Goal: Task Accomplishment & Management: Manage account settings

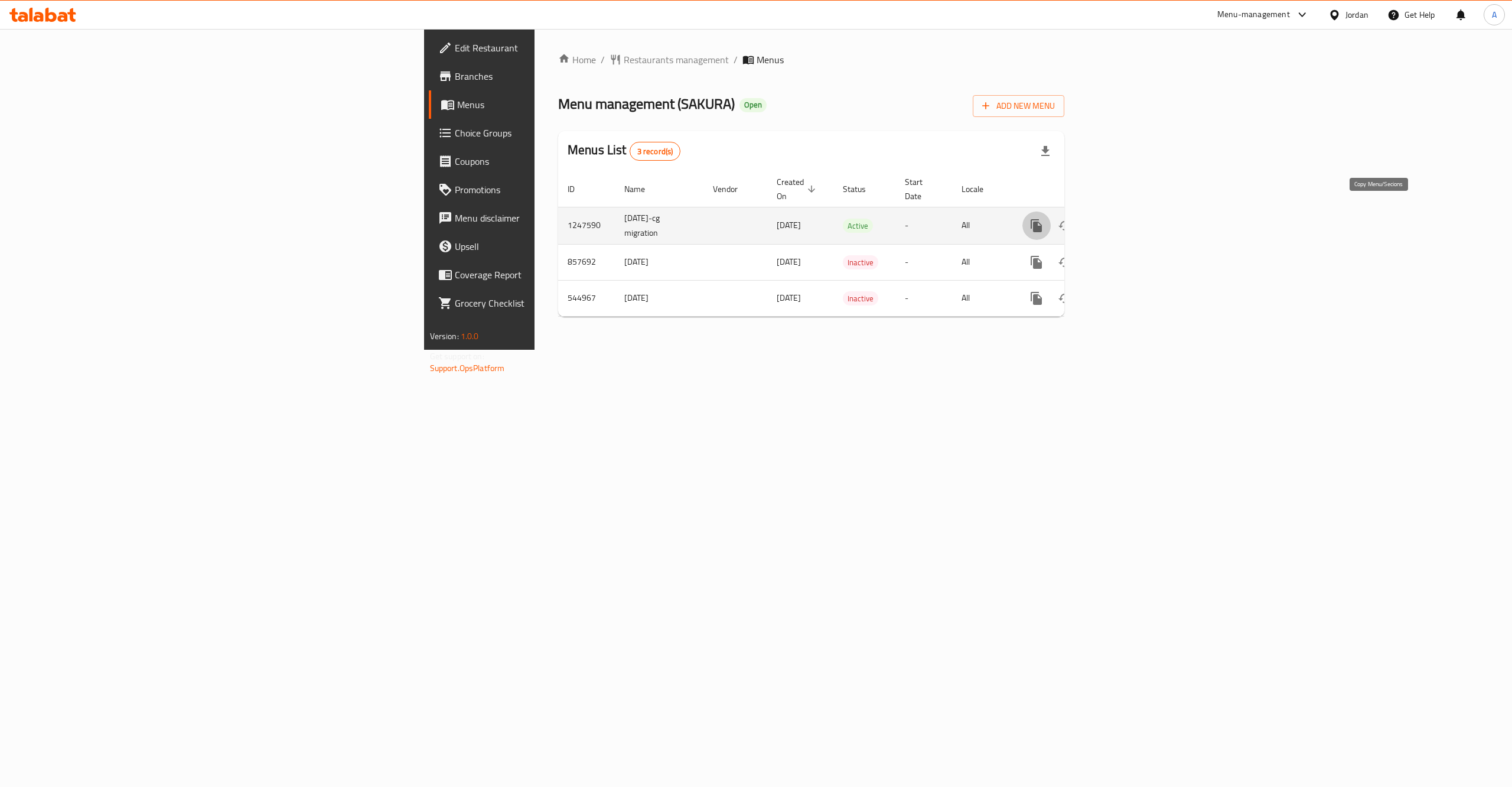
click at [1042, 219] on icon "more" at bounding box center [1036, 225] width 11 height 13
click at [1398, 241] on strong "Copy menu" at bounding box center [1401, 235] width 45 height 14
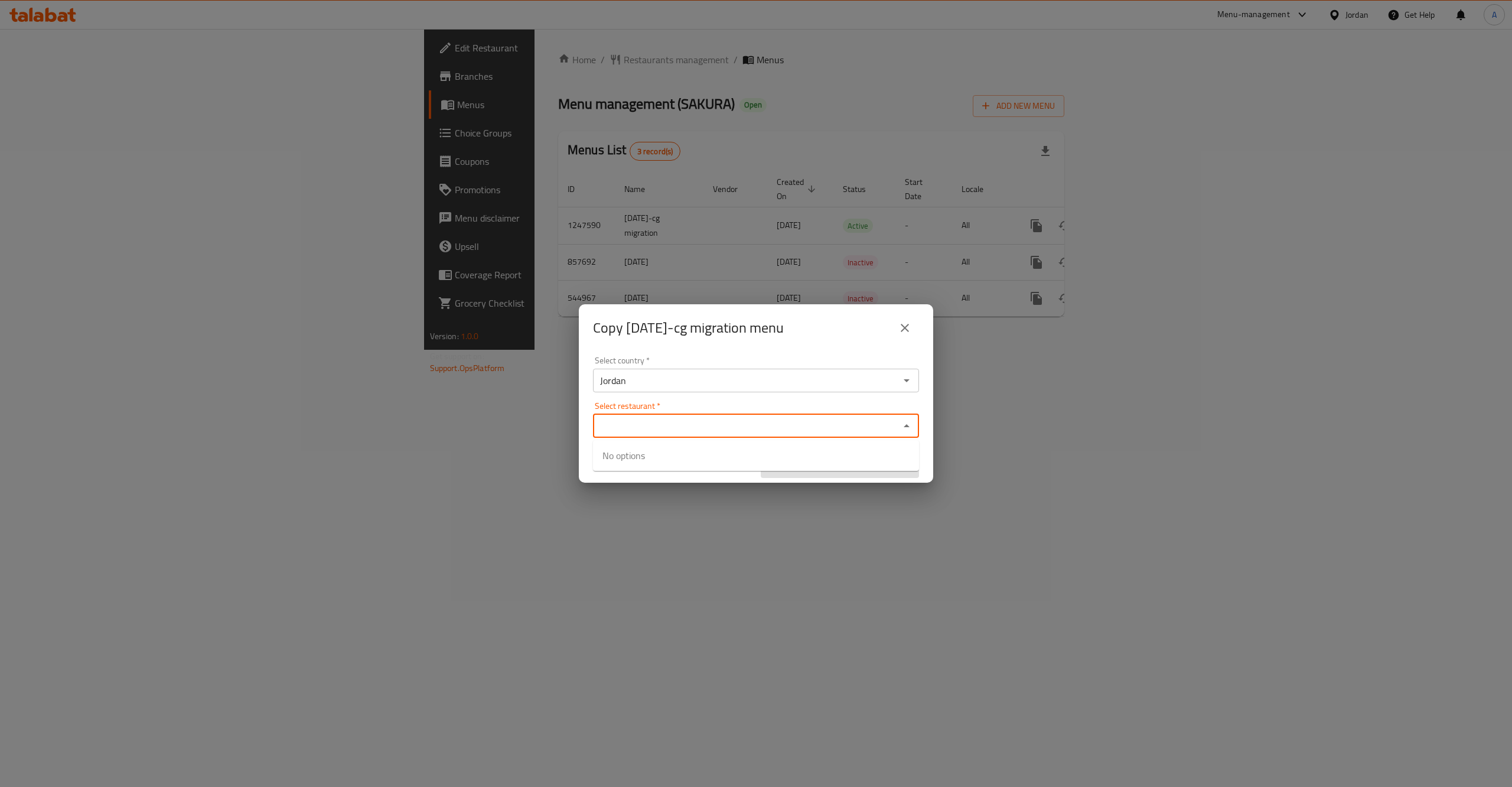
click at [628, 428] on input "Select restaurant   *" at bounding box center [746, 425] width 299 height 16
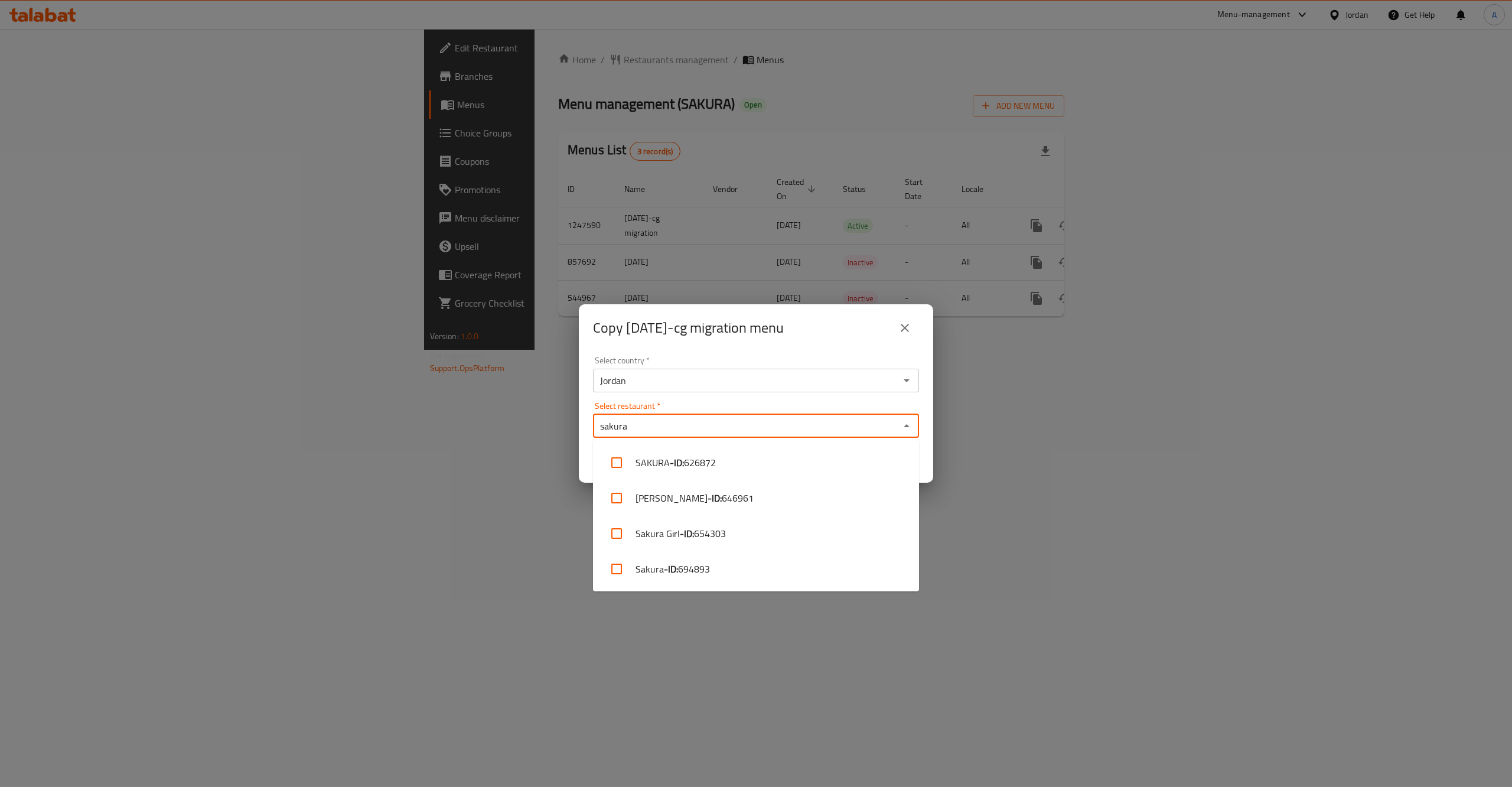
type input "sakura"
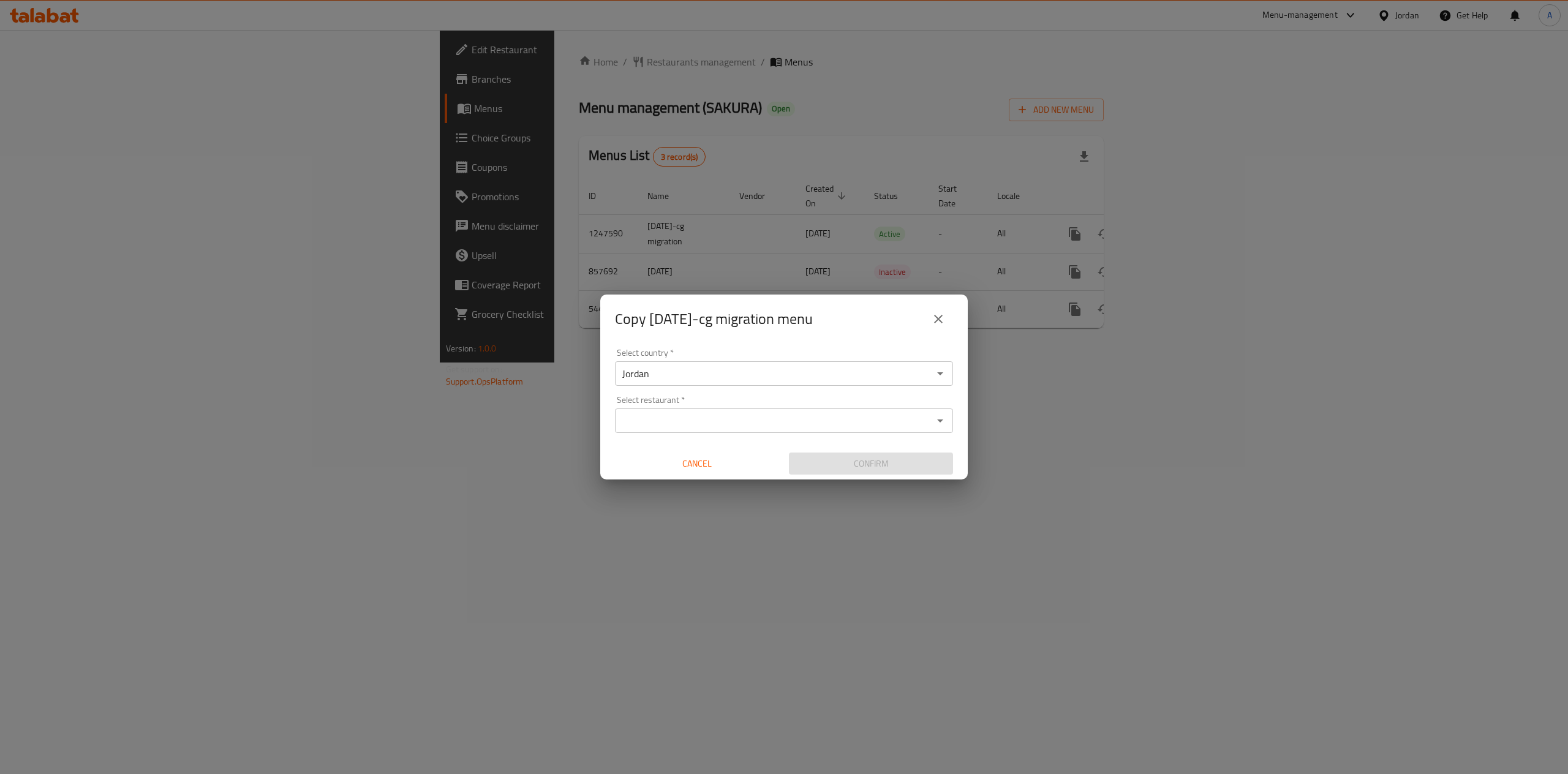
drag, startPoint x: 743, startPoint y: 436, endPoint x: 720, endPoint y: 409, distance: 35.5
click at [720, 409] on div "Select country   * Jordan Select country * Select restaurant   * Select restaur…" at bounding box center [784, 412] width 367 height 137
click at [720, 409] on div "Select restaurant *" at bounding box center [784, 421] width 338 height 25
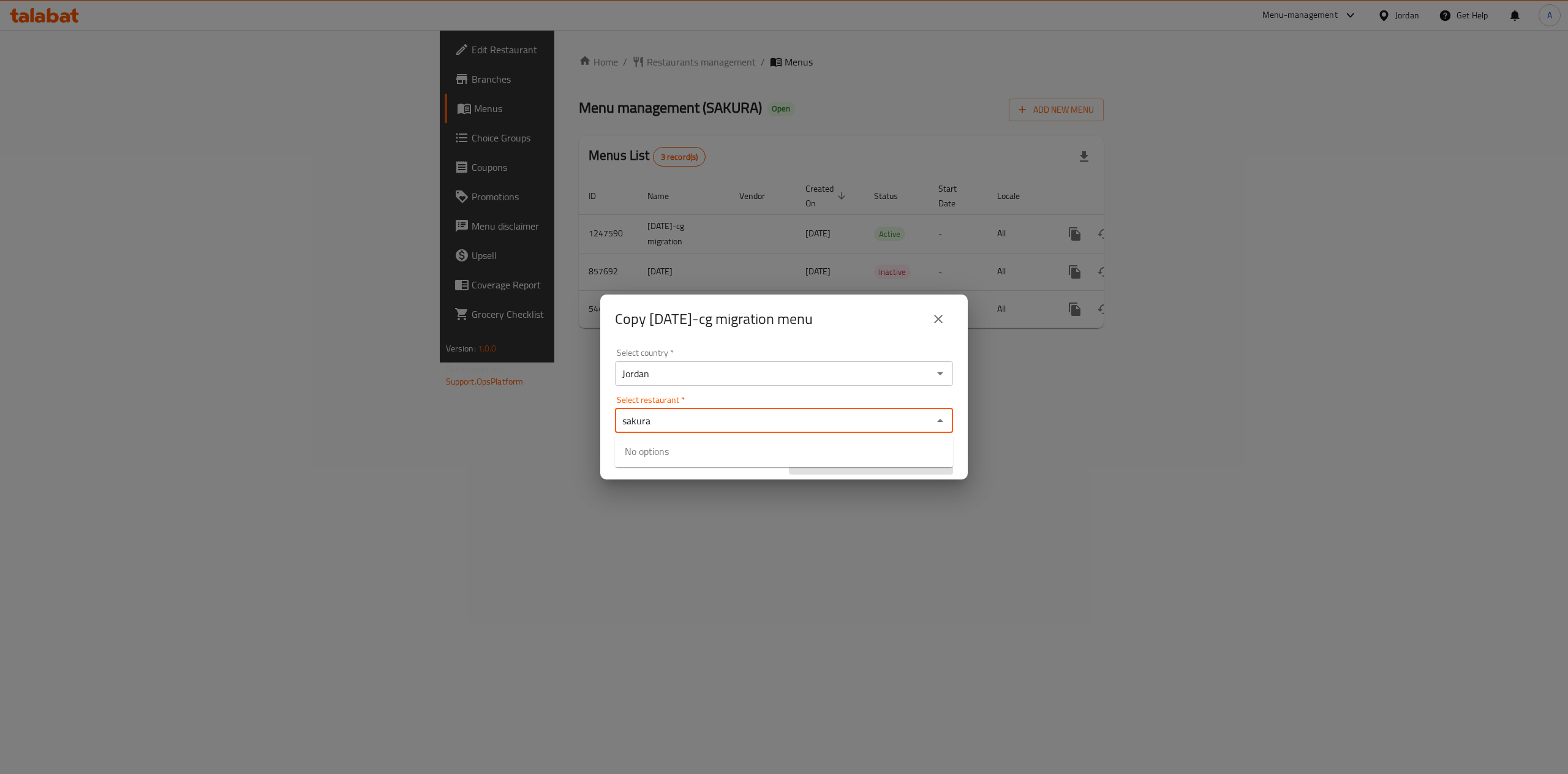
type input "sakura"
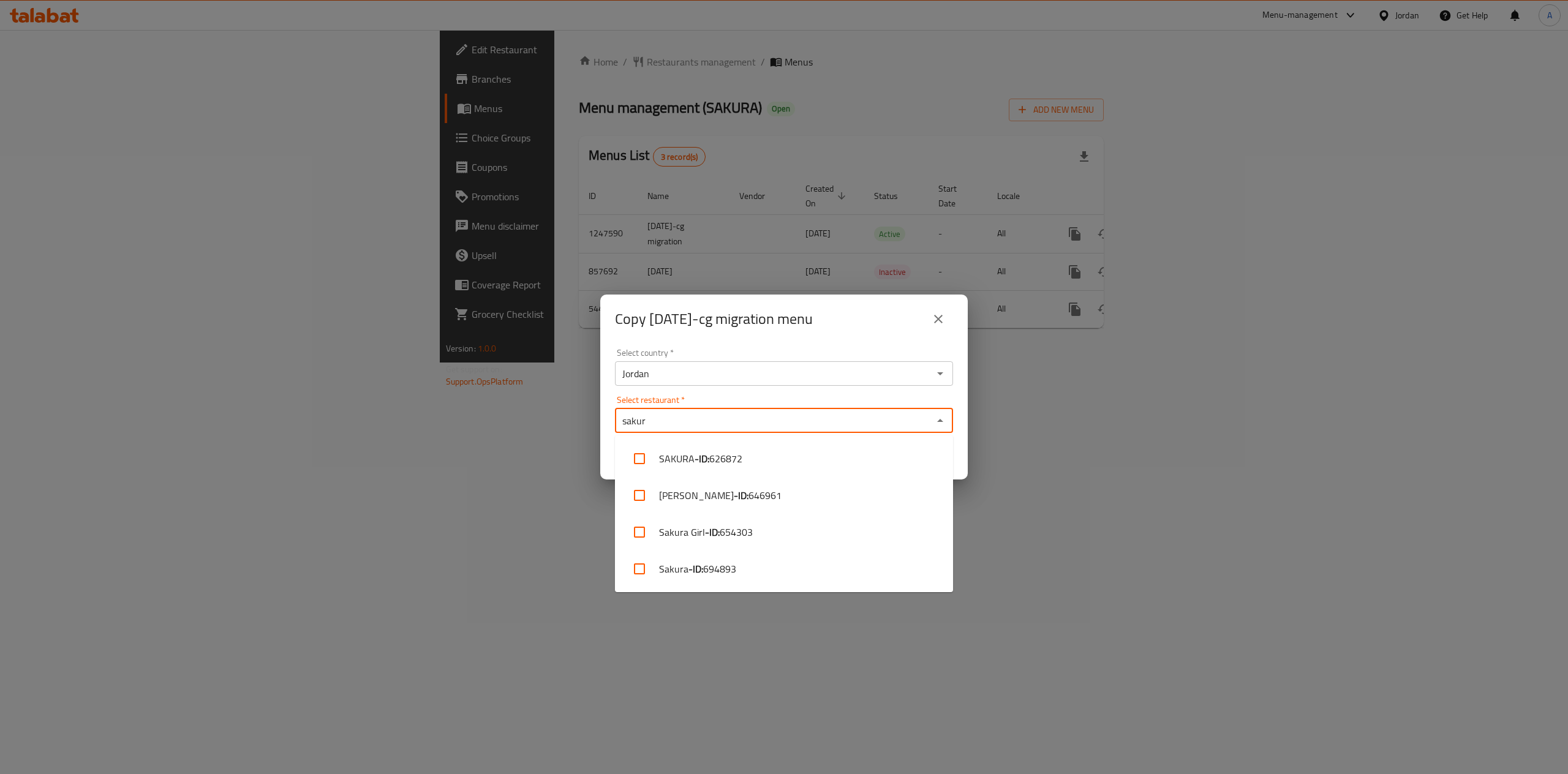
type input "sakura"
click at [777, 578] on li "Sakura - ID: 694893" at bounding box center [784, 569] width 338 height 37
checkbox input "true"
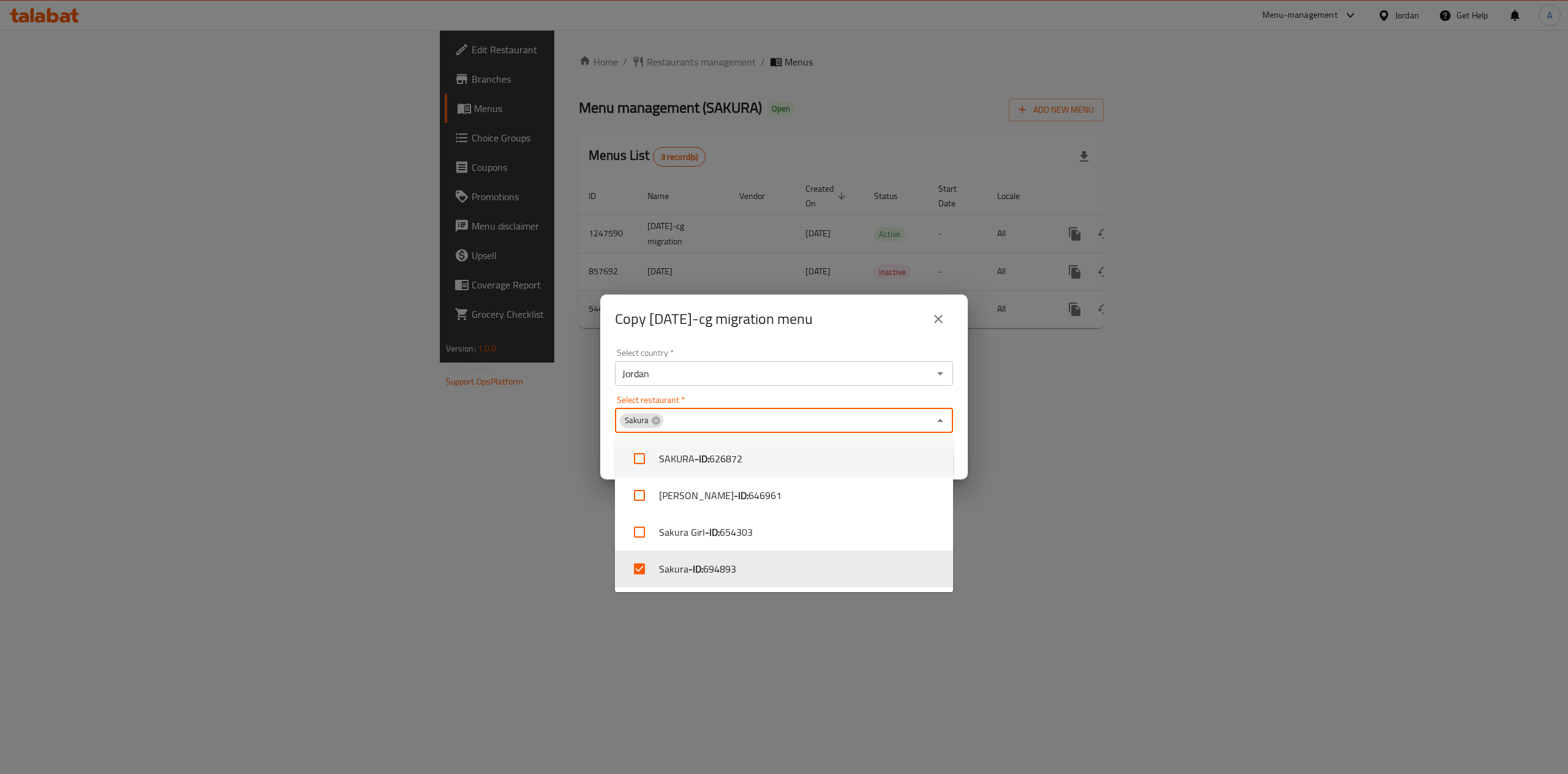
click at [968, 440] on div "Copy 14/10/2021-cg migration menu Select country   * Jordan Select country * Se…" at bounding box center [784, 387] width 1568 height 774
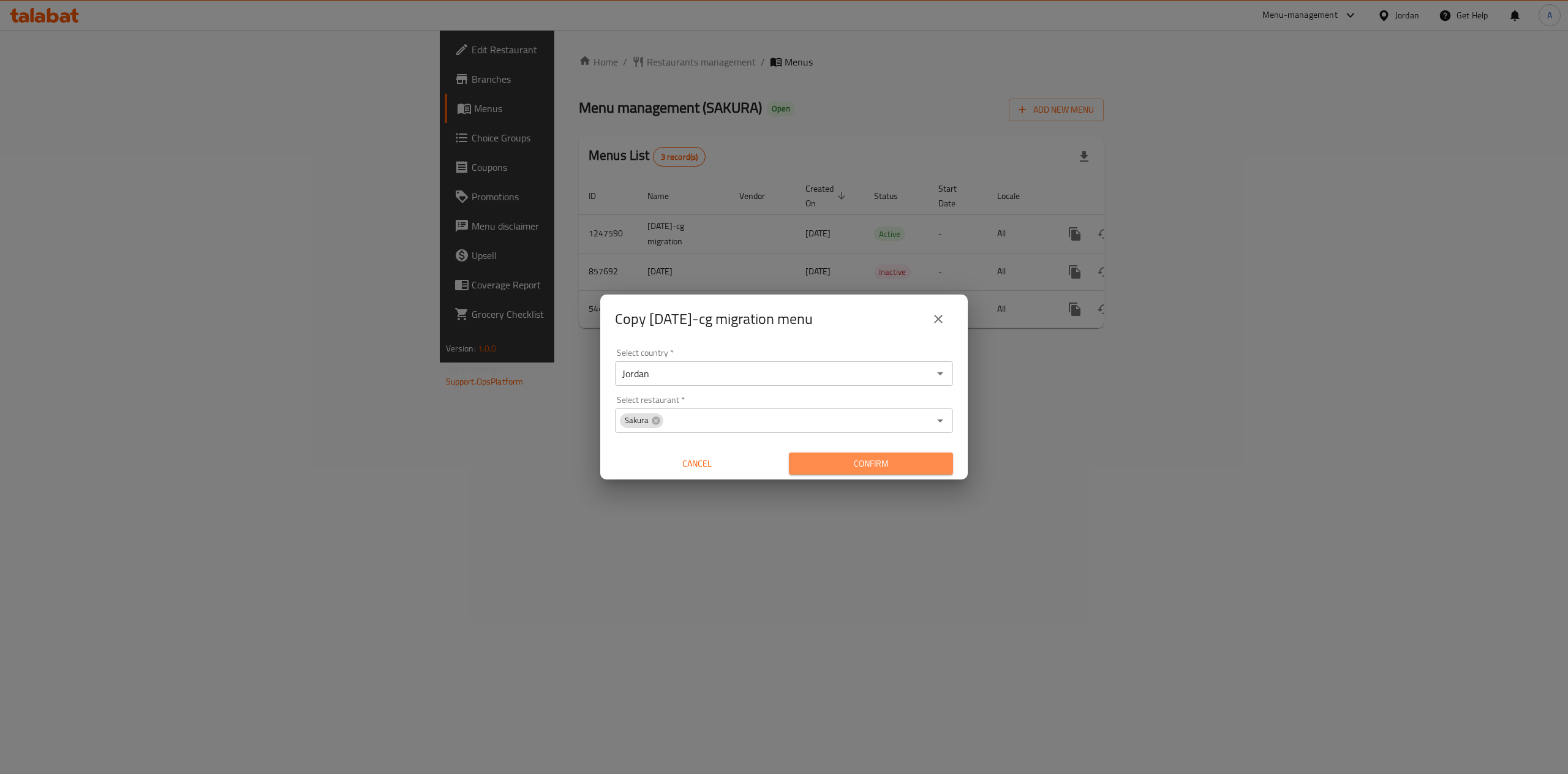
click at [891, 461] on span "Confirm" at bounding box center [870, 464] width 144 height 15
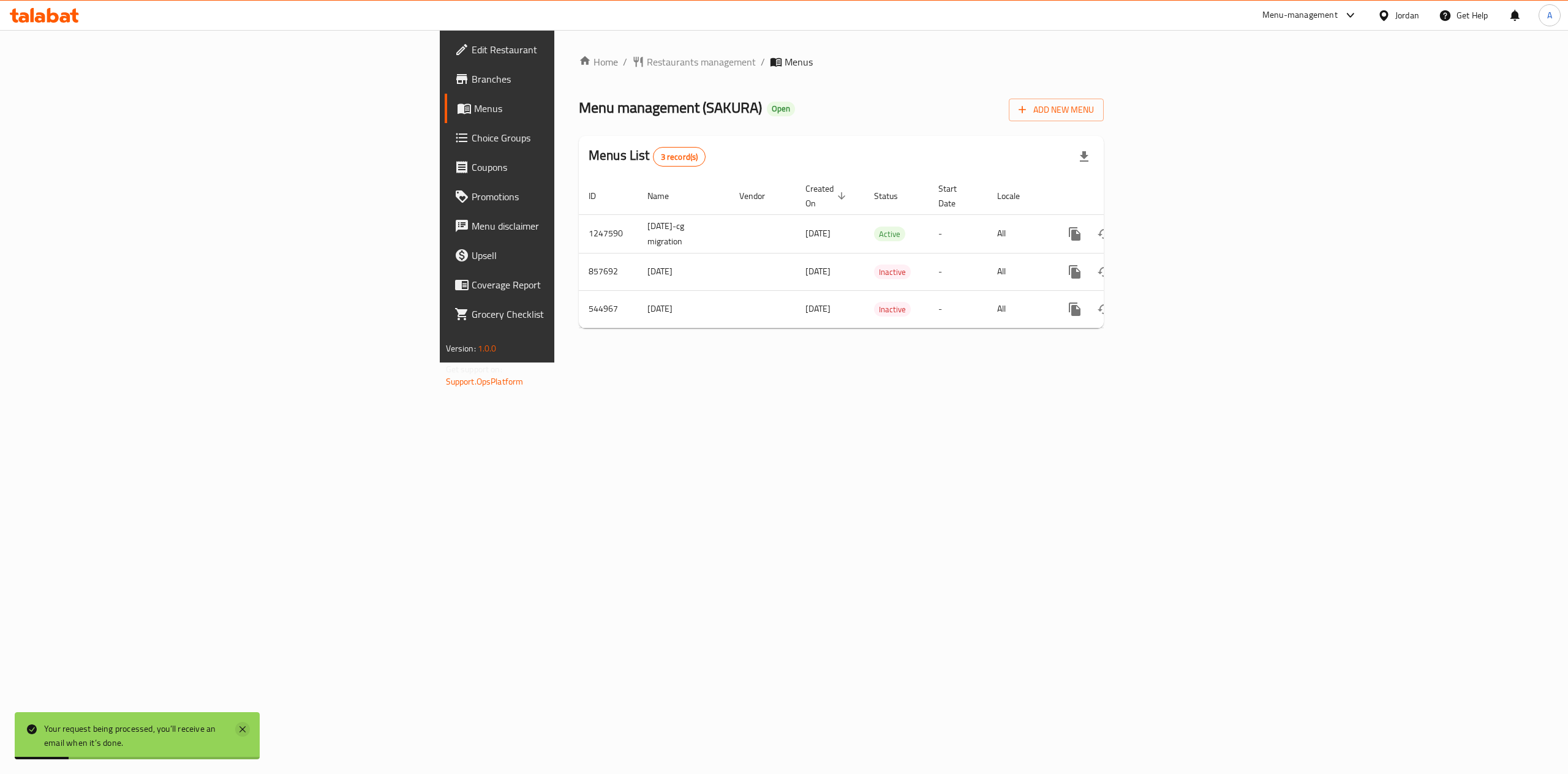
click at [245, 725] on icon at bounding box center [242, 729] width 15 height 15
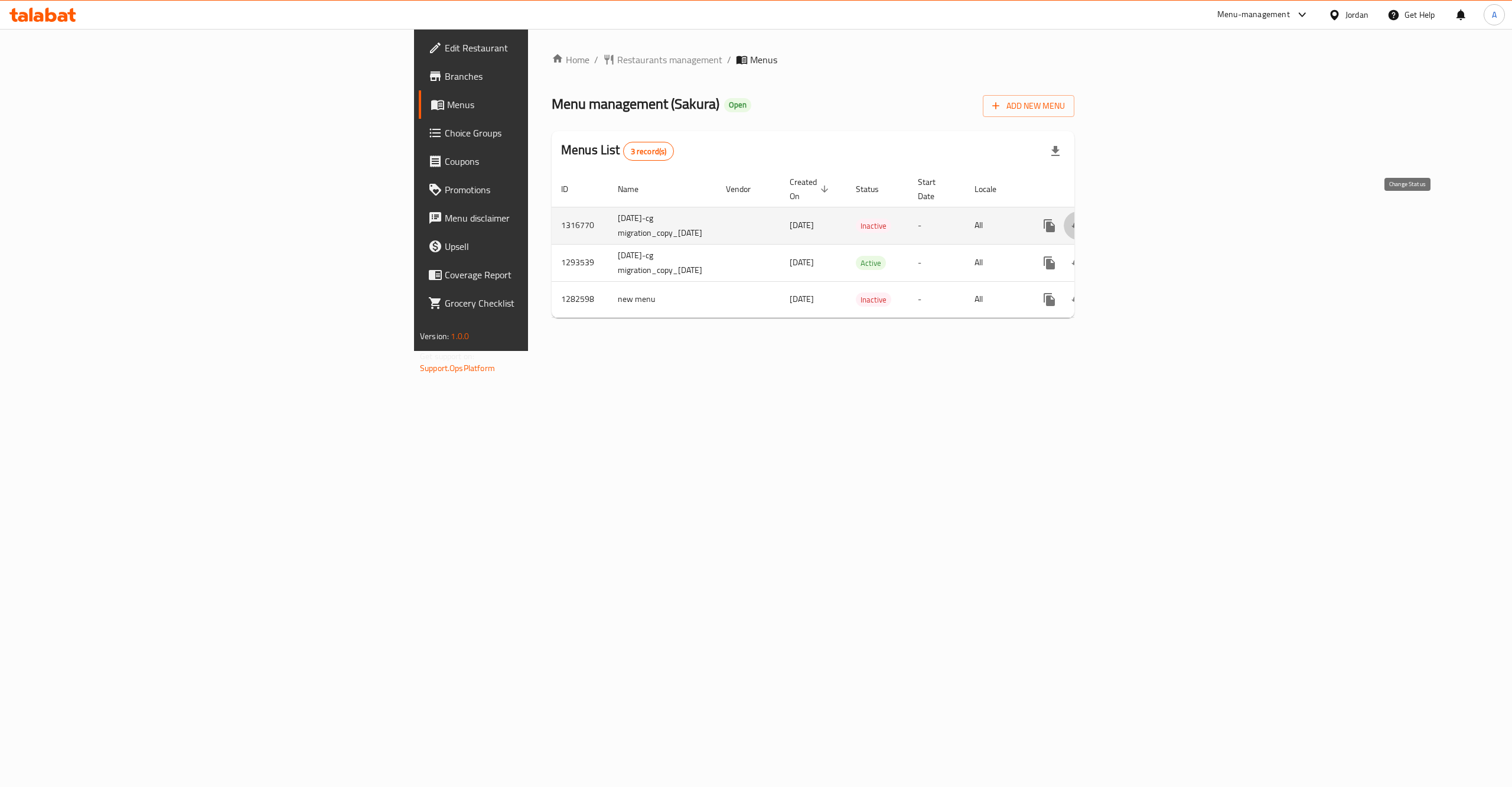
click at [1085, 219] on icon "enhanced table" at bounding box center [1077, 225] width 14 height 14
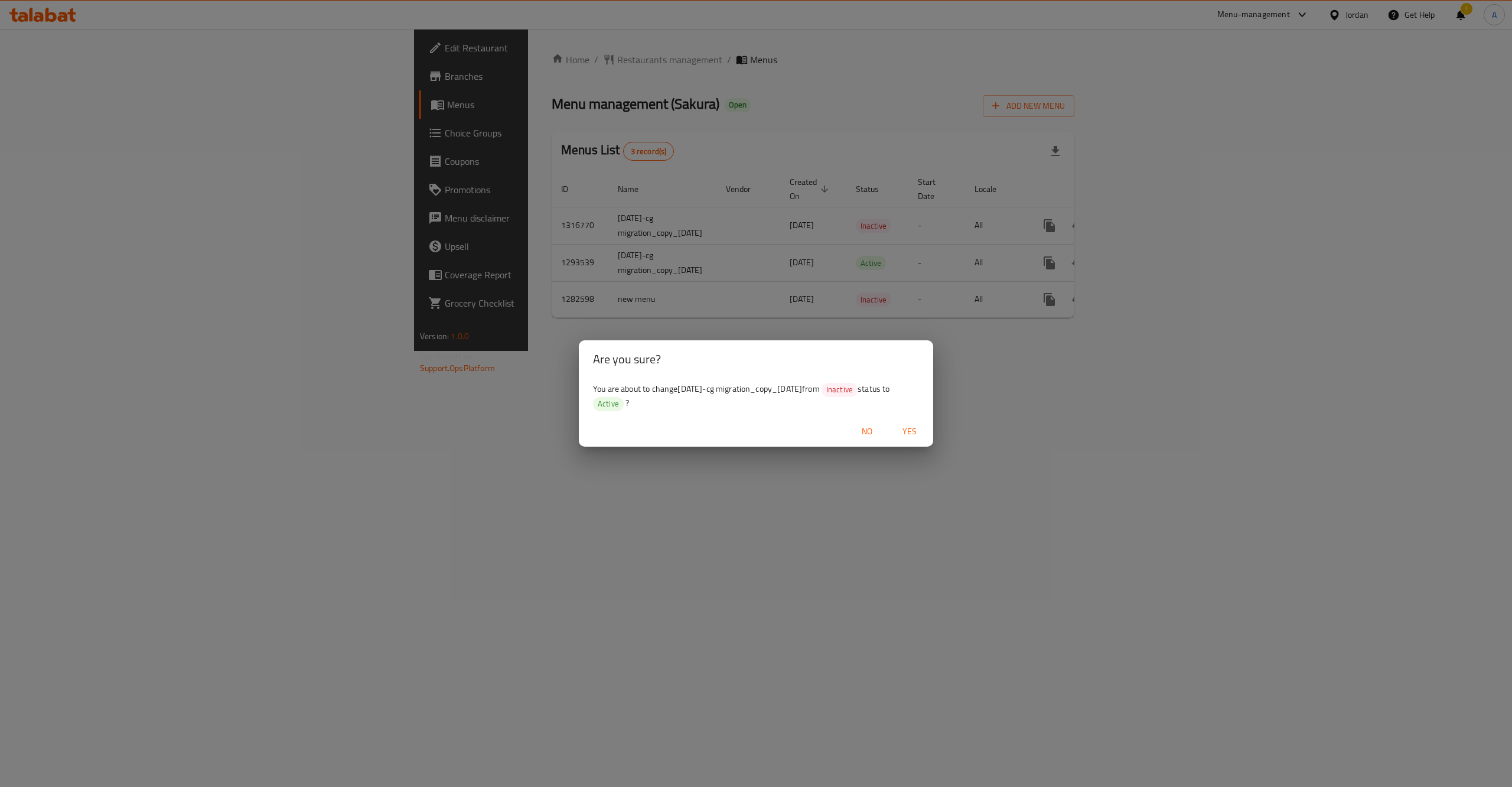
click at [914, 433] on span "Yes" at bounding box center [909, 431] width 28 height 15
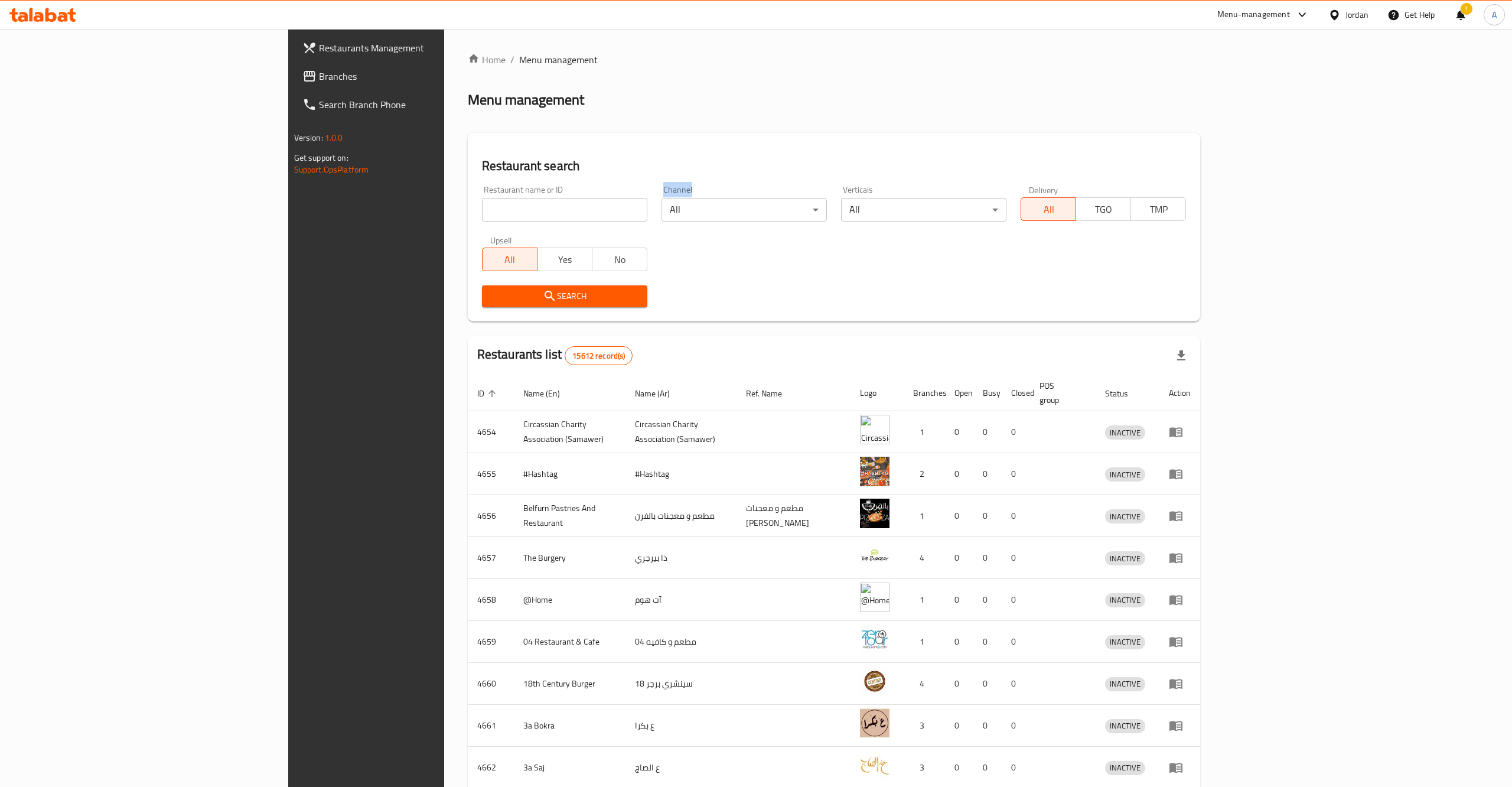
click at [519, 213] on div "Home / Menu management Menu management Restaurant search Restaurant name or ID …" at bounding box center [835, 461] width 733 height 818
click at [519, 213] on input "search" at bounding box center [564, 210] width 166 height 24
type input "nazih"
click button "Search" at bounding box center [564, 296] width 166 height 22
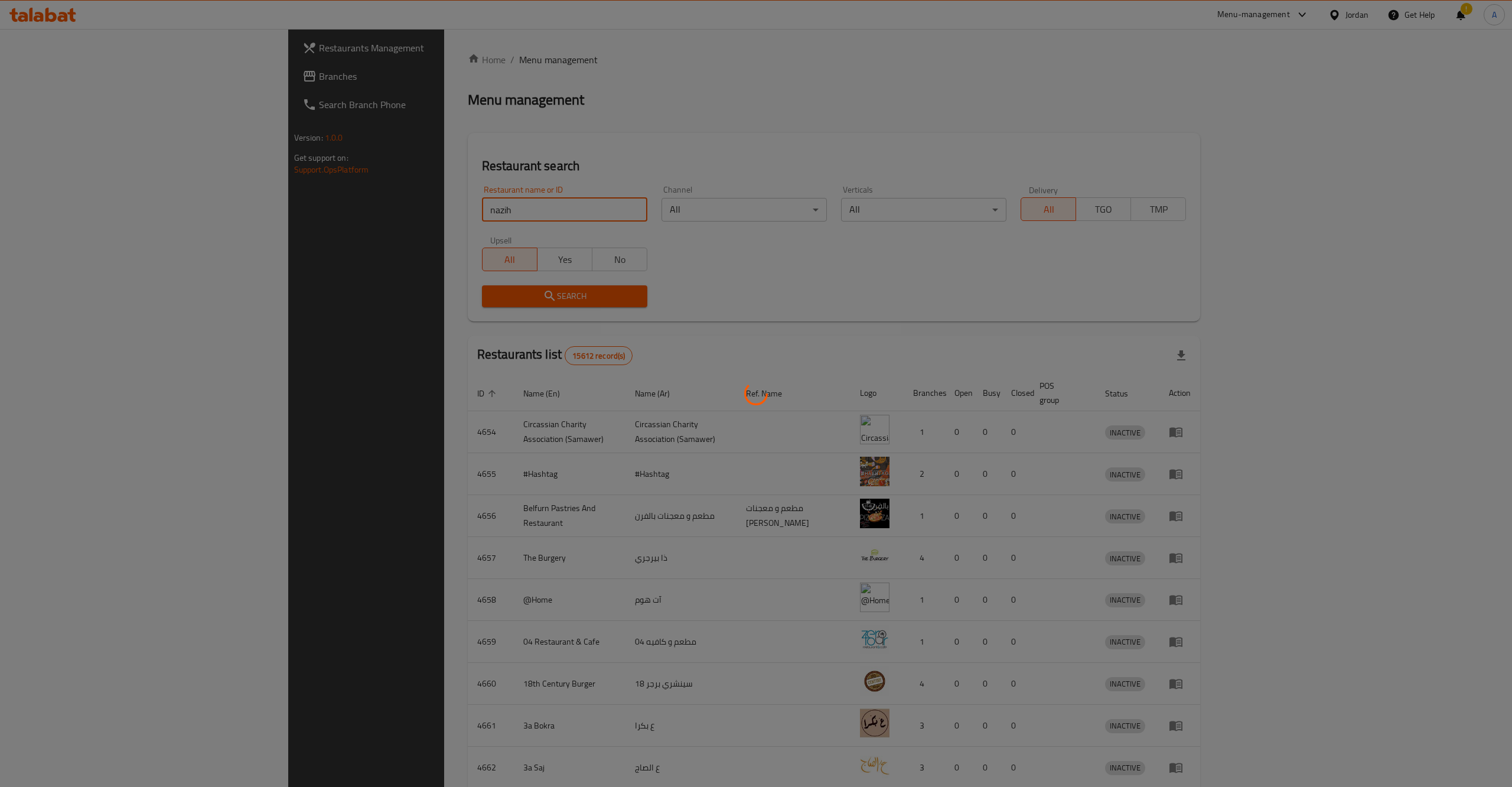
click button "Search" at bounding box center [564, 296] width 166 height 22
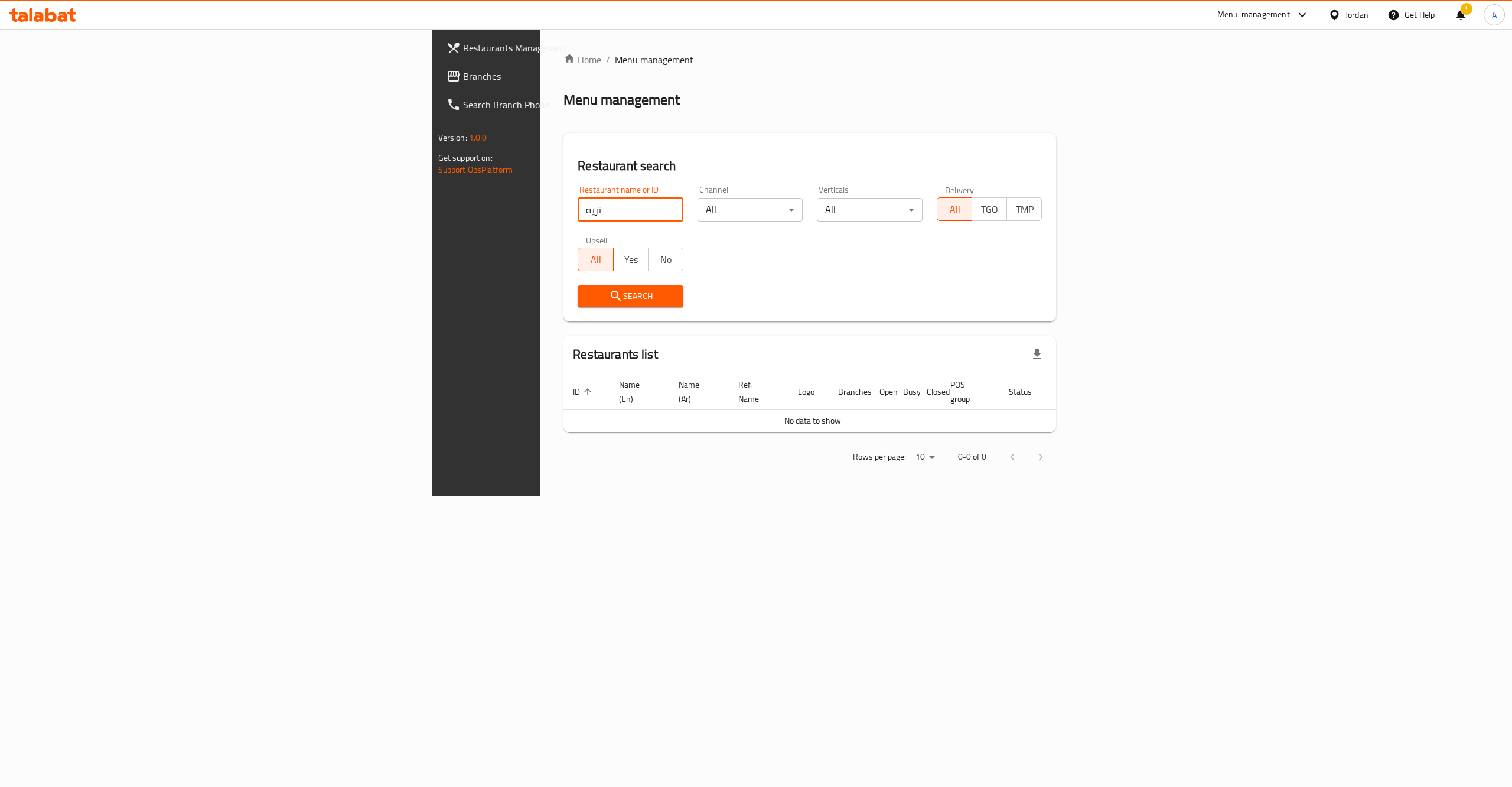
type input "نزيه"
click button "Search" at bounding box center [630, 296] width 106 height 22
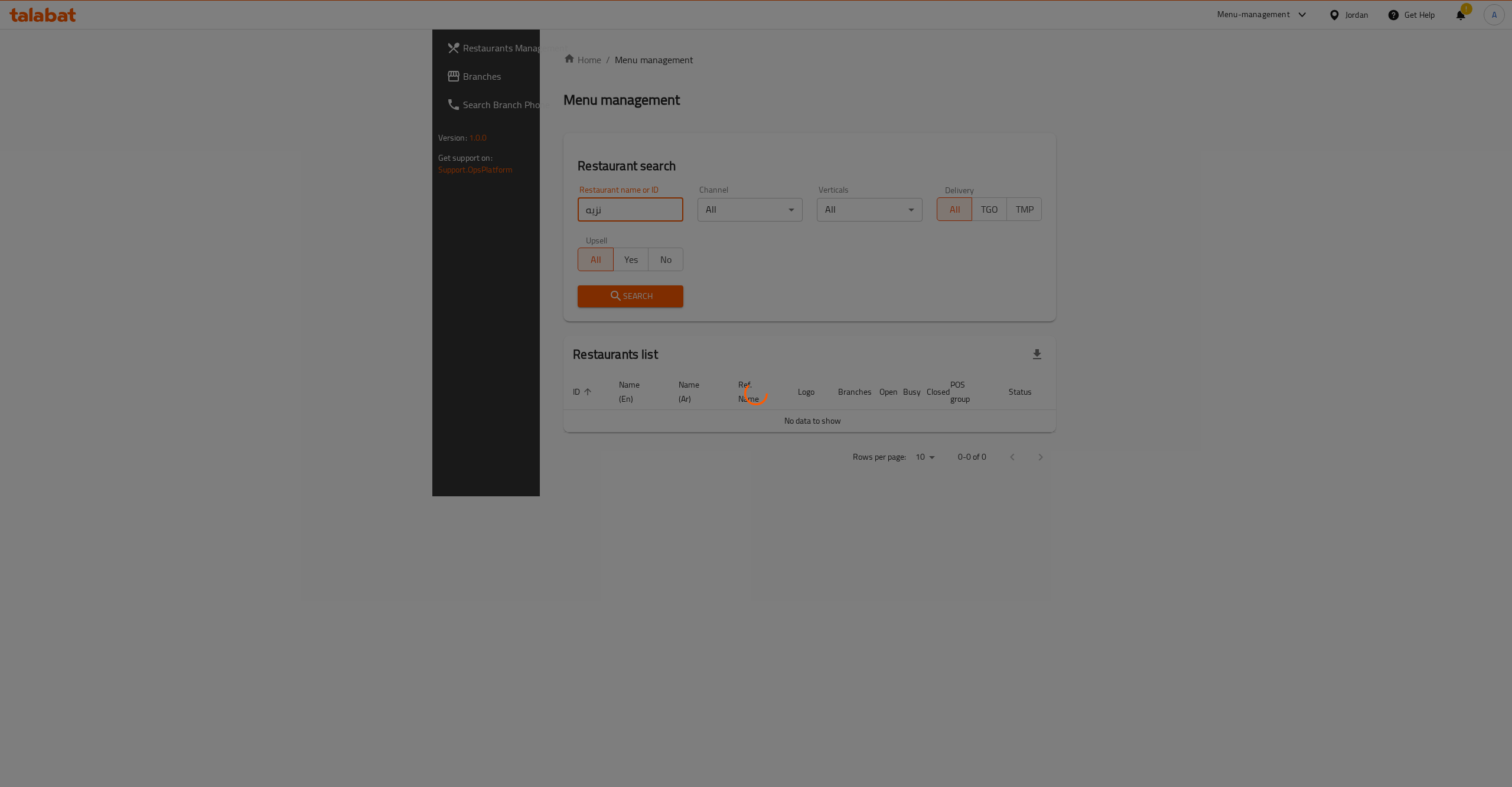
click button "Search" at bounding box center [630, 296] width 106 height 22
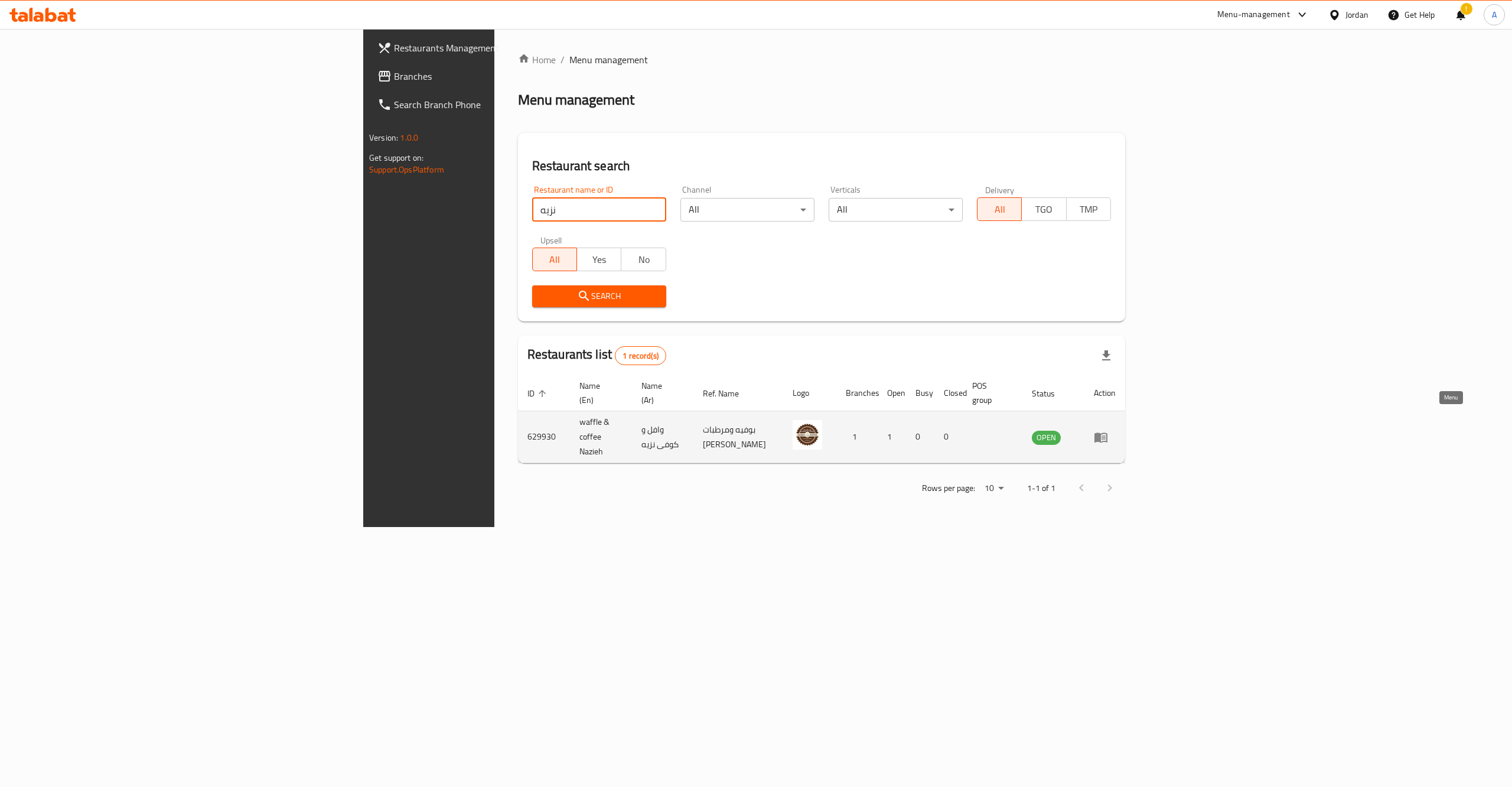
click at [1107, 433] on icon "enhanced table" at bounding box center [1100, 437] width 13 height 10
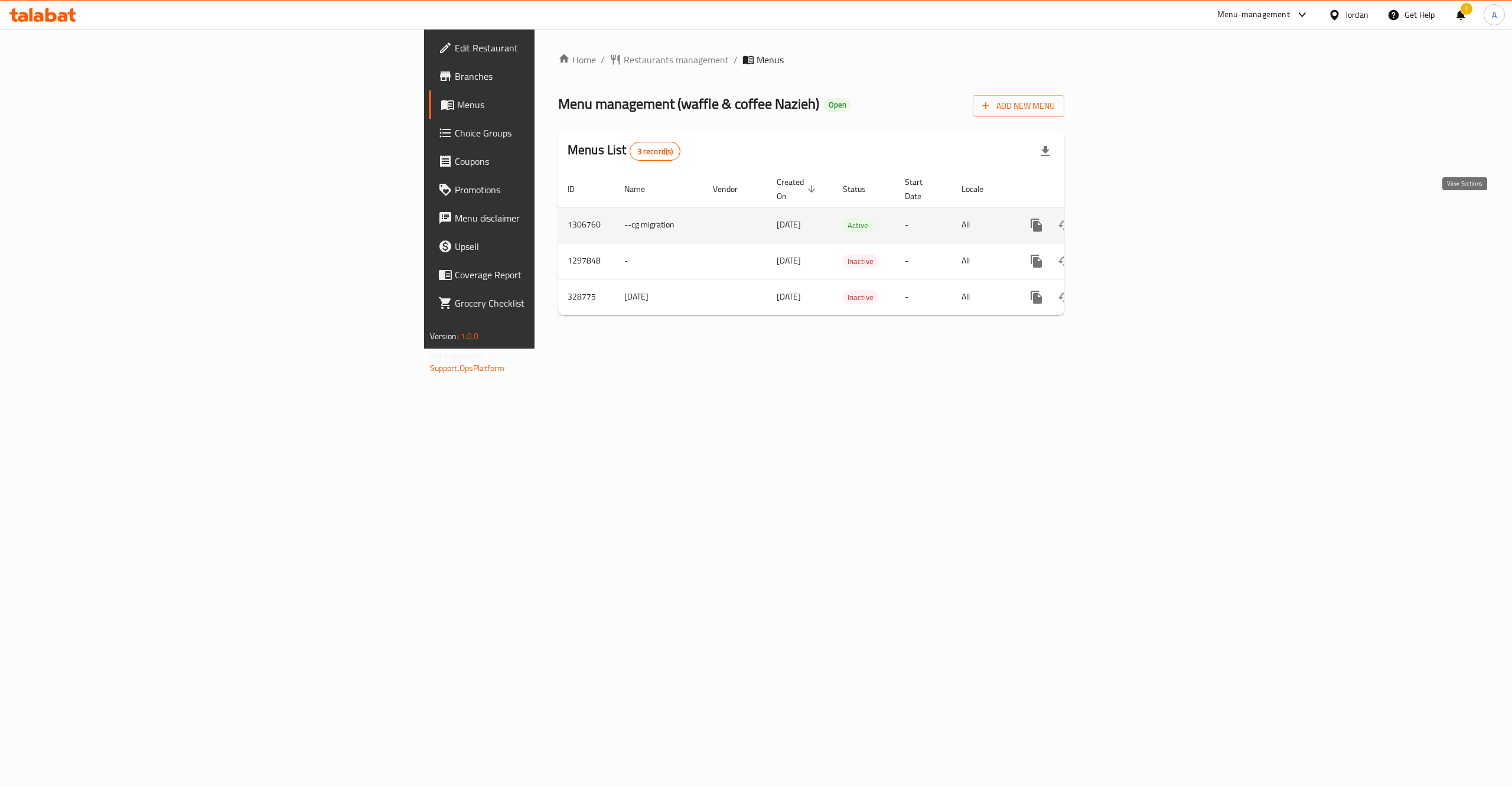
click at [1136, 211] on link "enhanced table" at bounding box center [1121, 225] width 28 height 28
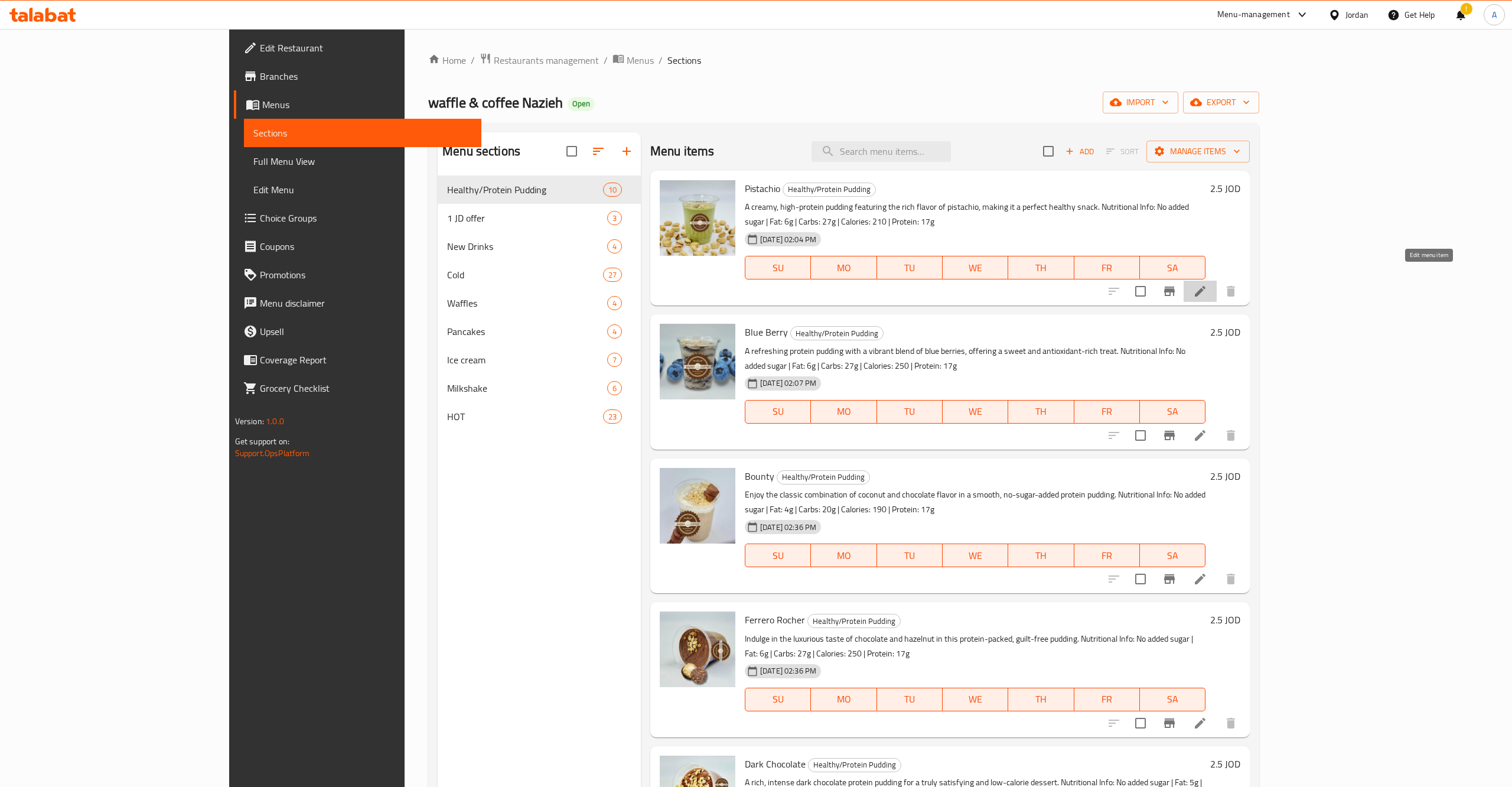
click at [1207, 284] on icon at bounding box center [1200, 291] width 14 height 14
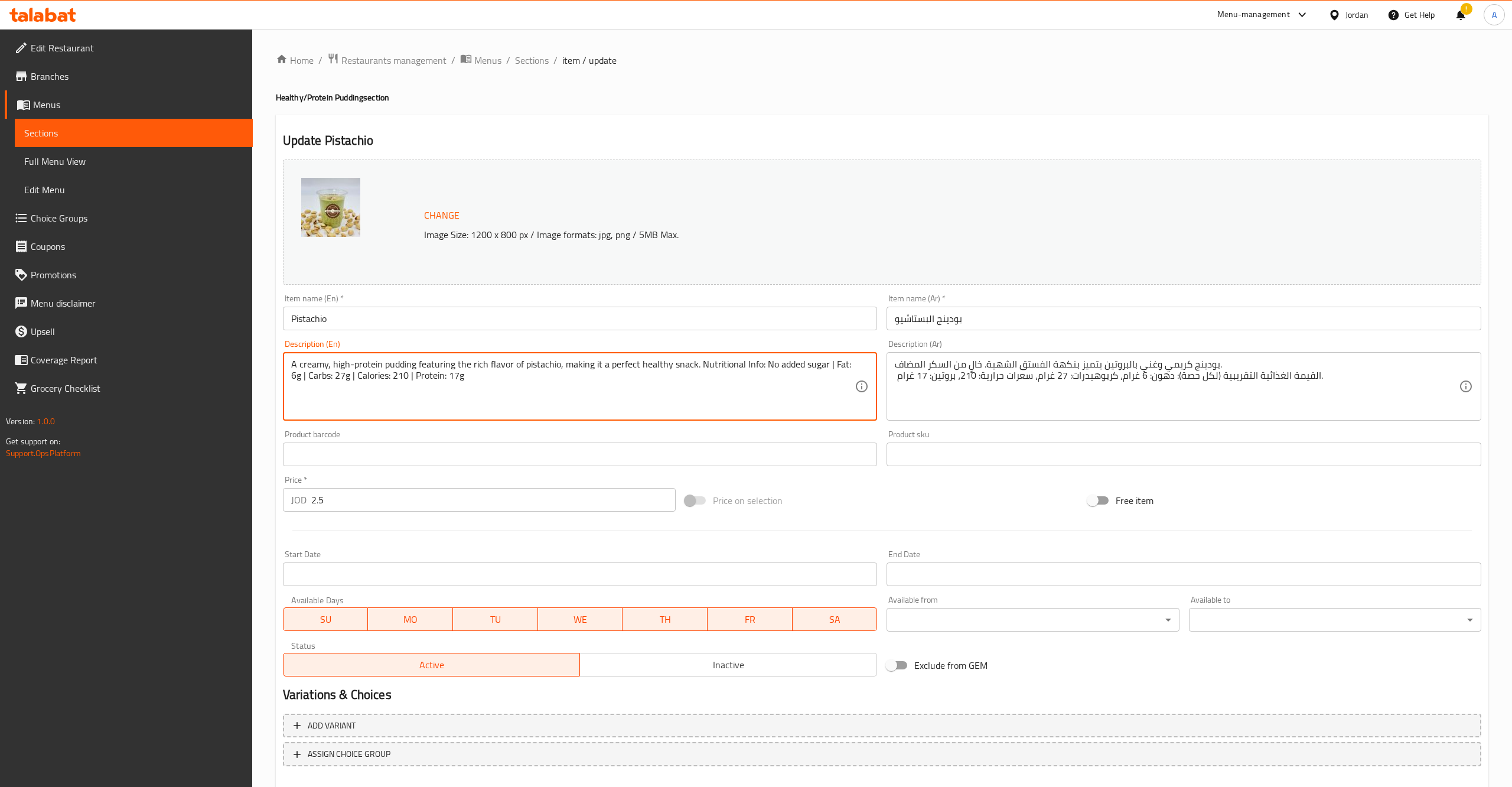
click at [423, 363] on textarea "A creamy, high-protein pudding featuring the rich flavor of pistachio, making i…" at bounding box center [573, 387] width 564 height 56
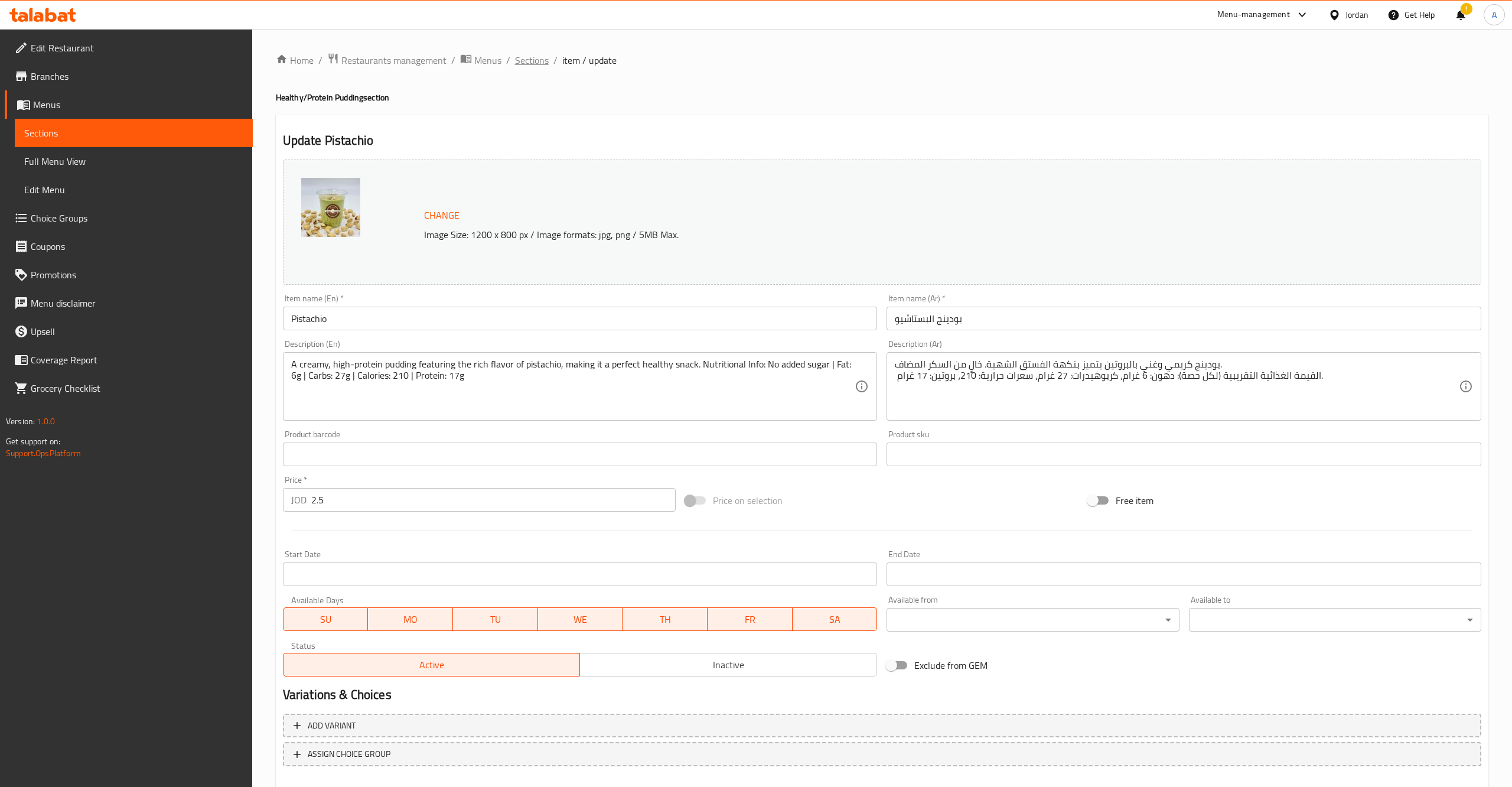
click at [542, 57] on span "Sections" at bounding box center [531, 60] width 34 height 14
click at [532, 60] on span "Sections" at bounding box center [531, 60] width 34 height 14
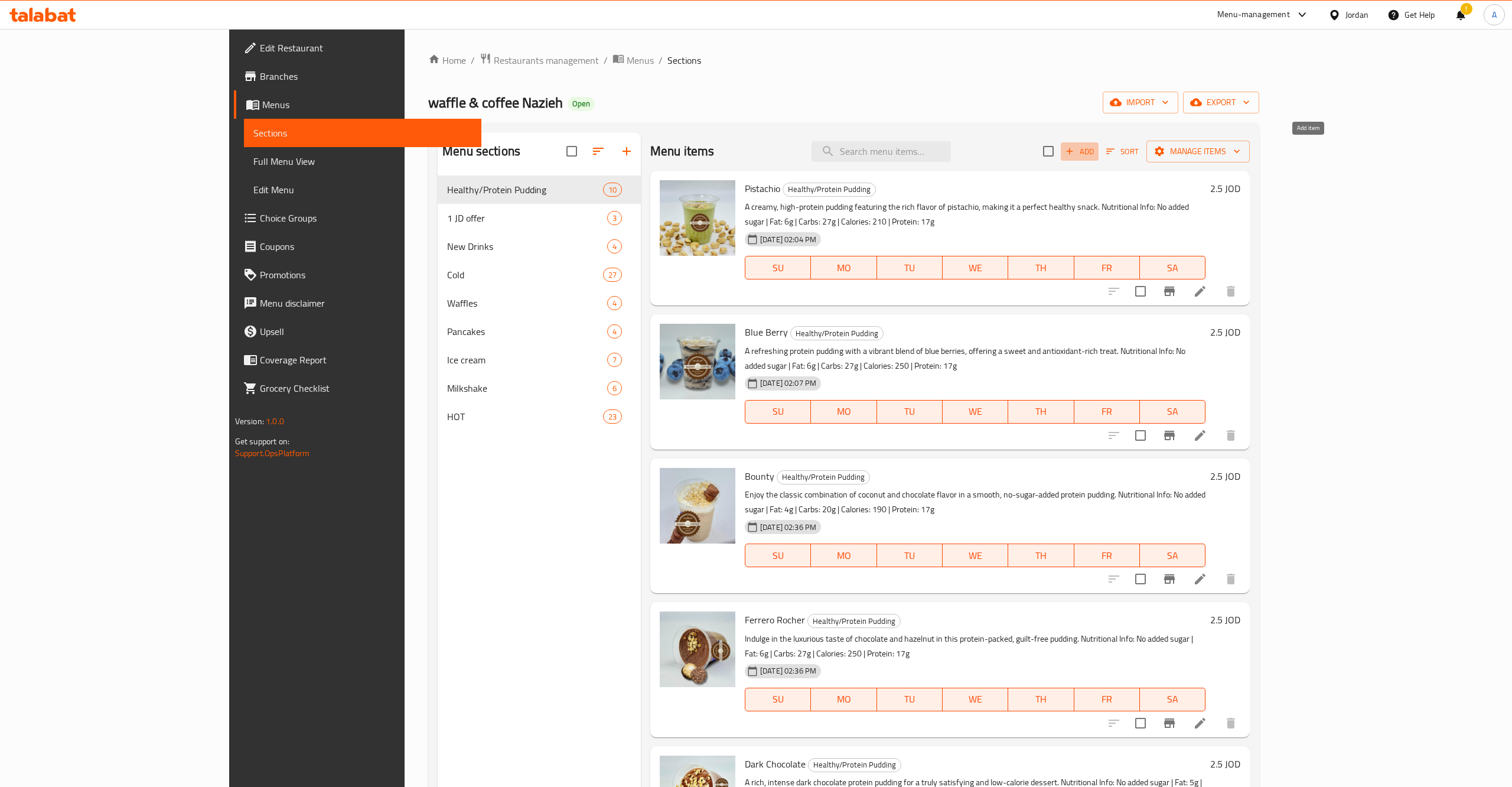
click at [1095, 149] on span "Add" at bounding box center [1079, 152] width 32 height 13
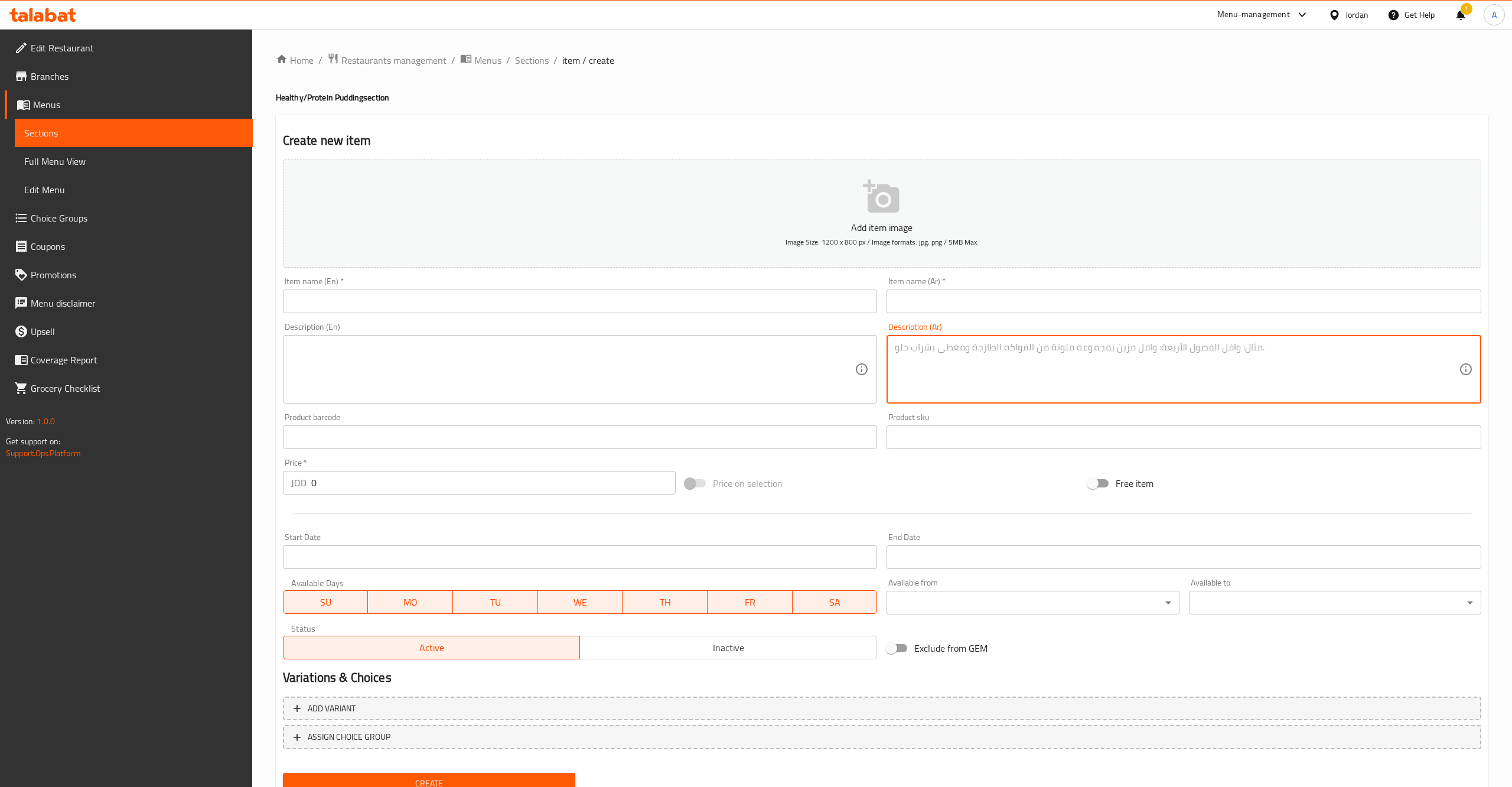
paste textarea "بودينج كريمي وغني بالبروتين يتميز بنكهة الفستق الشهية. خالٍ من السكر المضاف. ال…"
click at [1023, 365] on textarea "بودينج كريمي وغني بالبروتين يتميز بنكهة الفستق الشهية. خالٍ من السكر المضاف. ال…" at bounding box center [1176, 370] width 564 height 56
type textarea "بودينج كريمي وغني بالبروتين يتميز بنكهة الفستق الشهية. خالٍ من السكر المضاف. ال…"
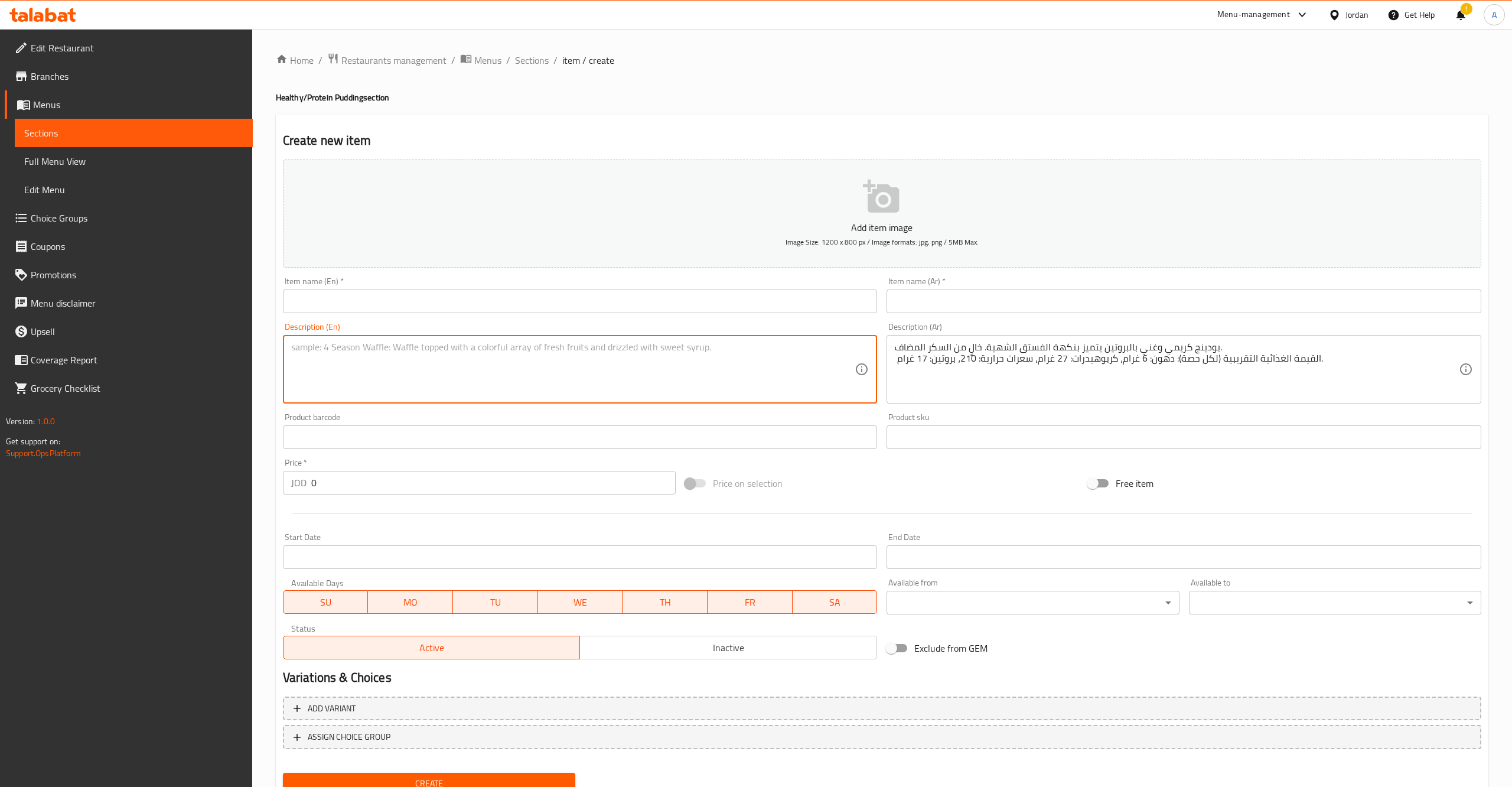
paste textarea "A creamy, high-protein pudding featuring the rich flavor of pistachio, making i…"
click at [539, 348] on textarea "A creamy, high-protein pudding featuring the rich flavor of pistachio, making i…" at bounding box center [573, 370] width 564 height 56
paste textarea "Matcha"
type textarea "A creamy, high-protein pudding featuring the rich flavor of Matcha , making it …"
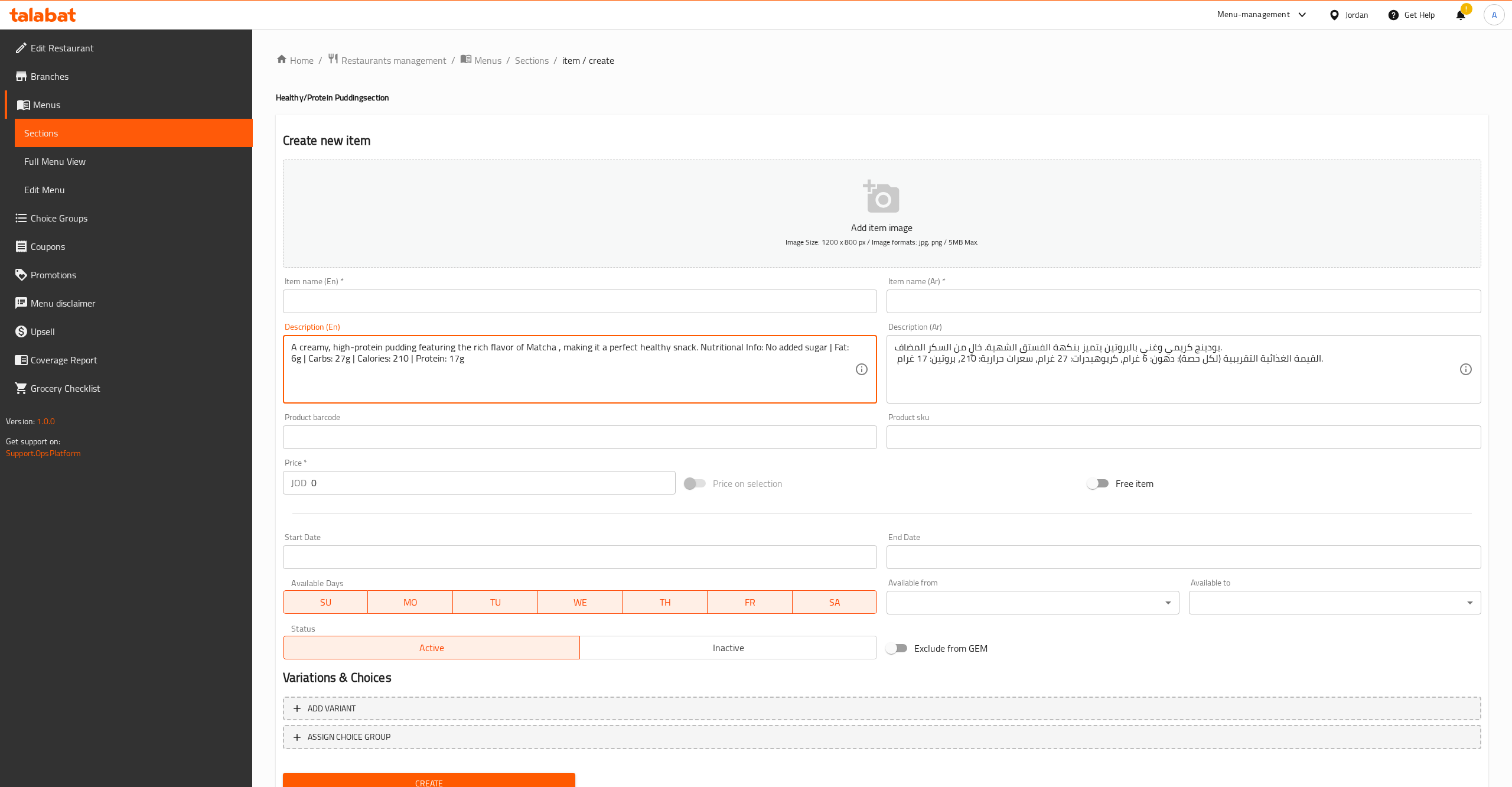
click at [1006, 346] on textarea "بودينج كريمي وغني بالبروتين يتميز بنكهة الفستق الشهية. خالٍ من السكر المضاف. ال…" at bounding box center [1176, 370] width 564 height 56
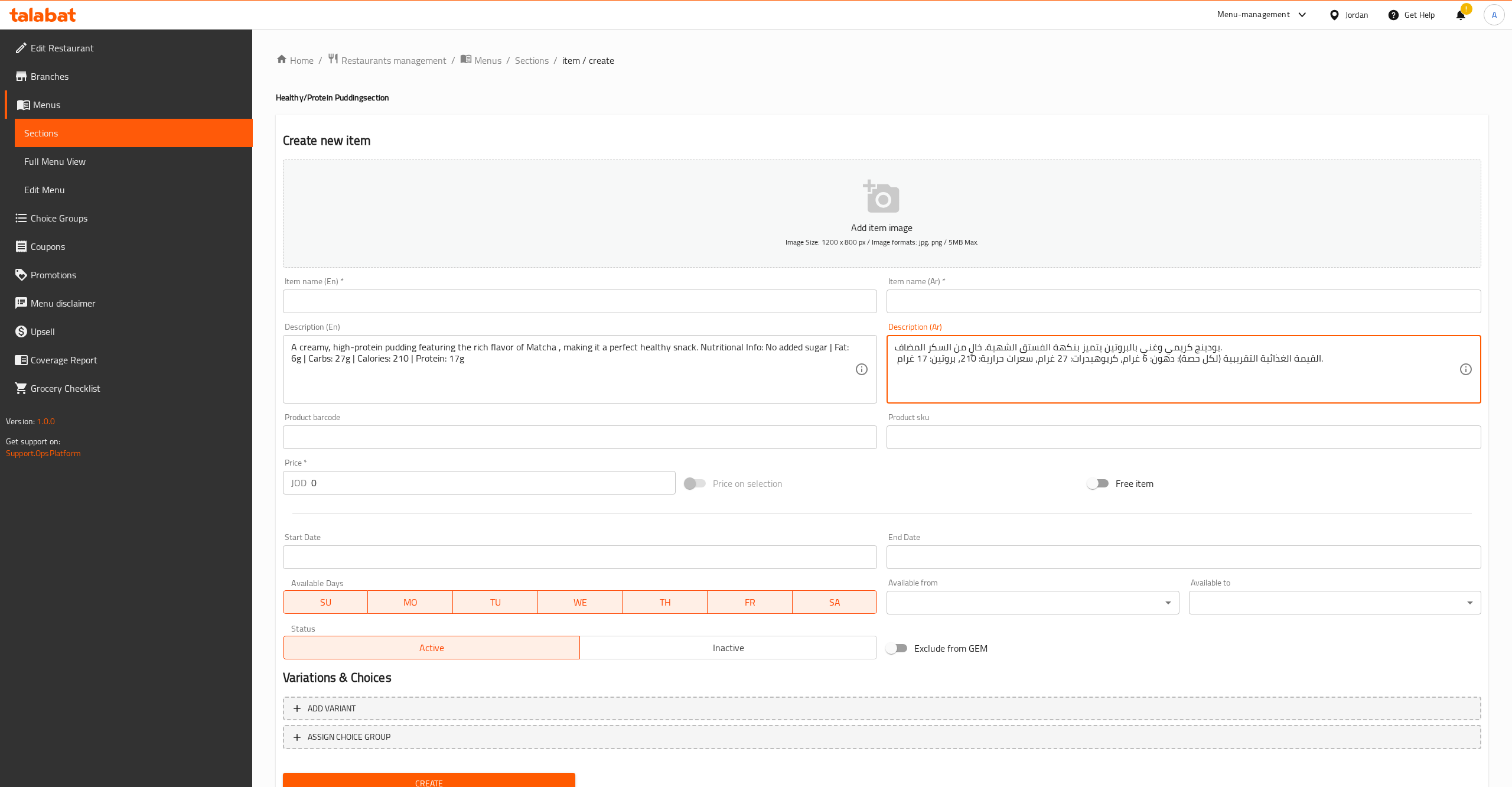
click at [1006, 346] on textarea "بودينج كريمي وغني بالبروتين يتميز بنكهة الفستق الشهية. خالٍ من السكر المضاف. ال…" at bounding box center [1176, 370] width 564 height 56
type textarea "بودينج كريمي وغني بالبروتين يتميز بنكهة الماتشا. خالٍ من السكر المضاف. القيمة ا…"
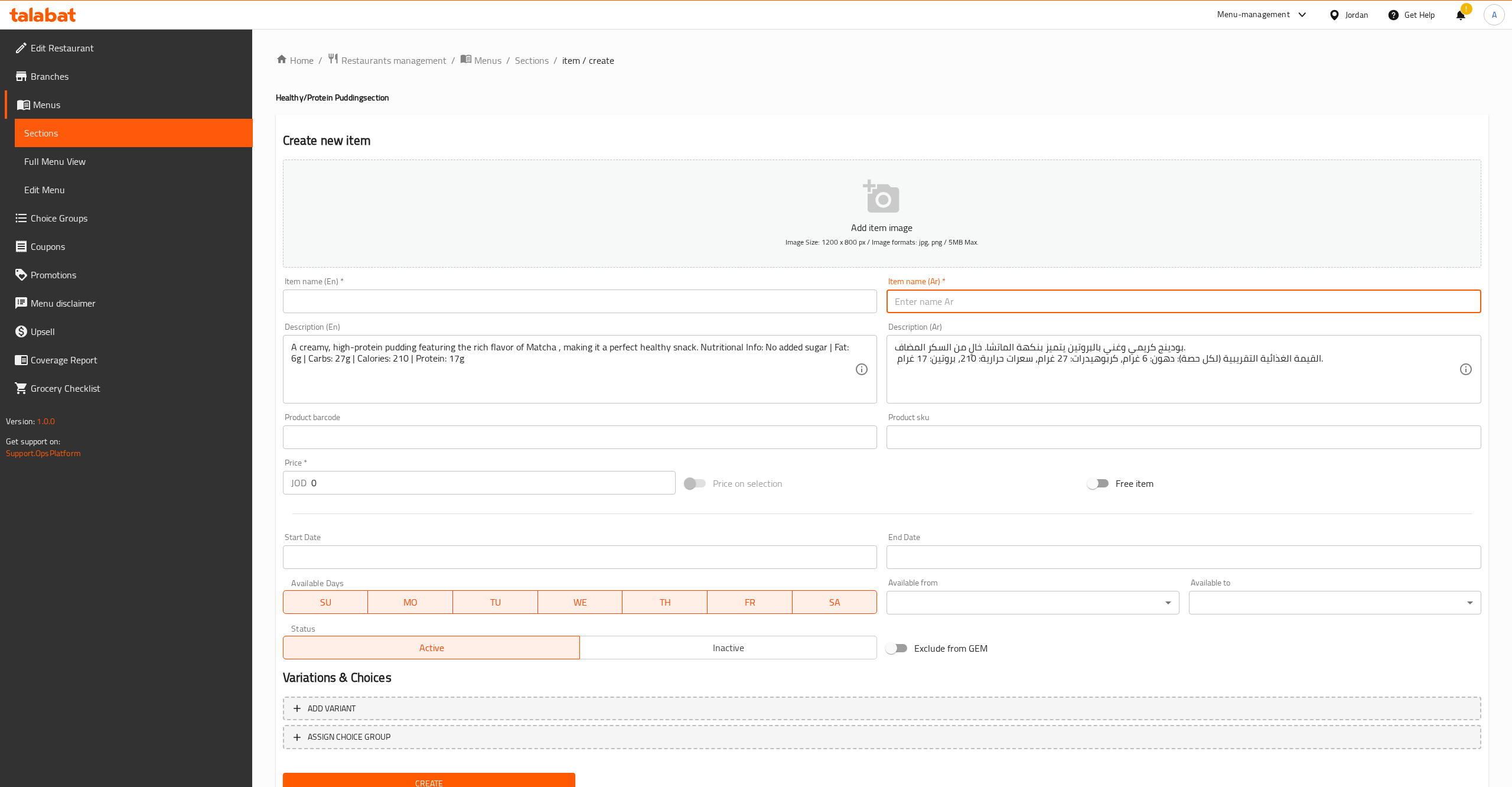
click at [917, 295] on input "text" at bounding box center [1183, 301] width 594 height 24
type input "م"
type input "بودينج الماتشا"
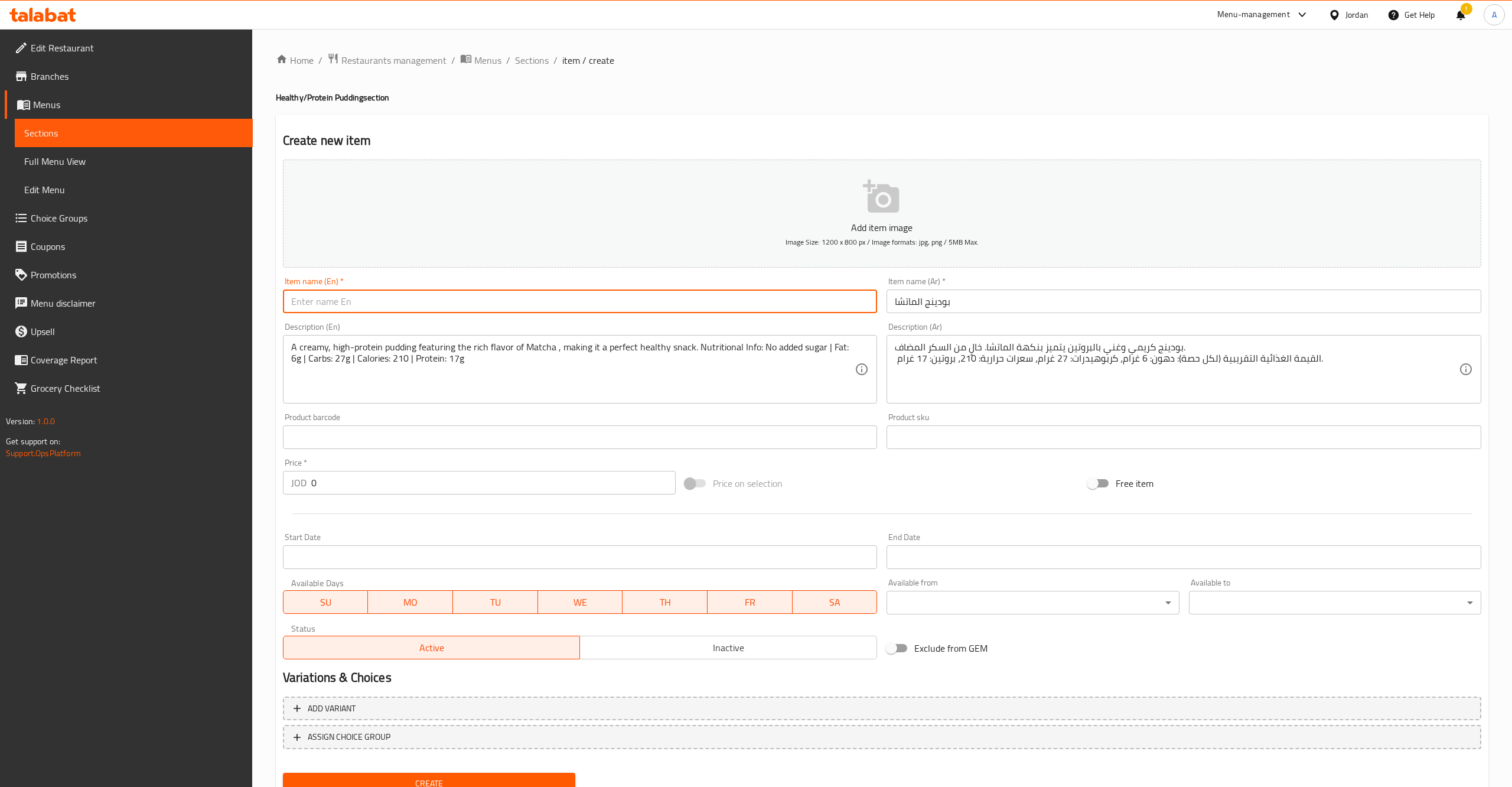
click at [551, 305] on input "text" at bounding box center [580, 301] width 594 height 24
paste input "Matcha"
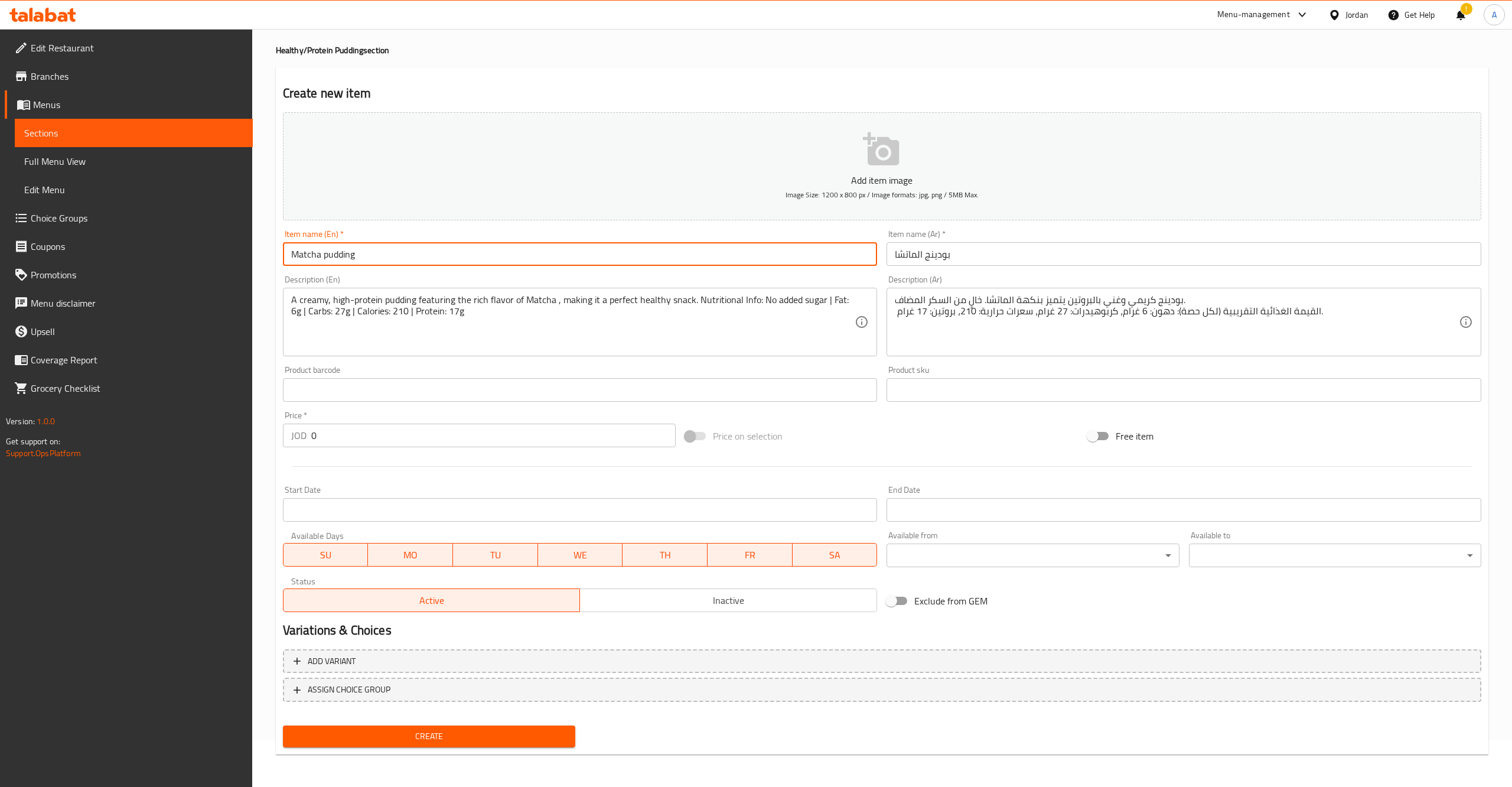
type input "Matcha pudding"
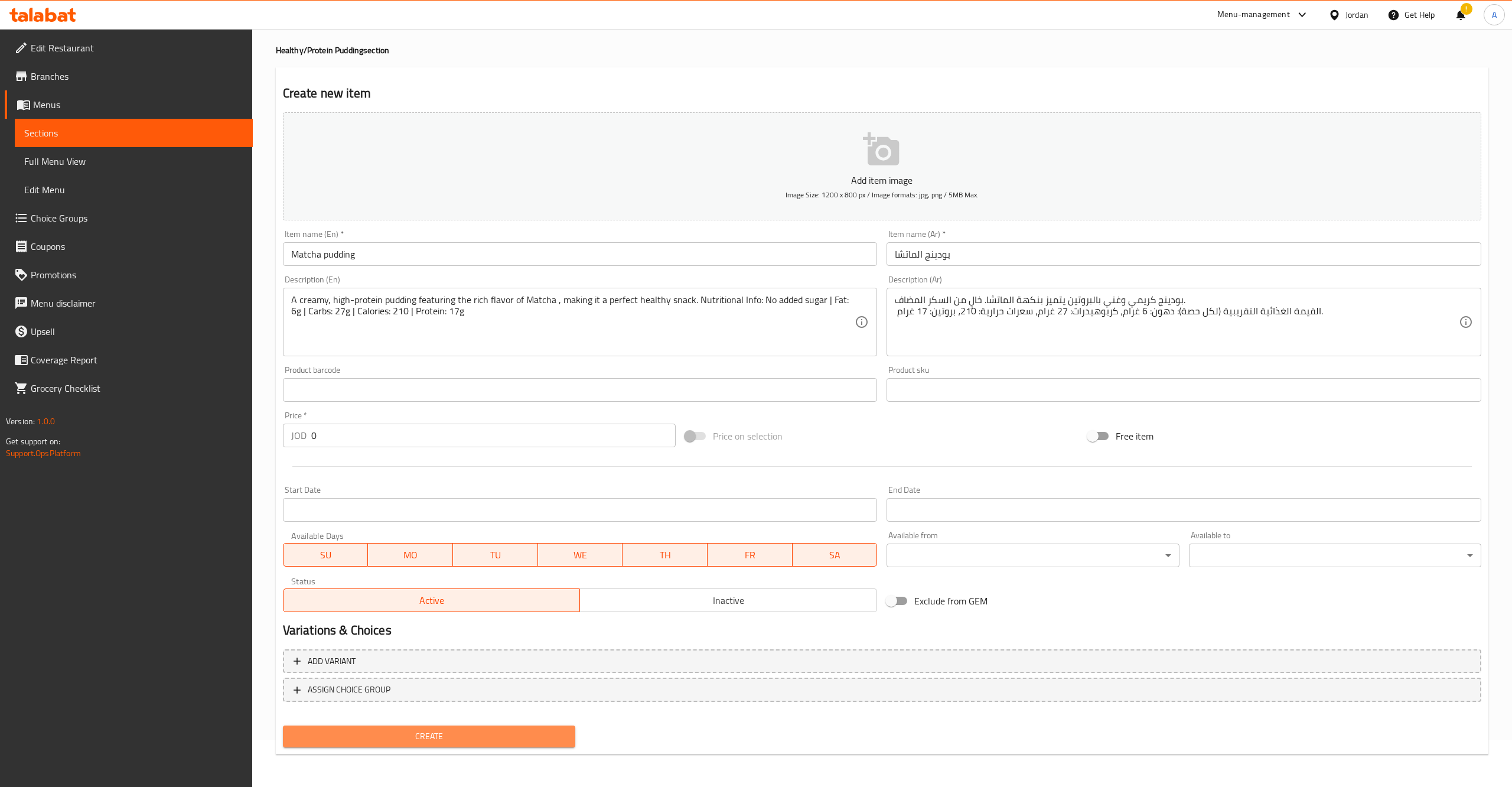
click at [417, 735] on span "Create" at bounding box center [429, 736] width 274 height 15
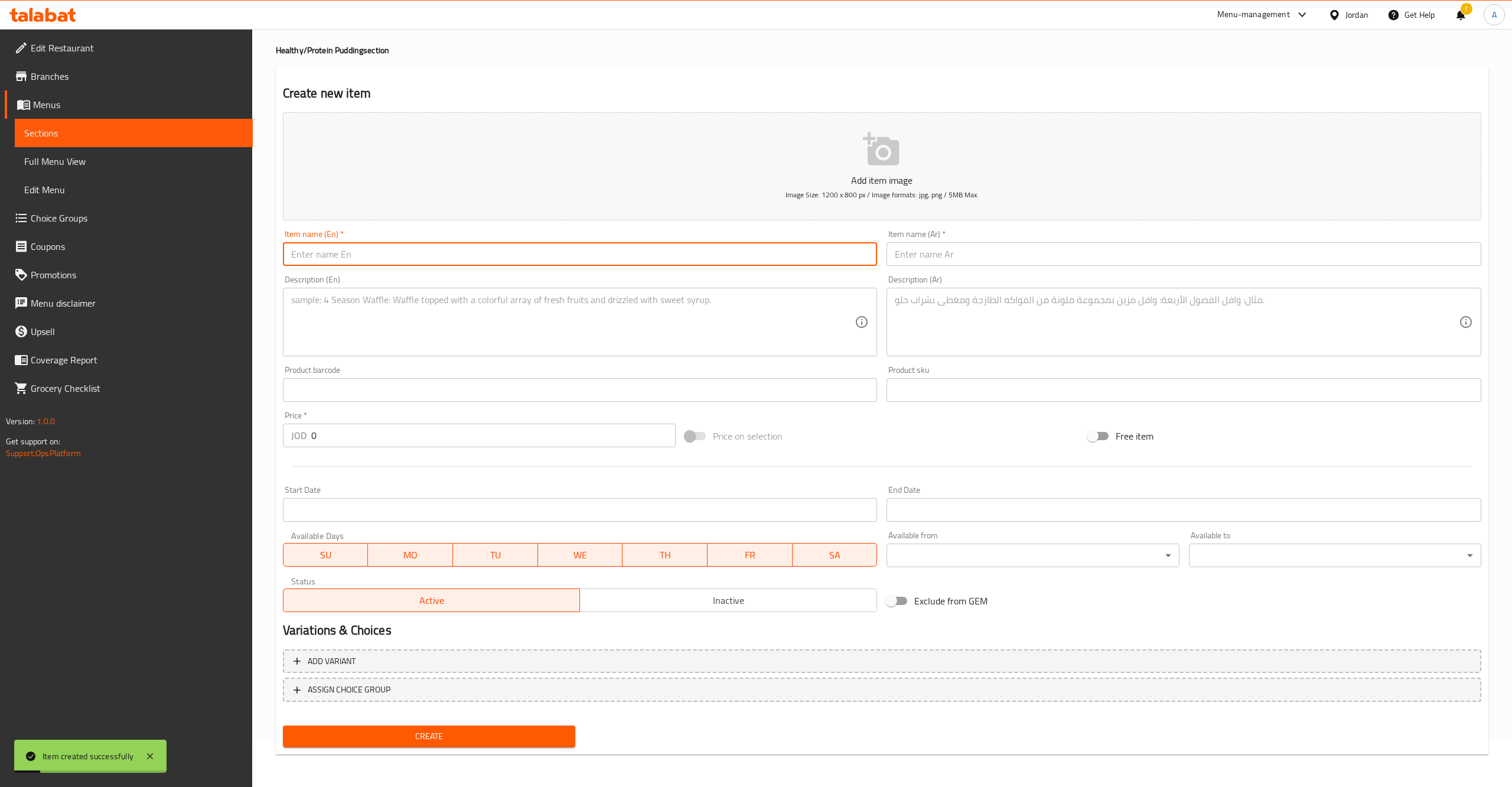
drag, startPoint x: 711, startPoint y: 232, endPoint x: 717, endPoint y: 203, distance: 29.6
click at [717, 242] on input "text" at bounding box center [580, 254] width 594 height 24
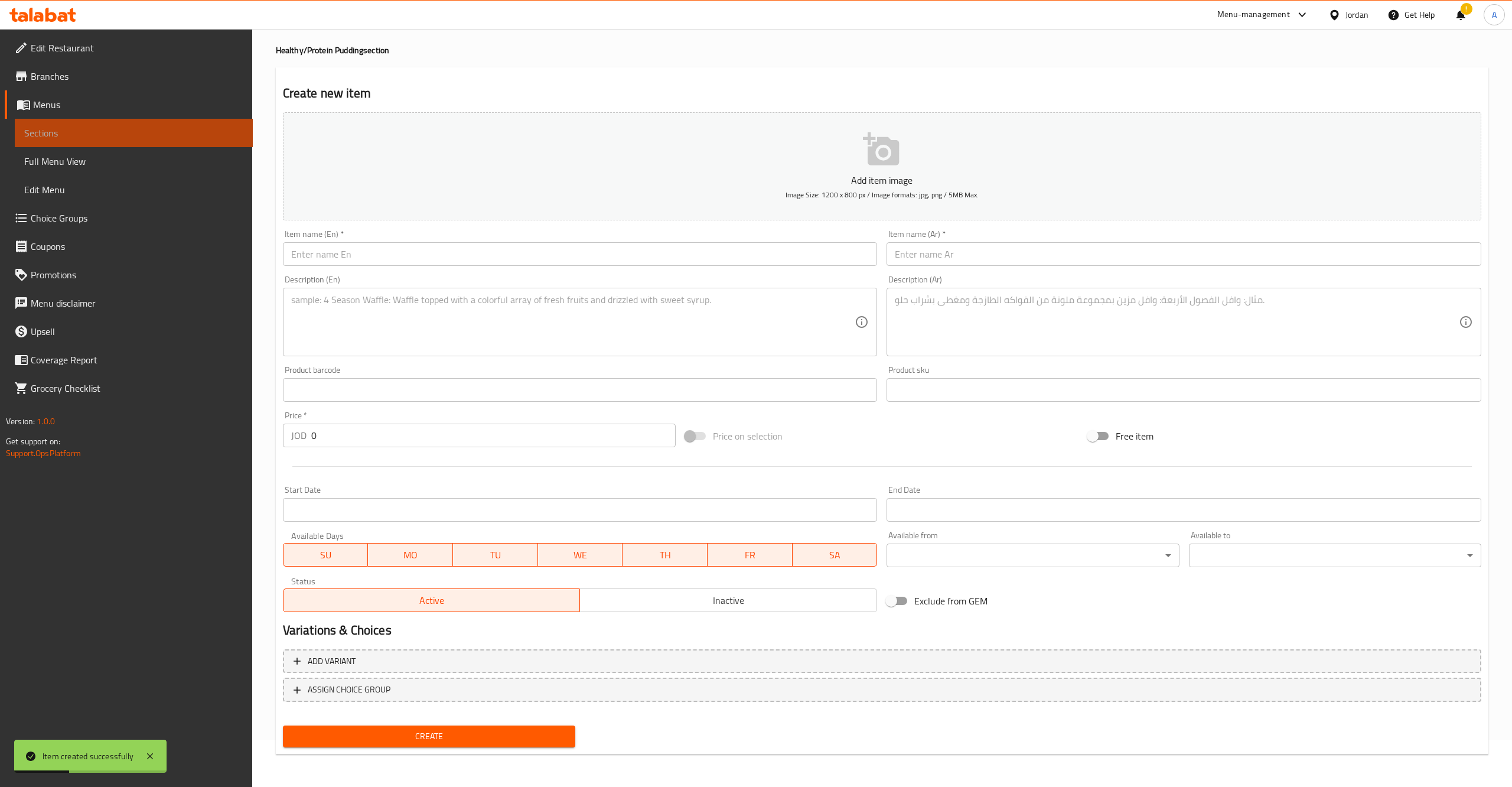
click at [170, 135] on span "Sections" at bounding box center [134, 133] width 219 height 14
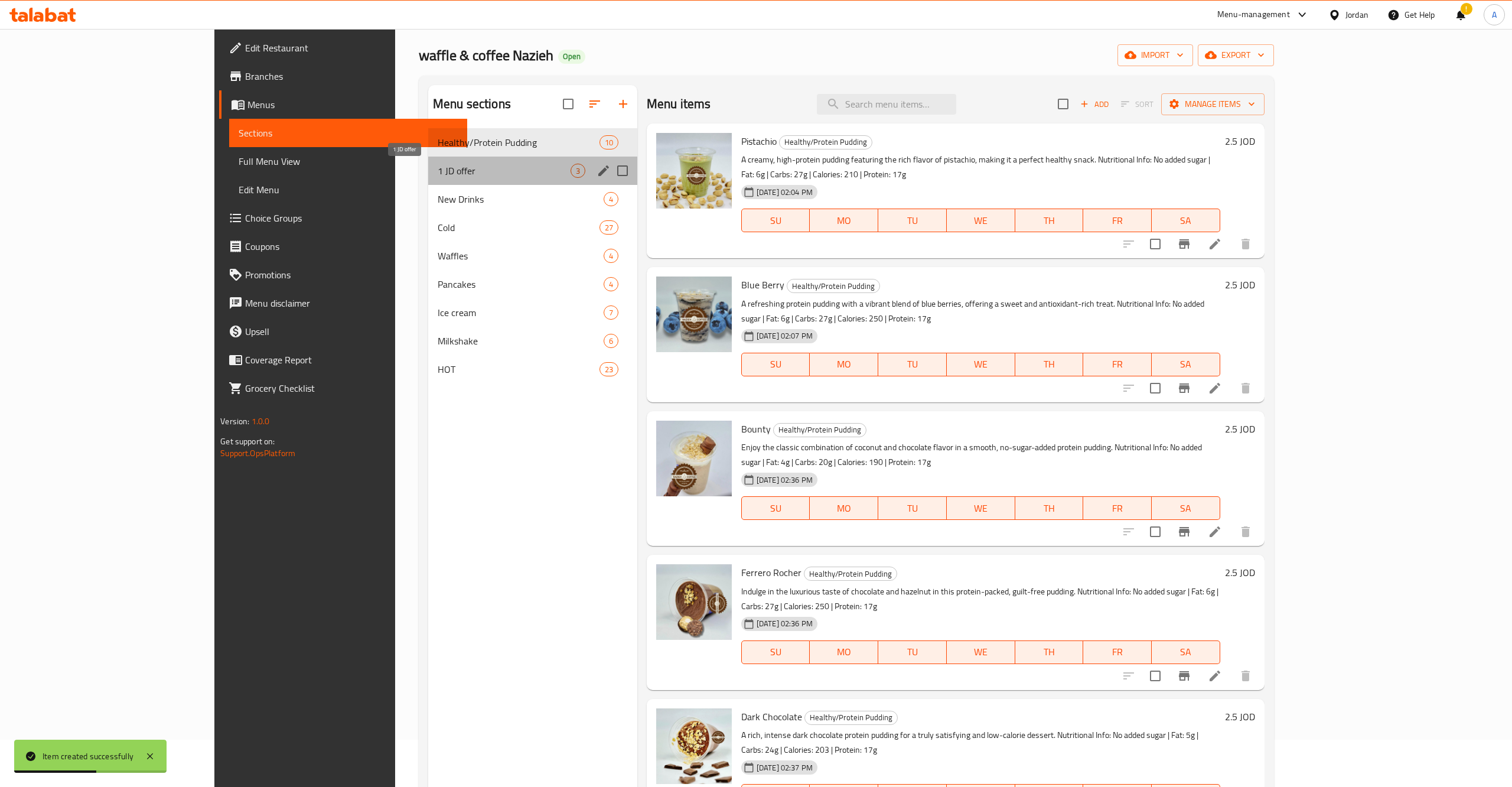
click at [480, 175] on span "1 JD offer" at bounding box center [503, 170] width 133 height 14
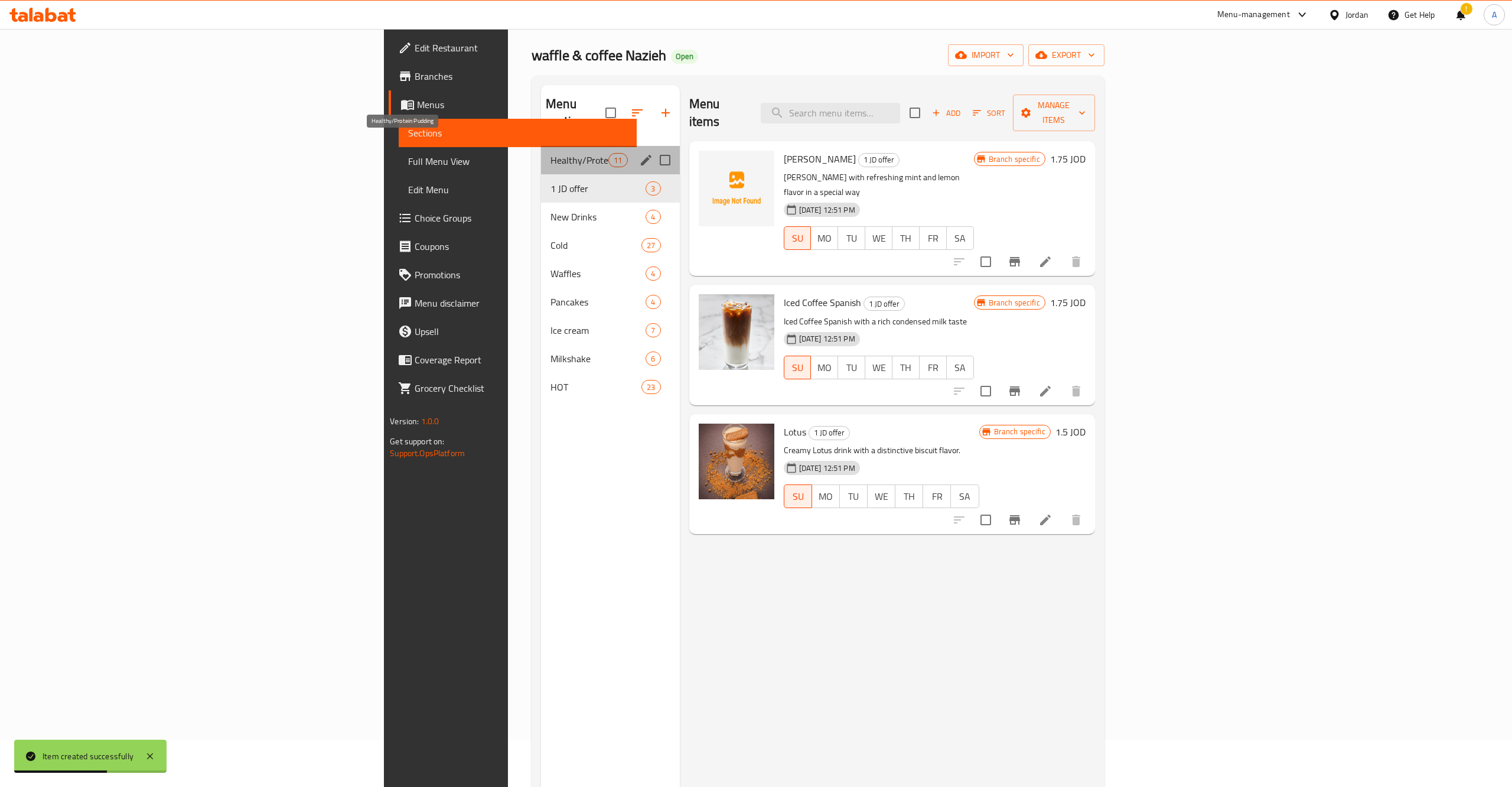
click at [550, 153] on span "Healthy/Protein Pudding" at bounding box center [579, 159] width 58 height 14
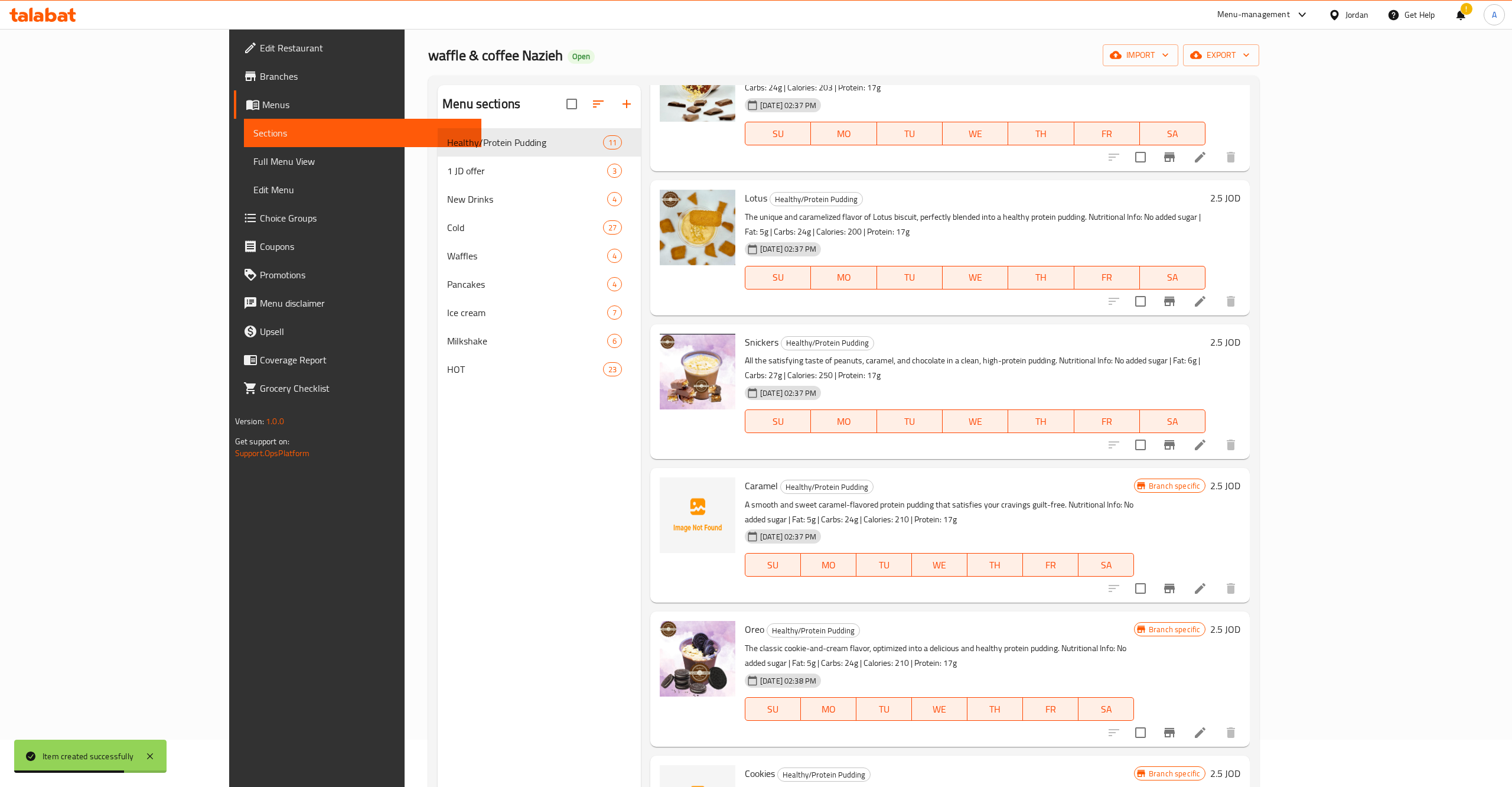
scroll to position [166, 0]
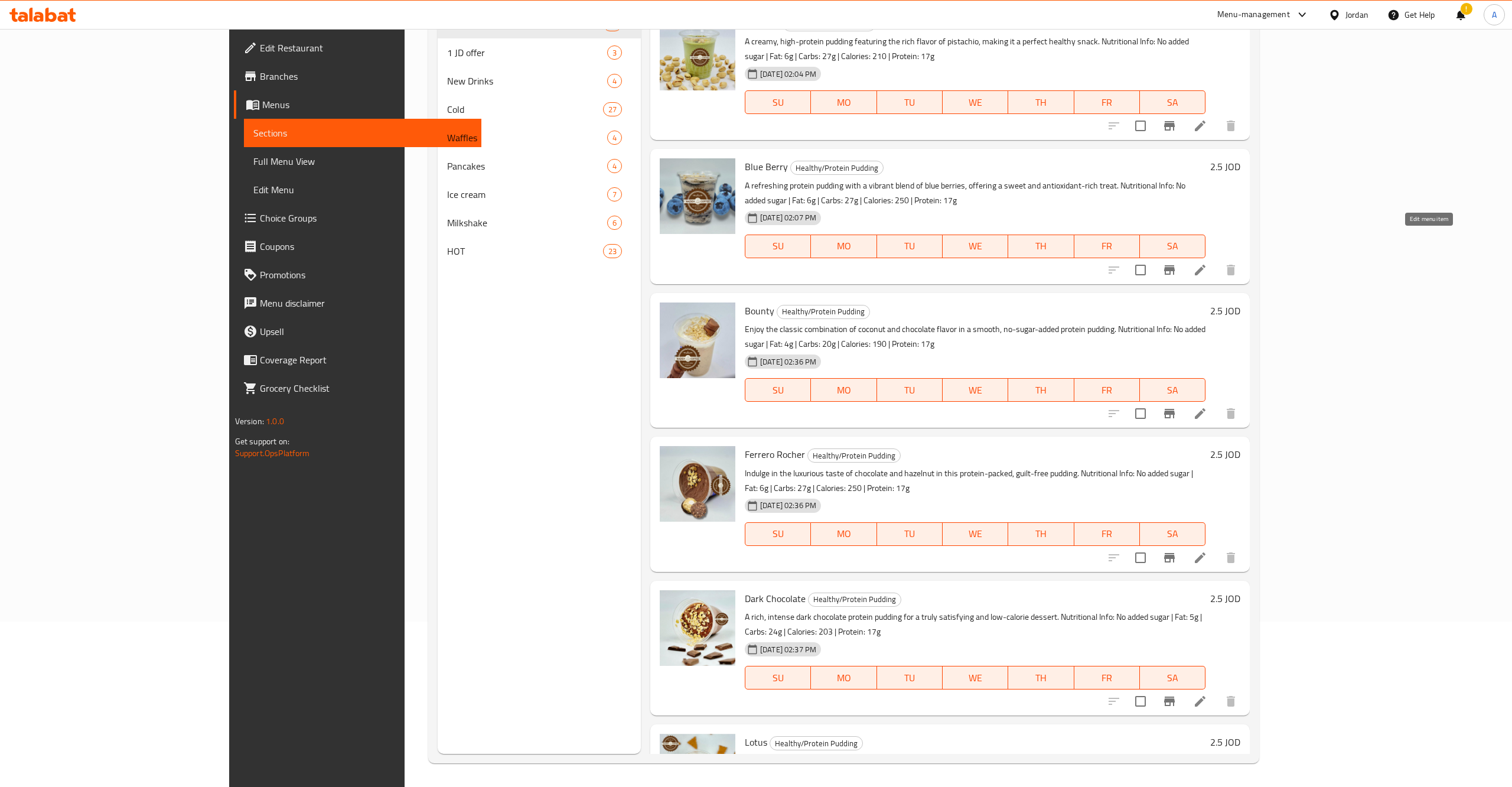
click at [1205, 265] on icon at bounding box center [1199, 269] width 10 height 10
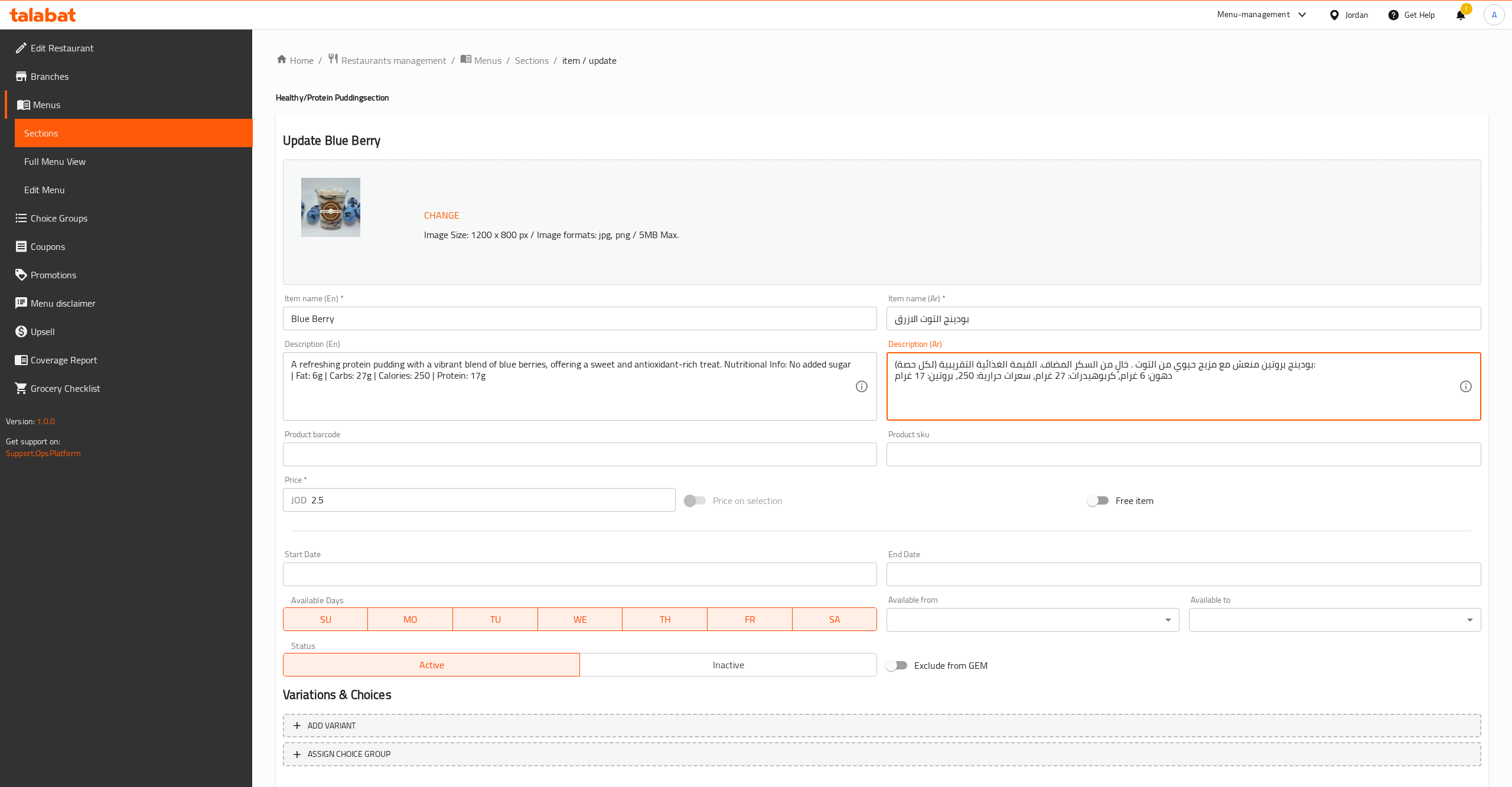
click at [949, 376] on textarea "بودينج بروتين منعش مع مزيج حيوي من التوت . خالٍ من السكر المضاف. القيمة الغذائي…" at bounding box center [1176, 387] width 564 height 56
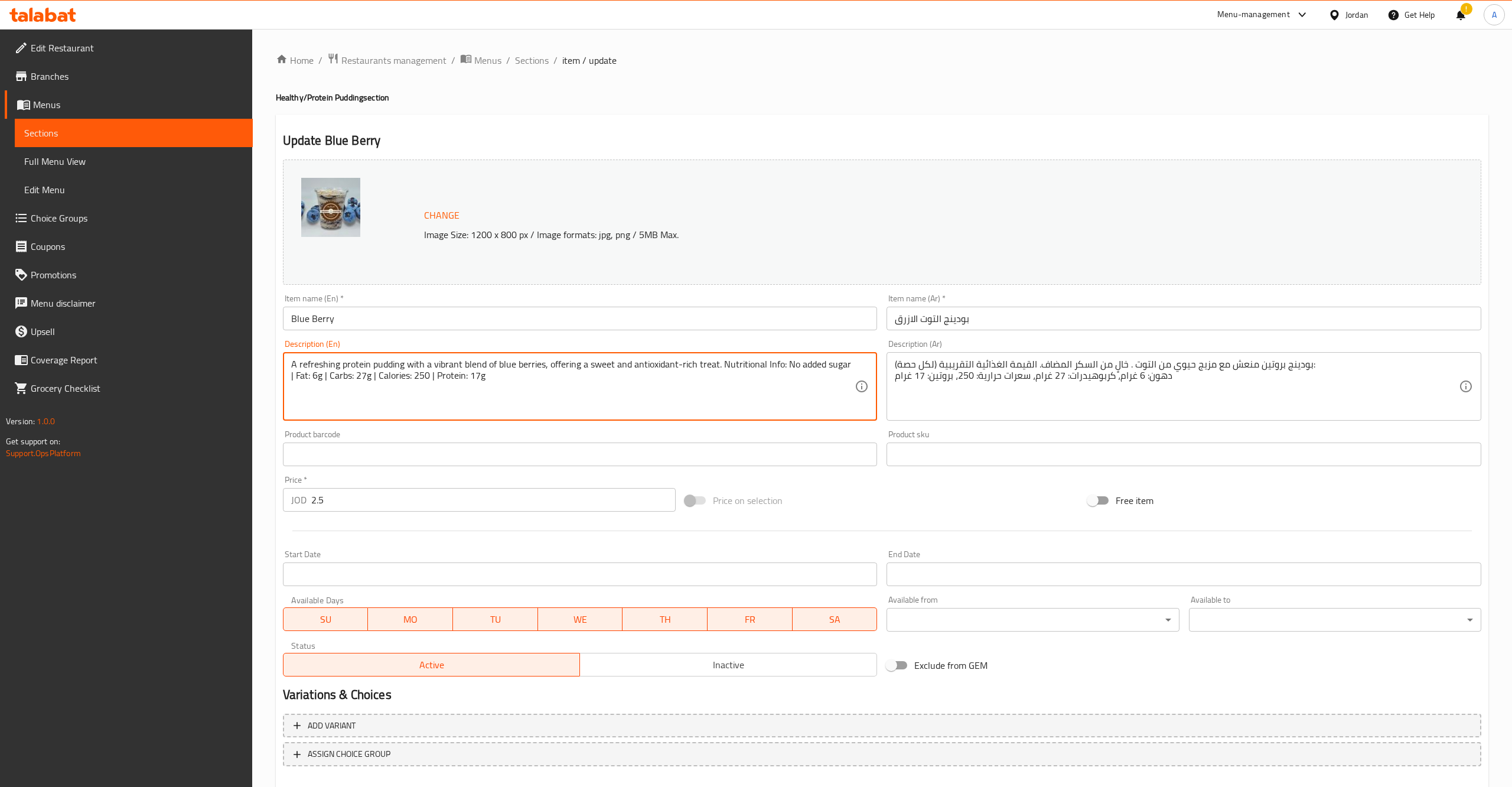
click at [612, 378] on textarea "A refreshing protein pudding with a vibrant blend of blue berries, offering a s…" at bounding box center [573, 387] width 564 height 56
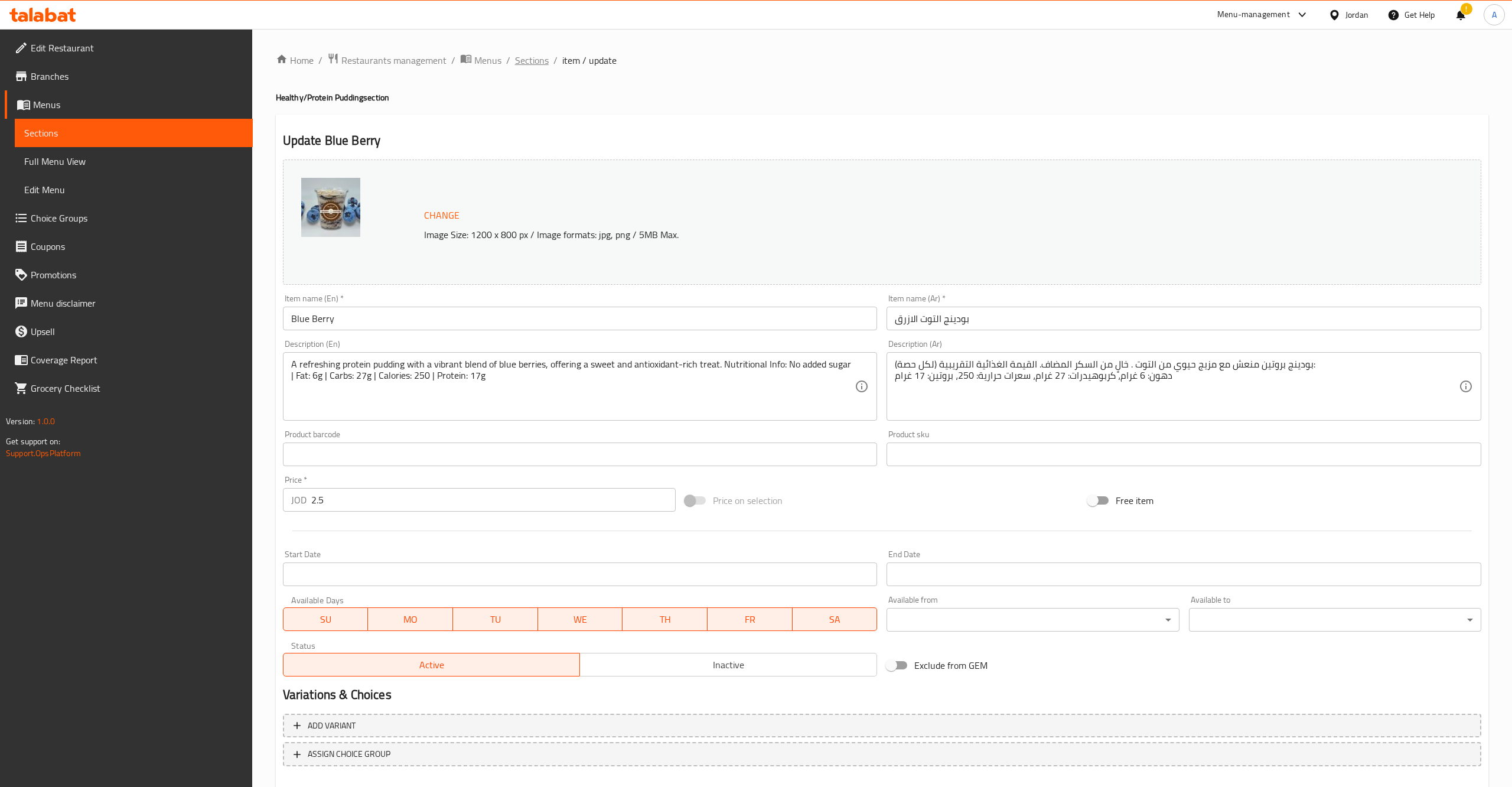
click at [546, 67] on span "Sections" at bounding box center [531, 60] width 34 height 14
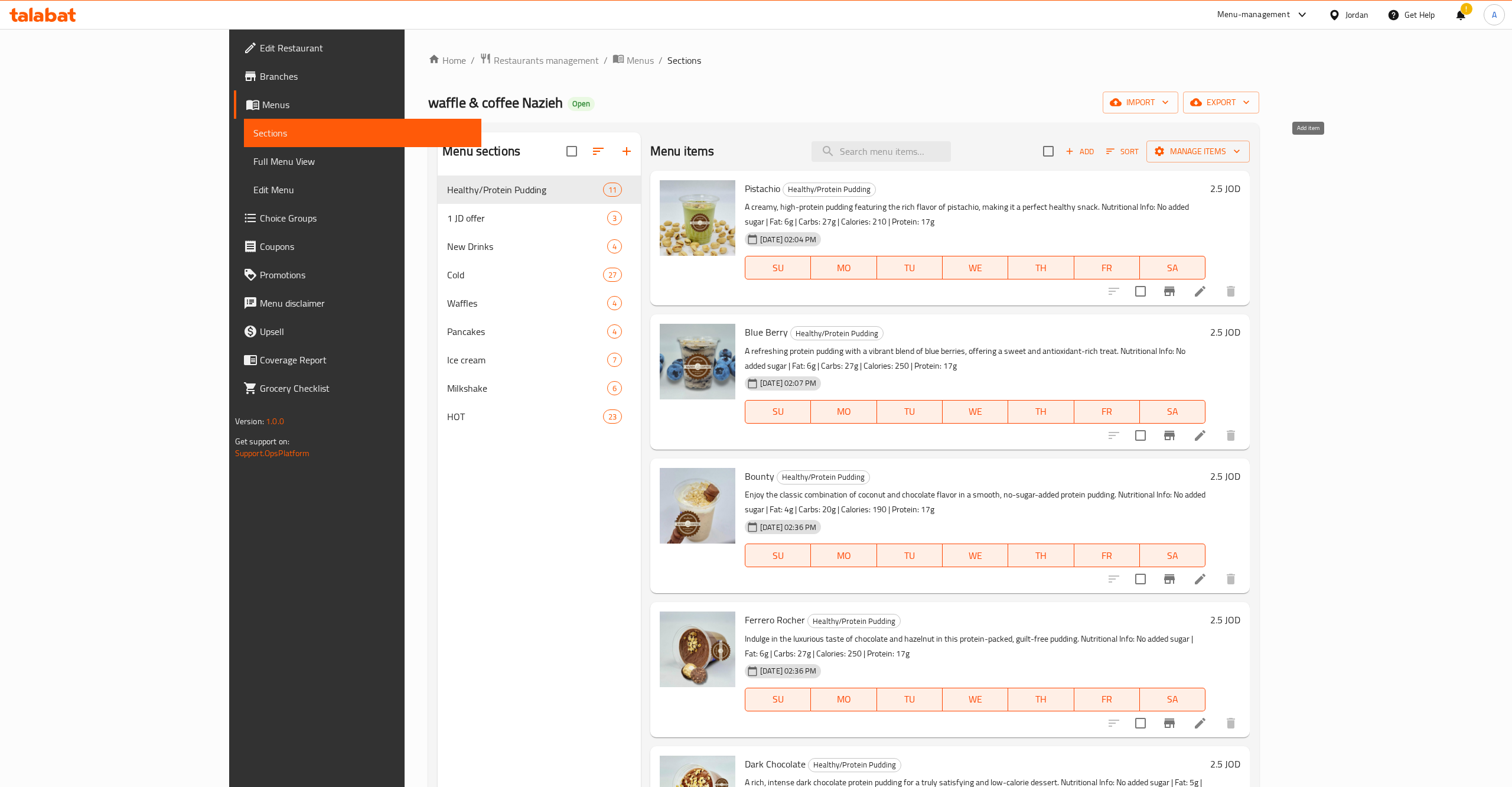
click at [1095, 154] on span "Add" at bounding box center [1079, 152] width 32 height 13
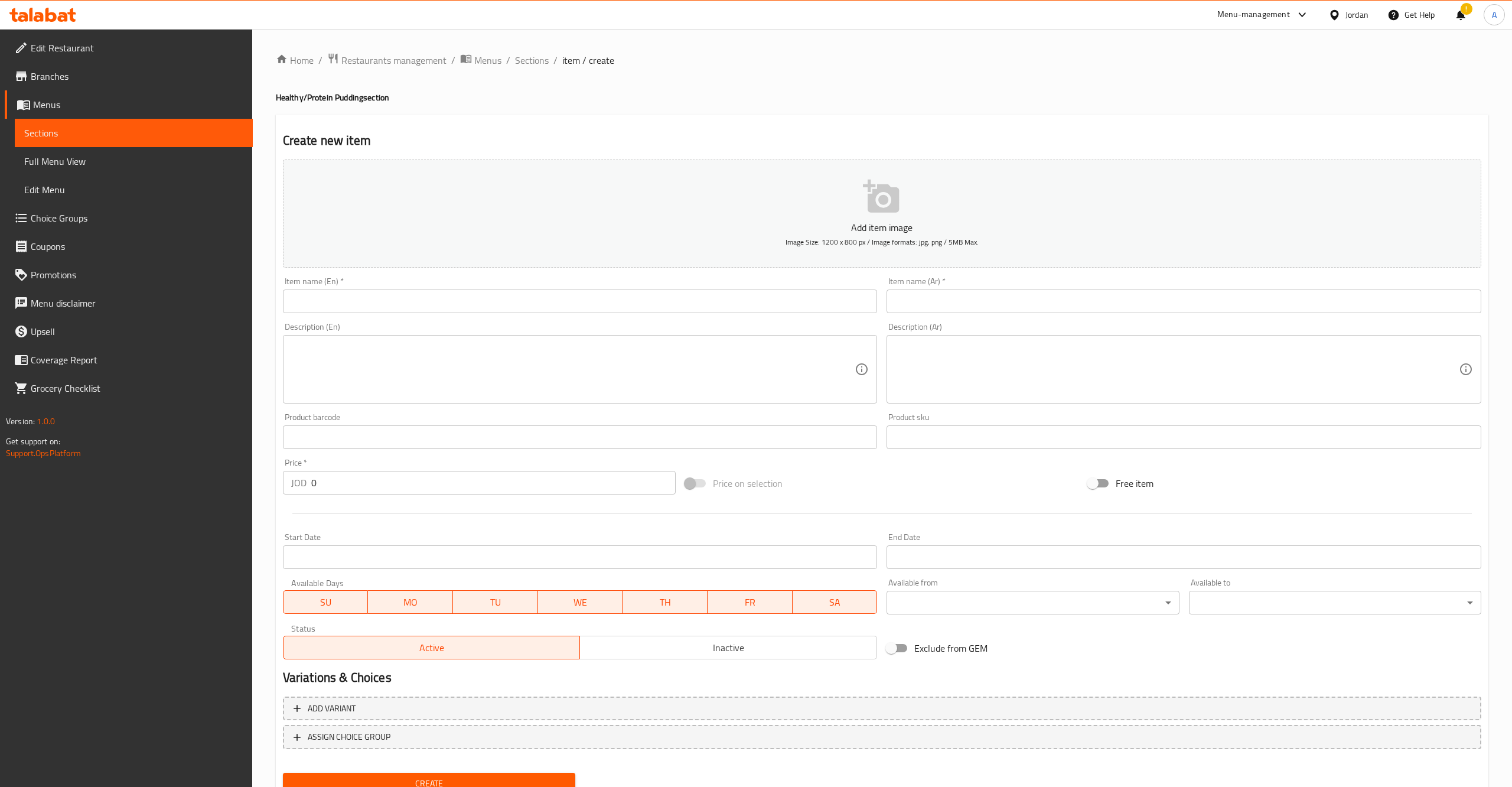
paste textarea "A refreshing protein pudding with a vibrant blend of blue berries, offering a s…"
type textarea "A refreshing protein pudding with a vibrant blend of blue berries, offering a s…"
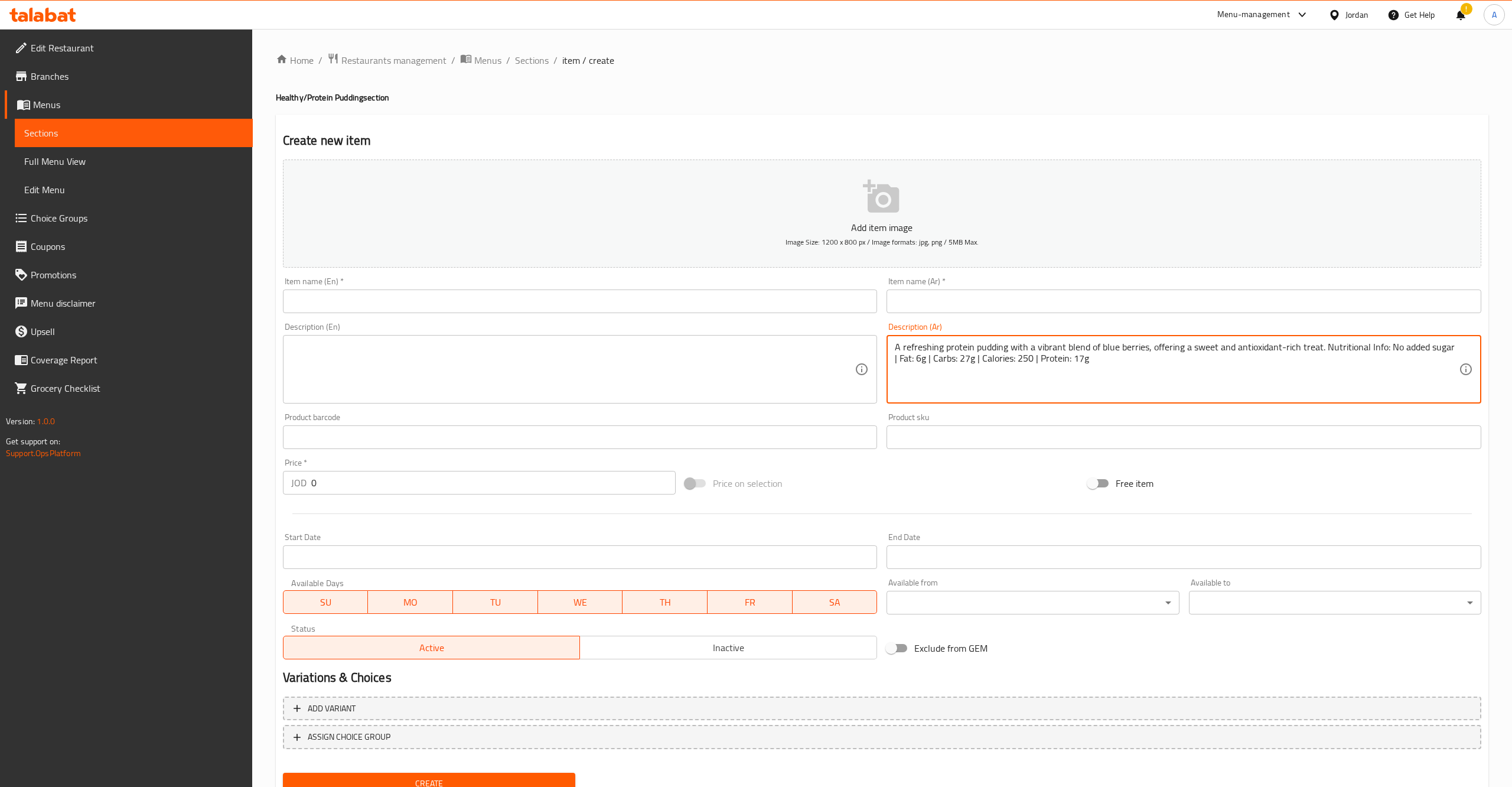
click at [924, 367] on textarea "A refreshing protein pudding with a vibrant blend of blue berries, offering a s…" at bounding box center [1176, 370] width 564 height 56
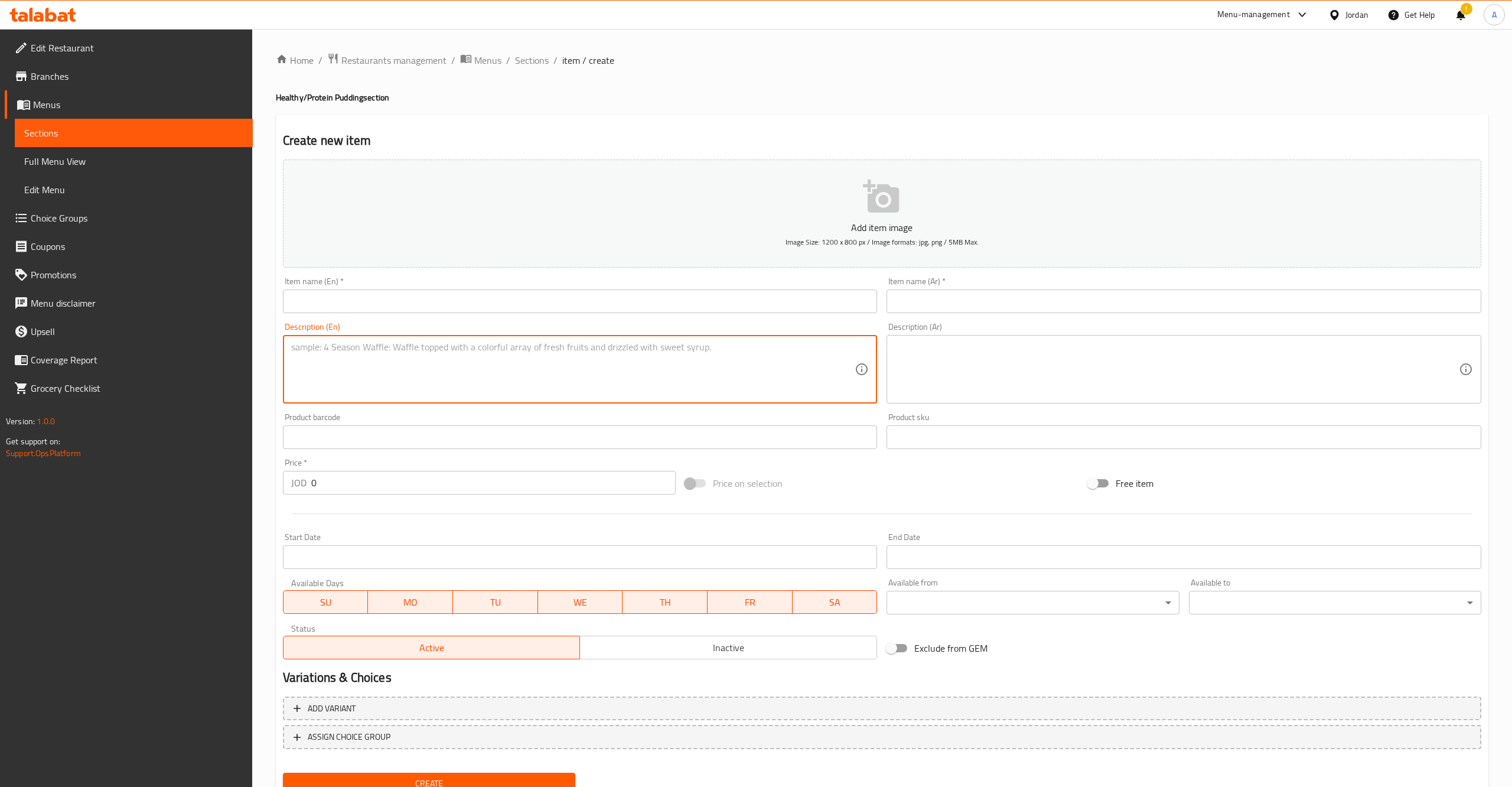
paste textarea "A refreshing protein pudding with a vibrant blend of blue berries, offering a s…"
click at [640, 363] on textarea "A refreshing protein pudding with a vibrant blend of blue berries, offering a s…" at bounding box center [573, 370] width 564 height 56
type textarea "A refreshing protein pudding with a vibrant blend of blue berries, offering a s…"
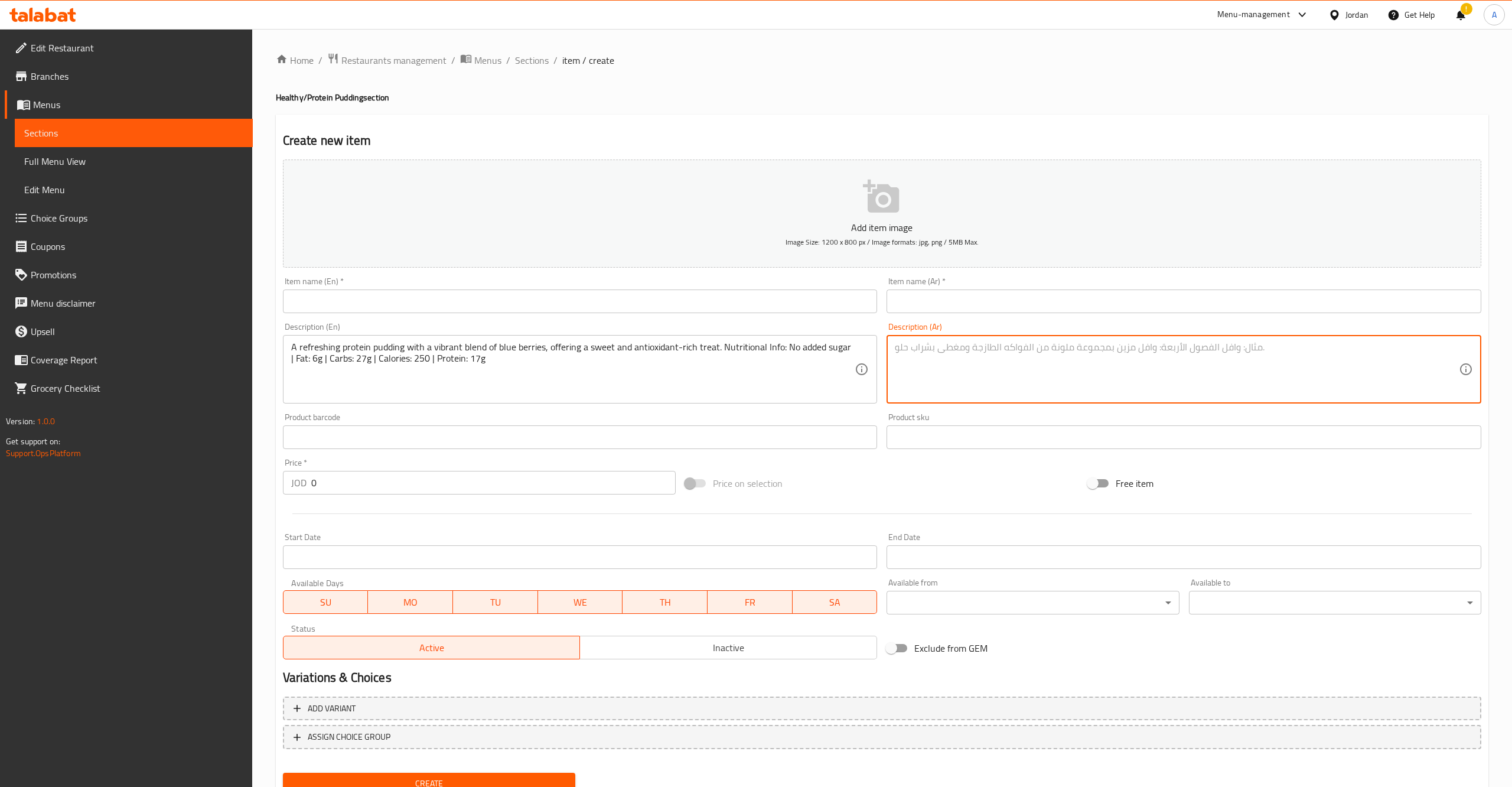
paste textarea "بودينج بروتين منعش مع مزيج حيوي من التوت . خالٍ من السكر المضاف. القيمة الغذائي…"
type textarea "بودينج بروتين منعش مع مزيج حيوي من التوت . خالٍ من السكر المضاف. القيمة الغذائي…"
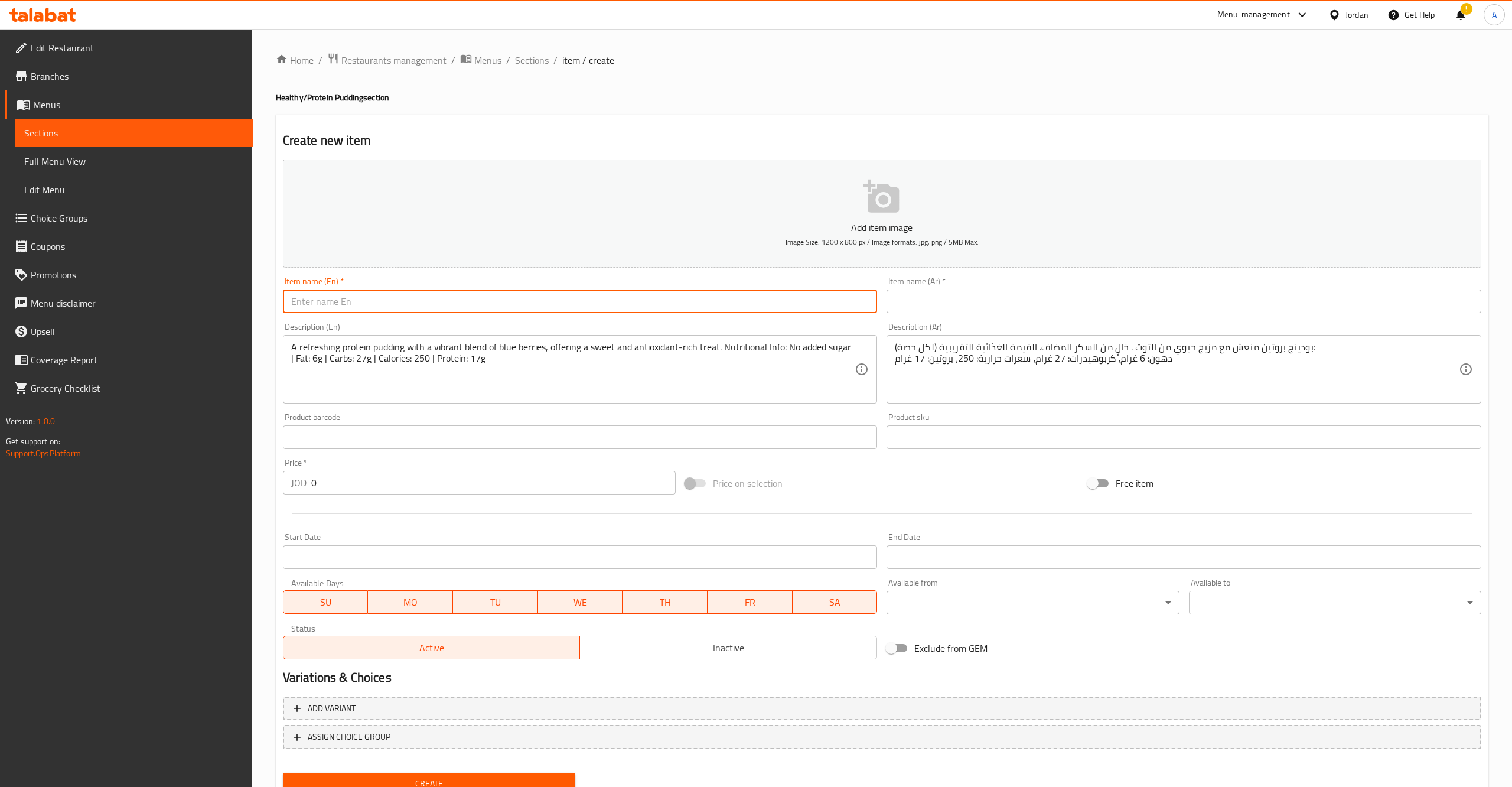
click at [793, 310] on input "text" at bounding box center [580, 301] width 594 height 24
paste input "Strawberry"
type input "Strawberry pudding"
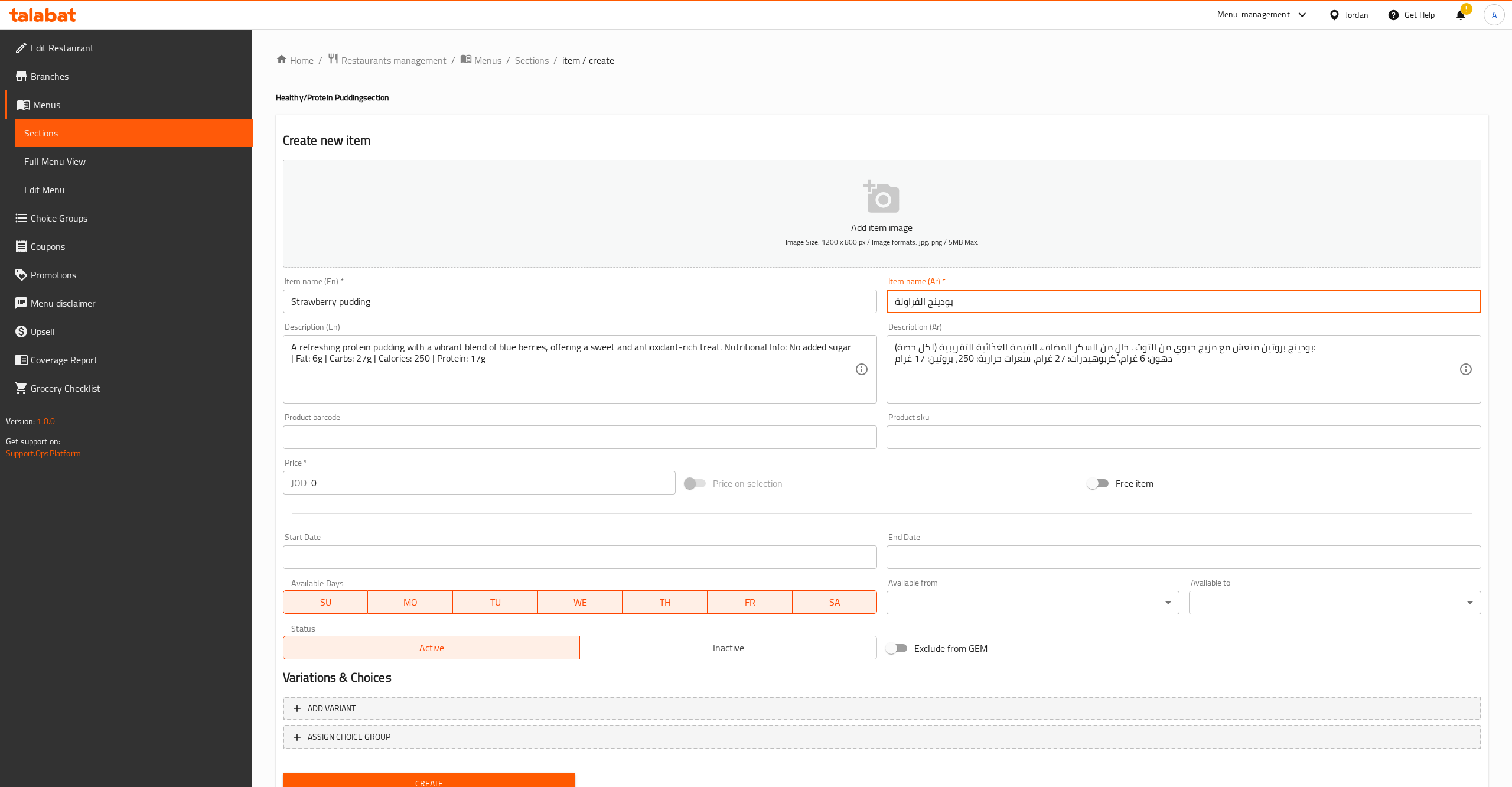
scroll to position [47, 0]
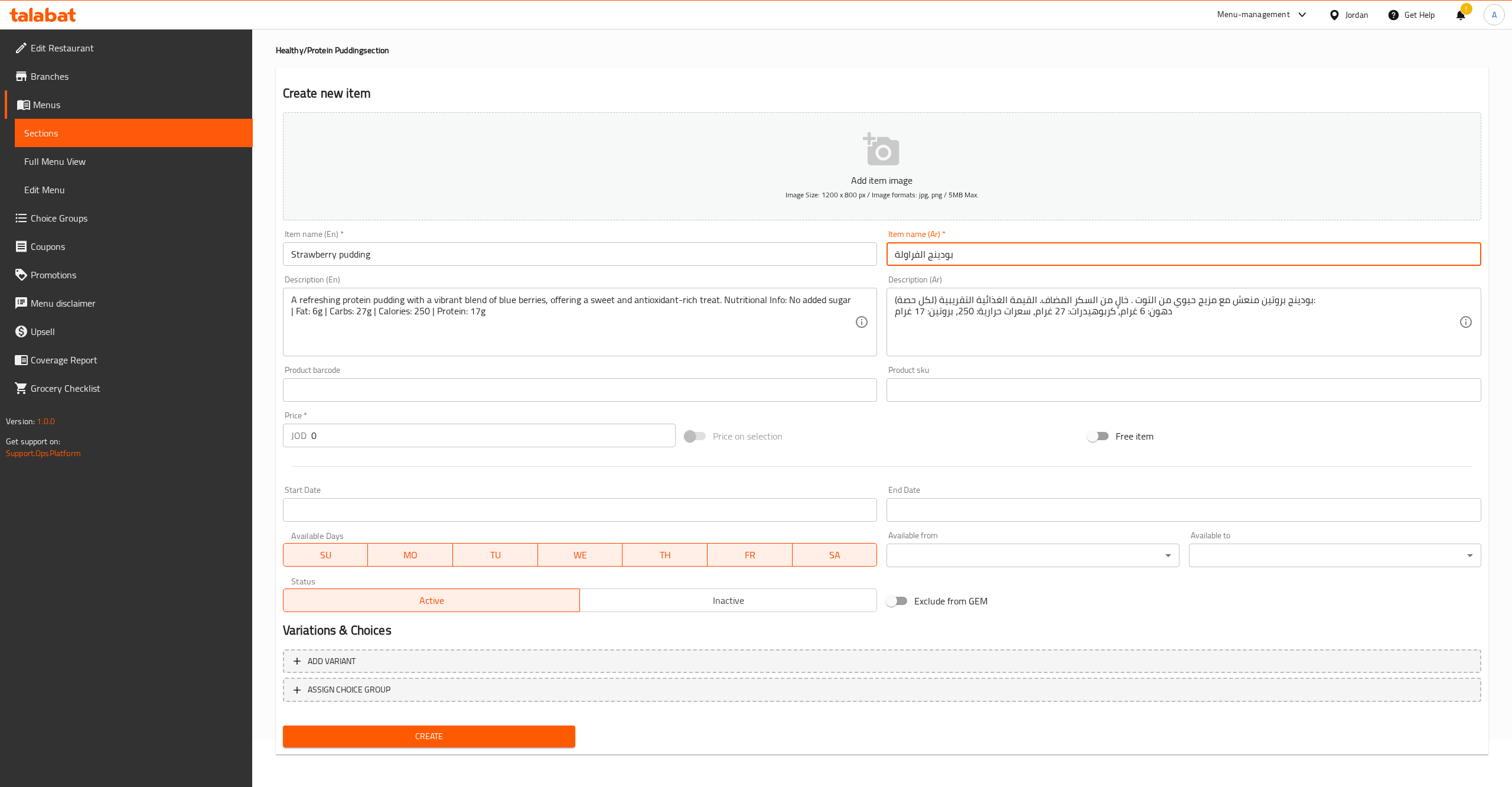
type input "بودينج الفراولة"
click at [469, 740] on span "Create" at bounding box center [429, 736] width 274 height 15
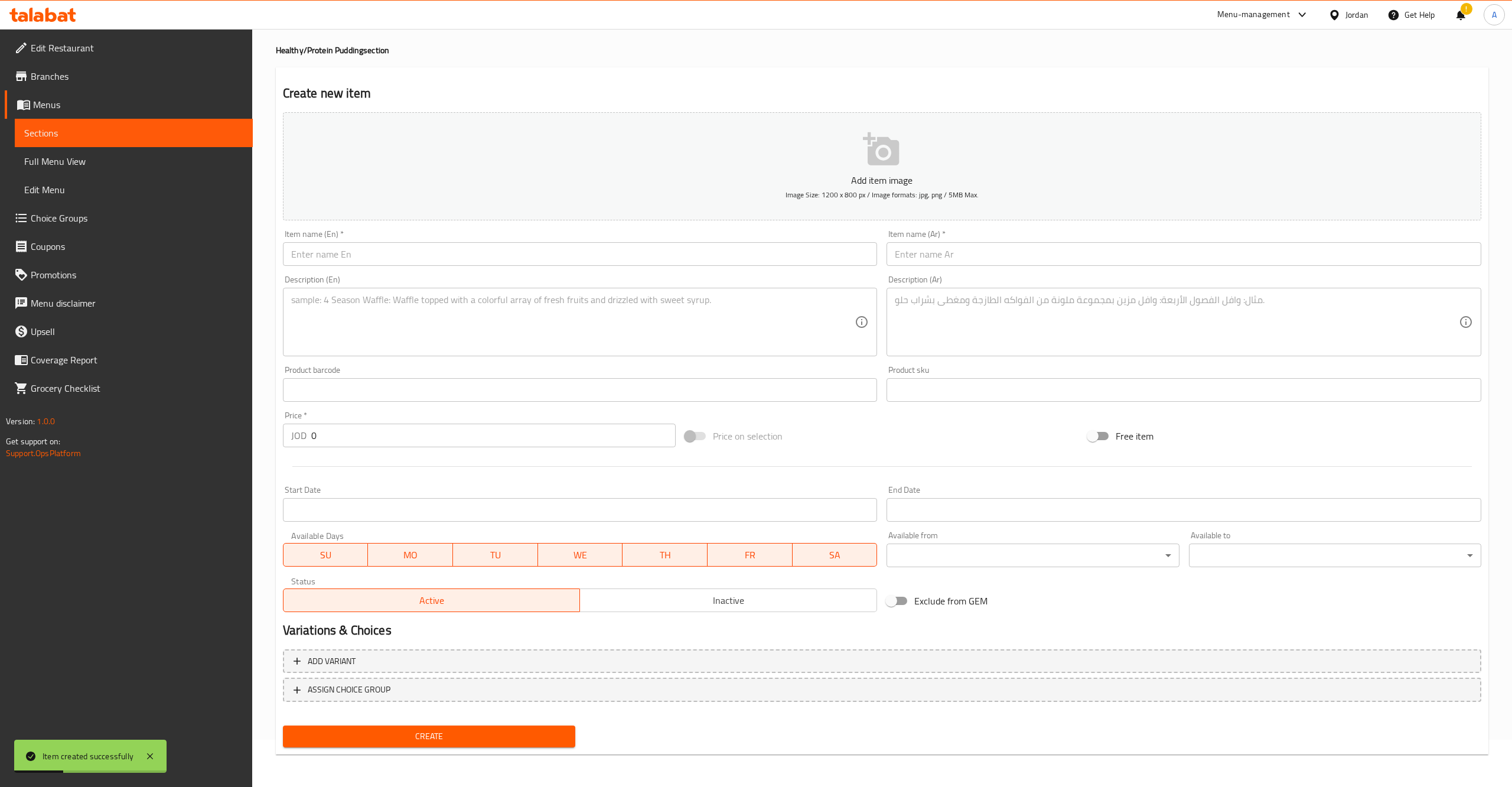
scroll to position [0, 0]
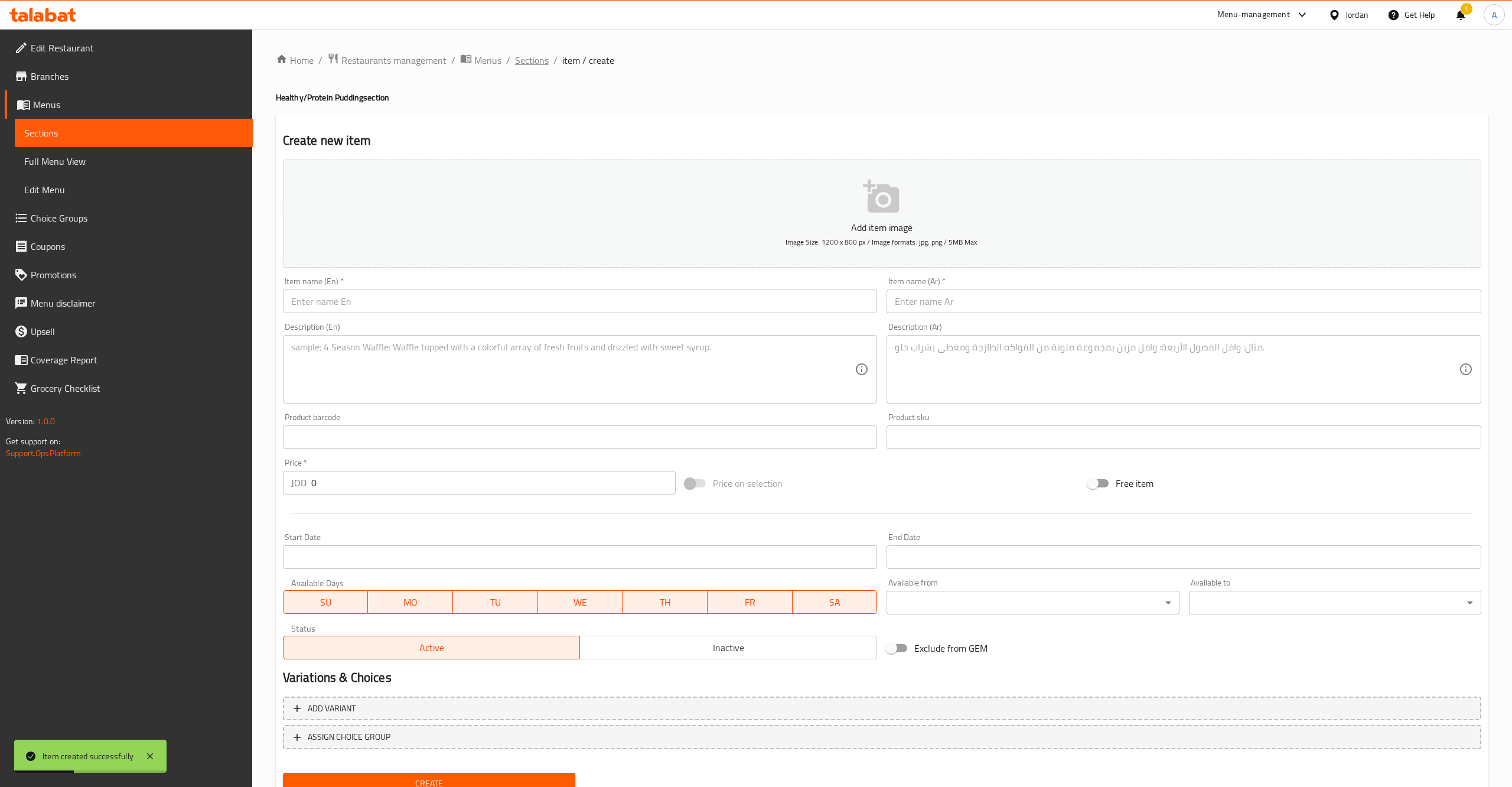
click at [517, 62] on span "Sections" at bounding box center [531, 60] width 34 height 14
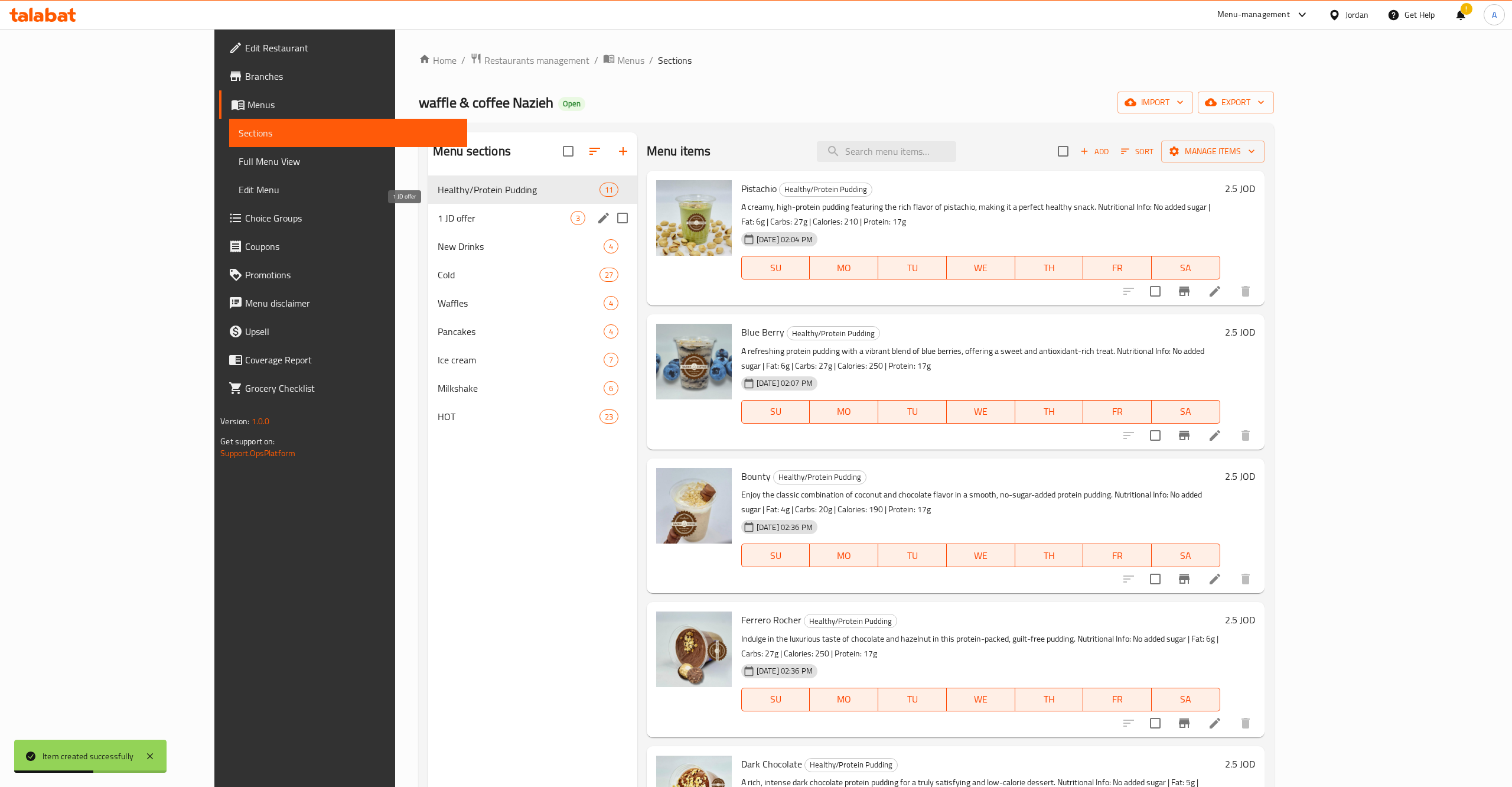
click at [437, 243] on span "New Drinks" at bounding box center [520, 246] width 166 height 14
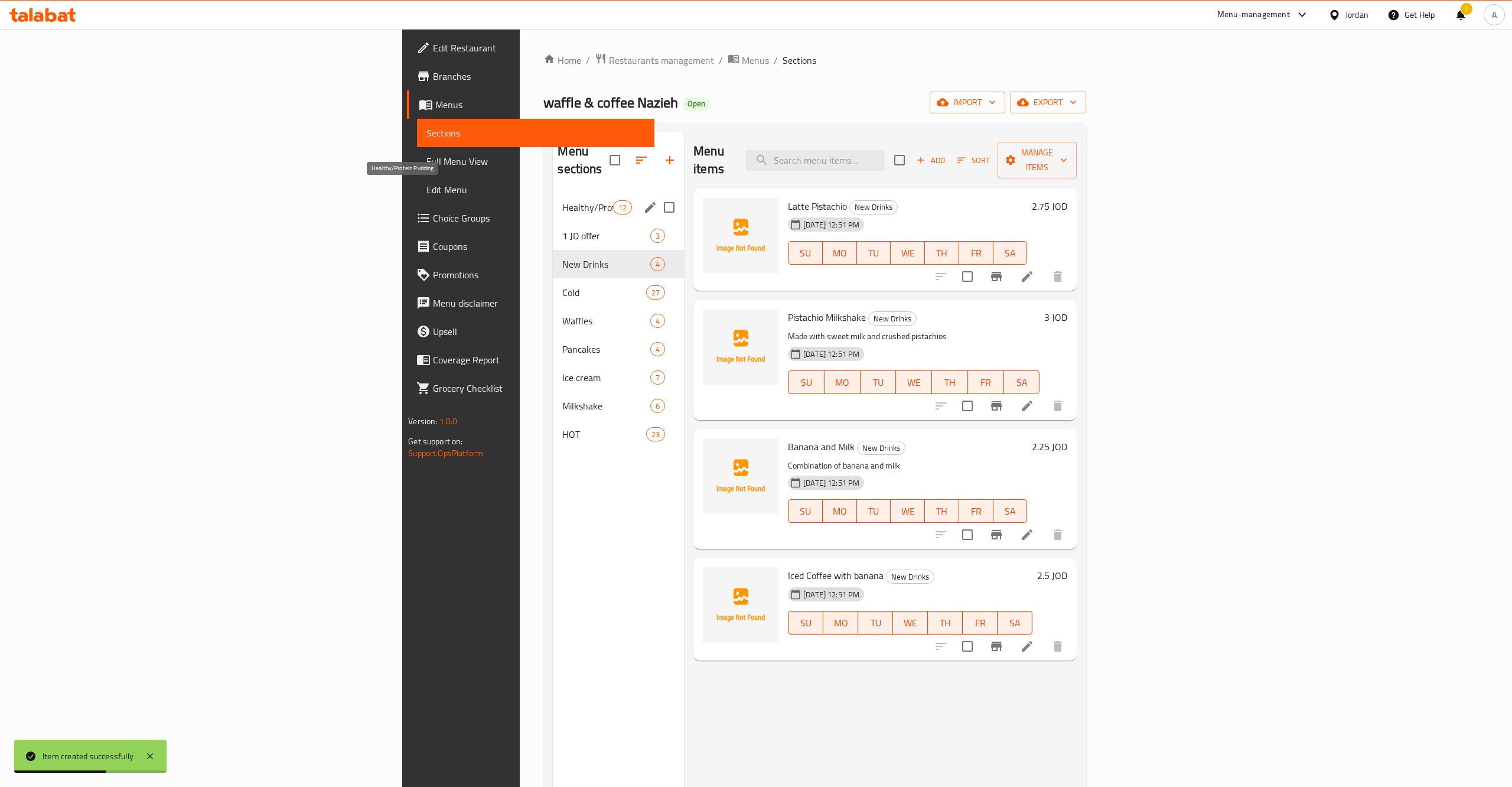
click at [562, 200] on span "Healthy/Protein Pudding" at bounding box center [587, 207] width 50 height 14
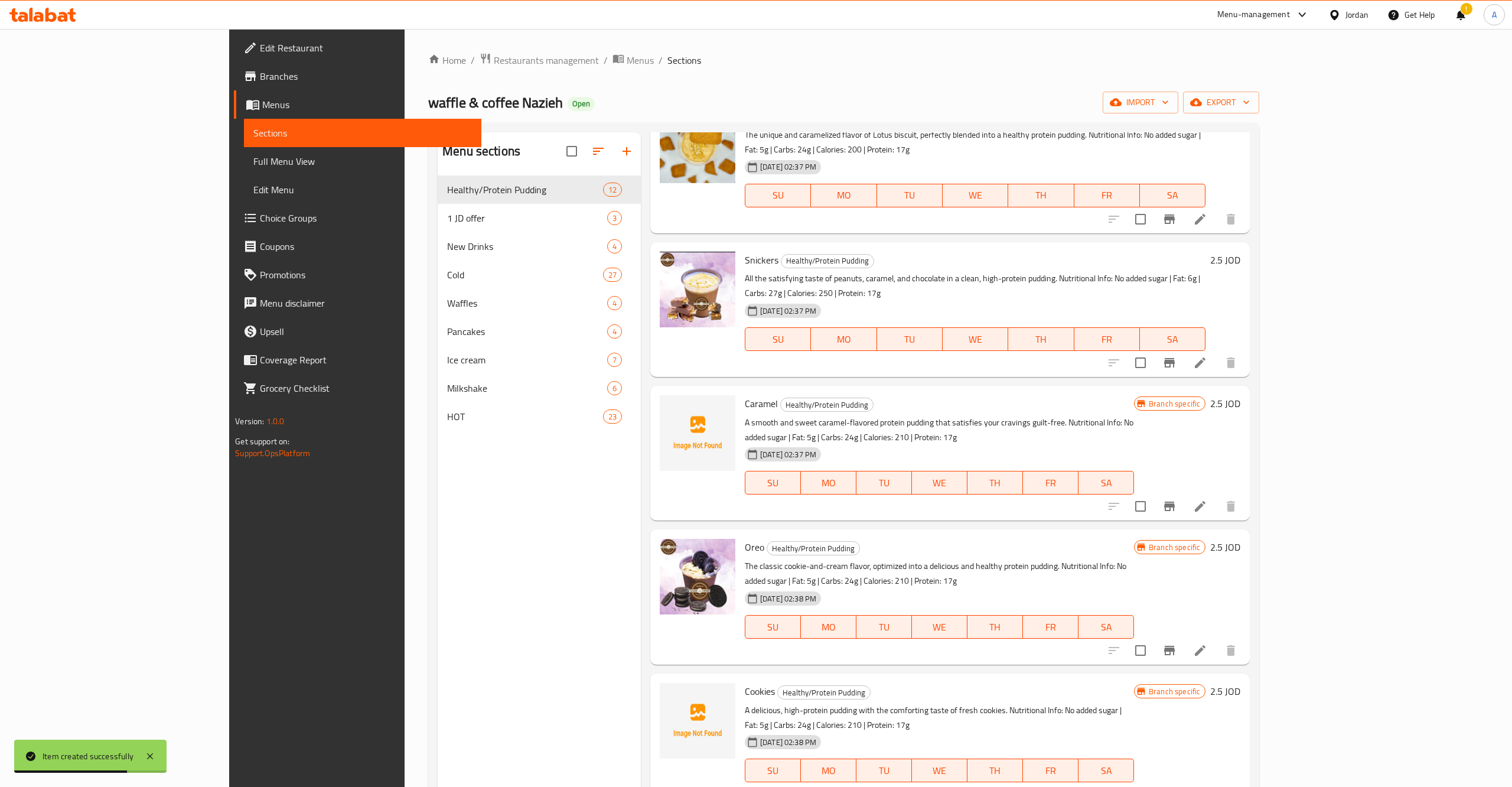
scroll to position [166, 0]
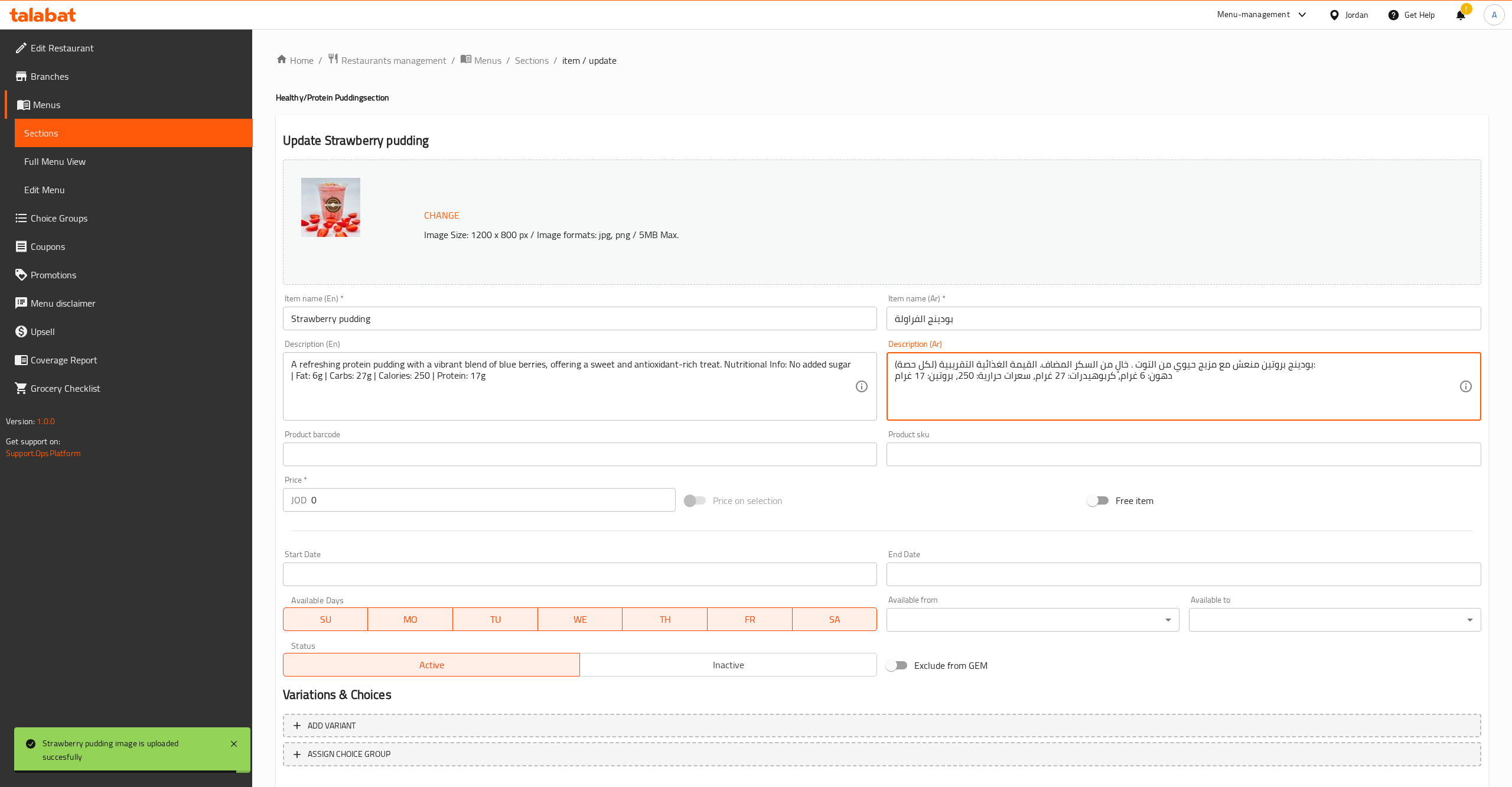
click at [1133, 363] on textarea "بودينج بروتين منعش مع مزيج حيوي من التوت . خالٍ من السكر المضاف. القيمة الغذائي…" at bounding box center [1176, 387] width 564 height 56
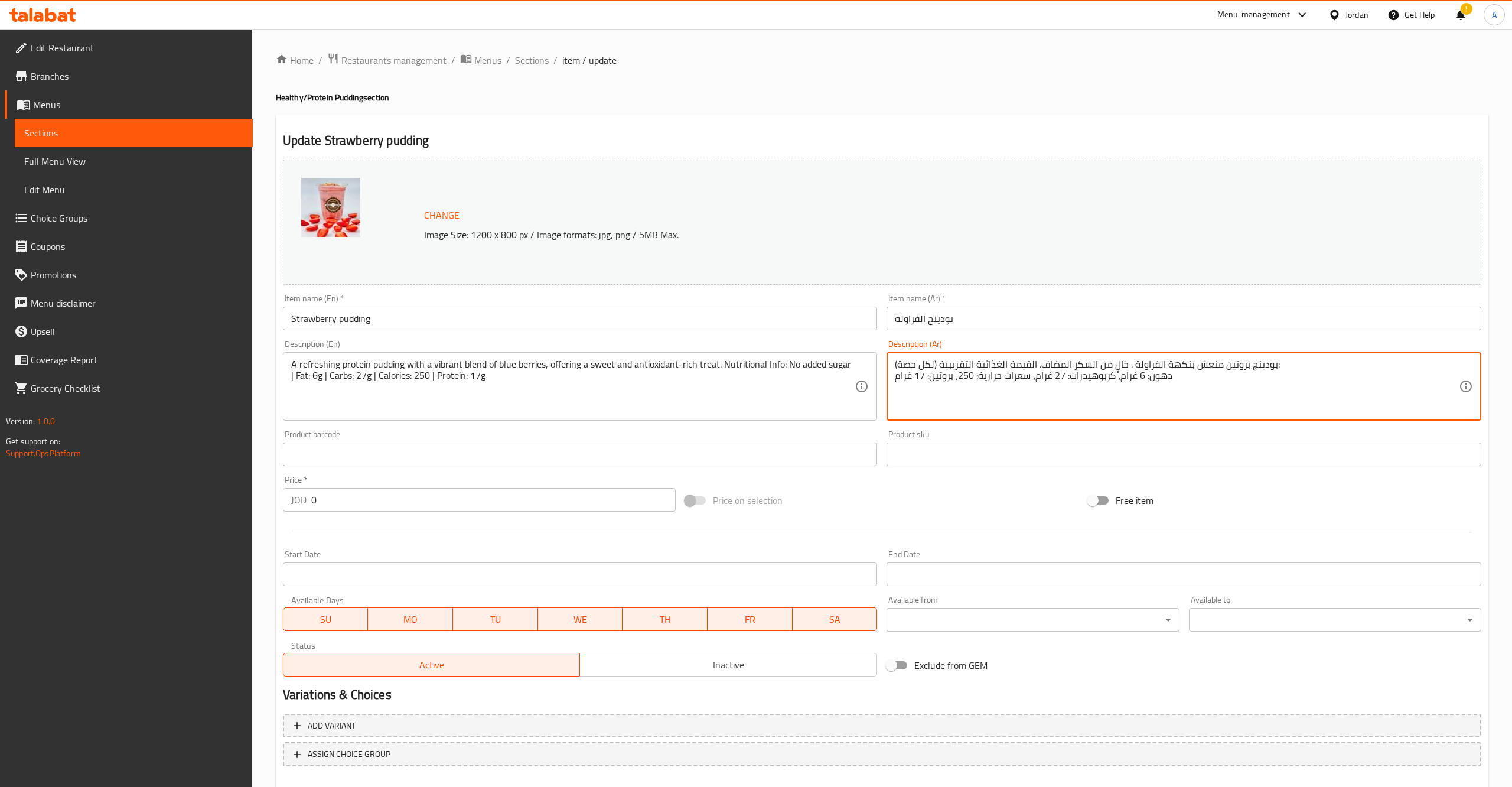
type textarea "بودينج بروتين منعش بنكهة الفراولة . خالٍ من السكر المضاف. القيمة الغذائية التقر…"
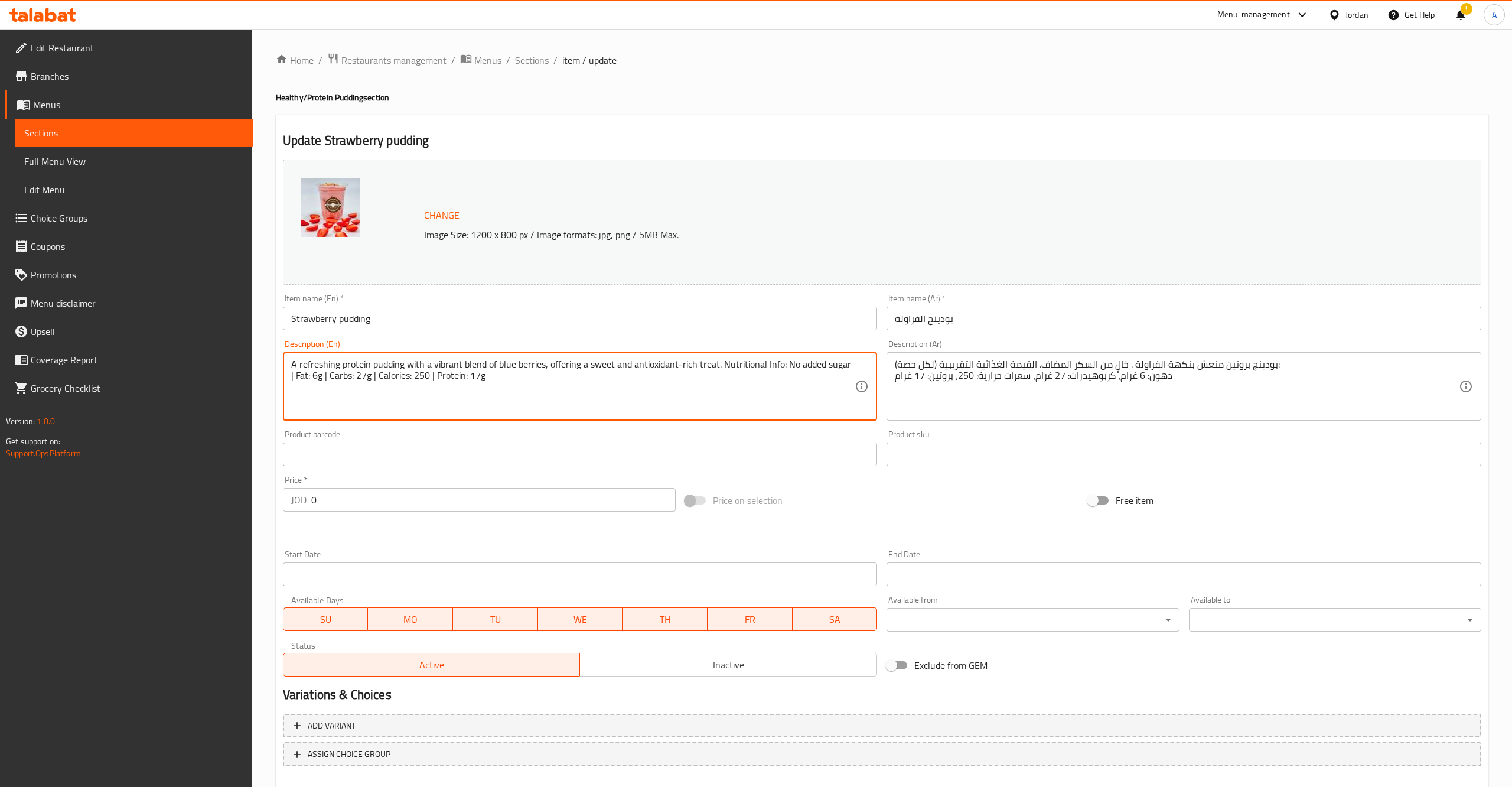
drag, startPoint x: 484, startPoint y: 363, endPoint x: 422, endPoint y: 362, distance: 62.0
click at [422, 362] on textarea "A refreshing protein pudding with a vibrant blend of blue berries, offering a s…" at bounding box center [573, 387] width 564 height 56
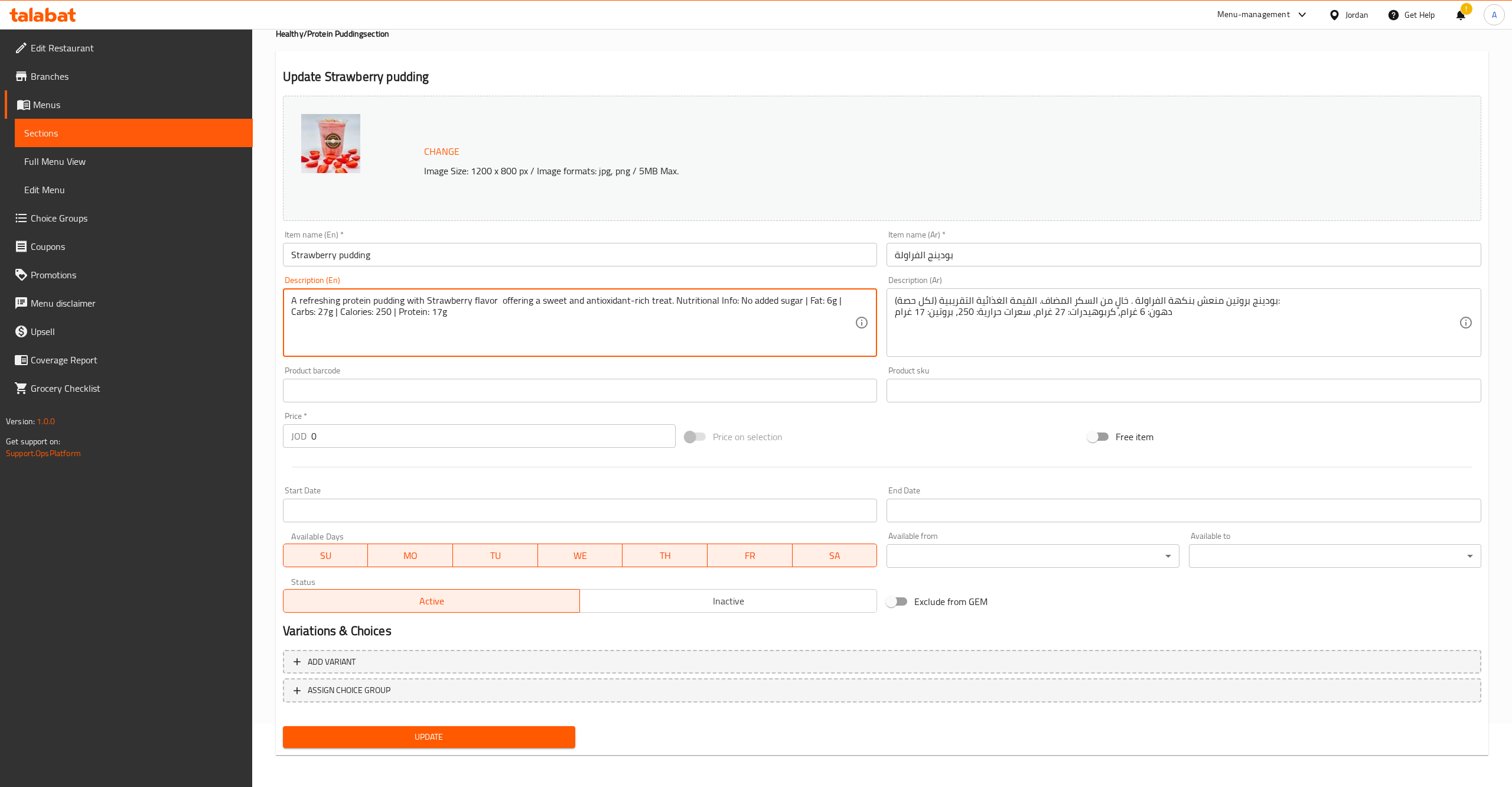
type textarea "A refreshing protein pudding with Strawberry flavor offering a sweet and antiox…"
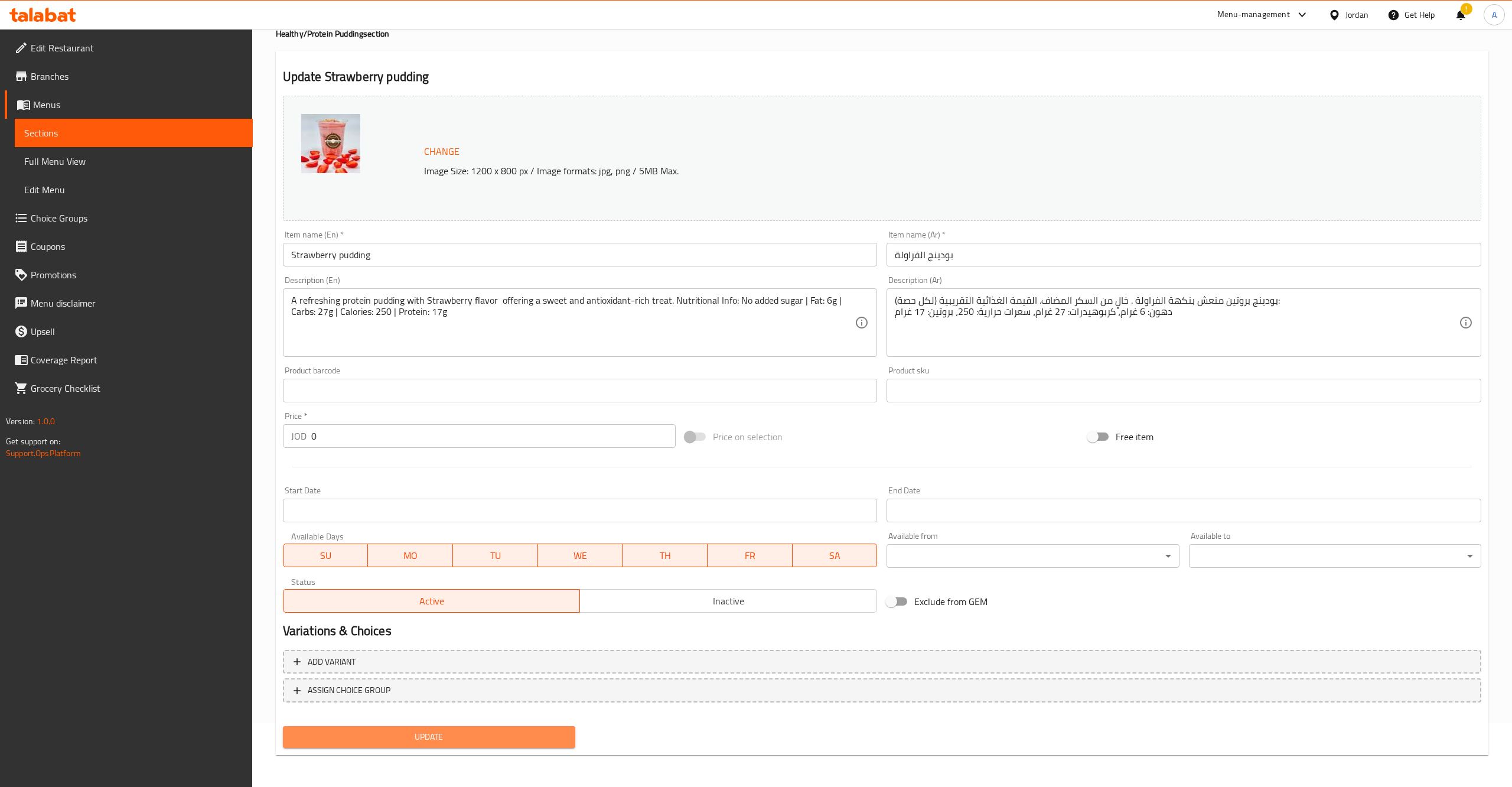
click at [524, 732] on span "Update" at bounding box center [429, 737] width 274 height 15
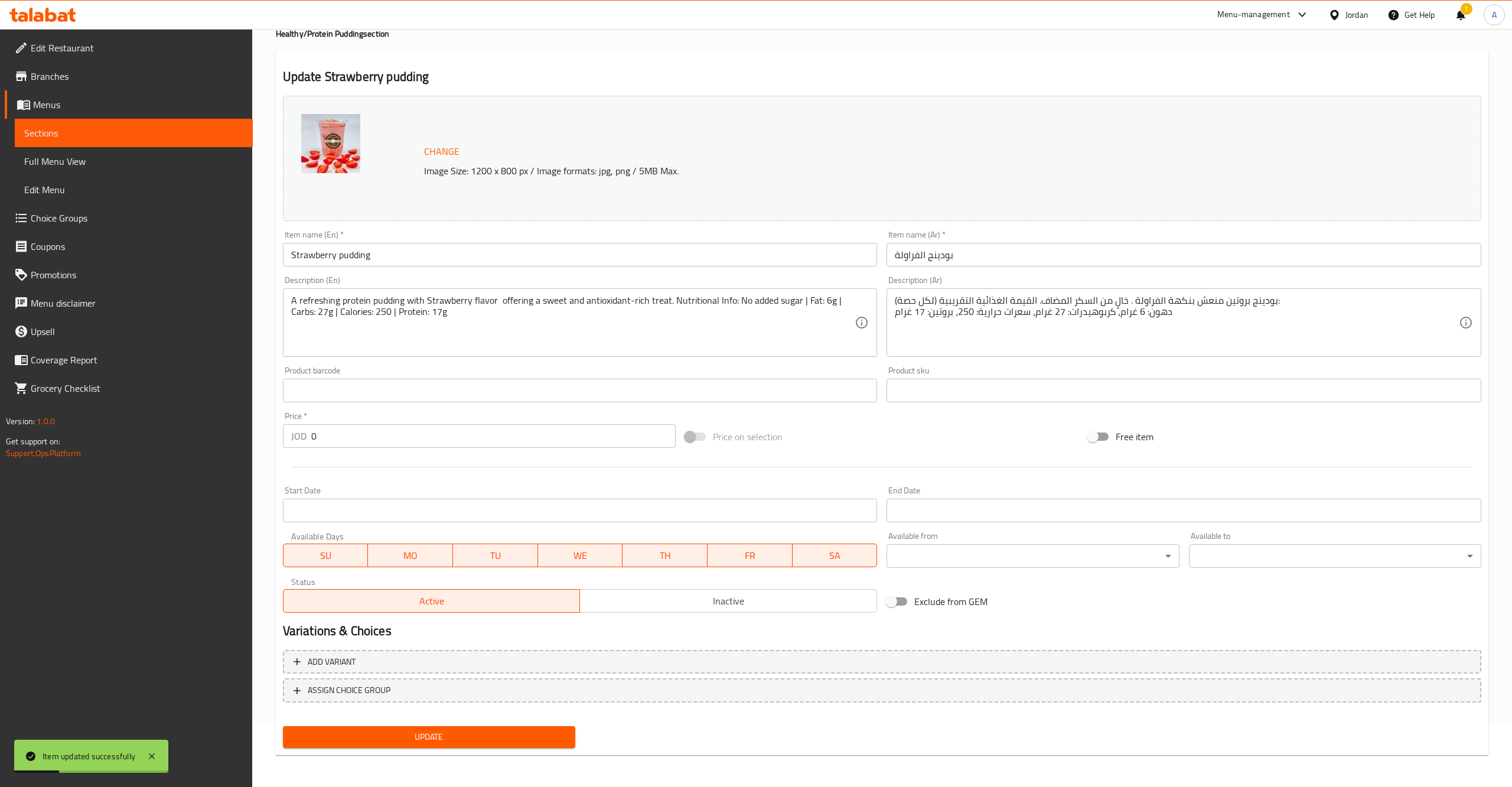
scroll to position [0, 0]
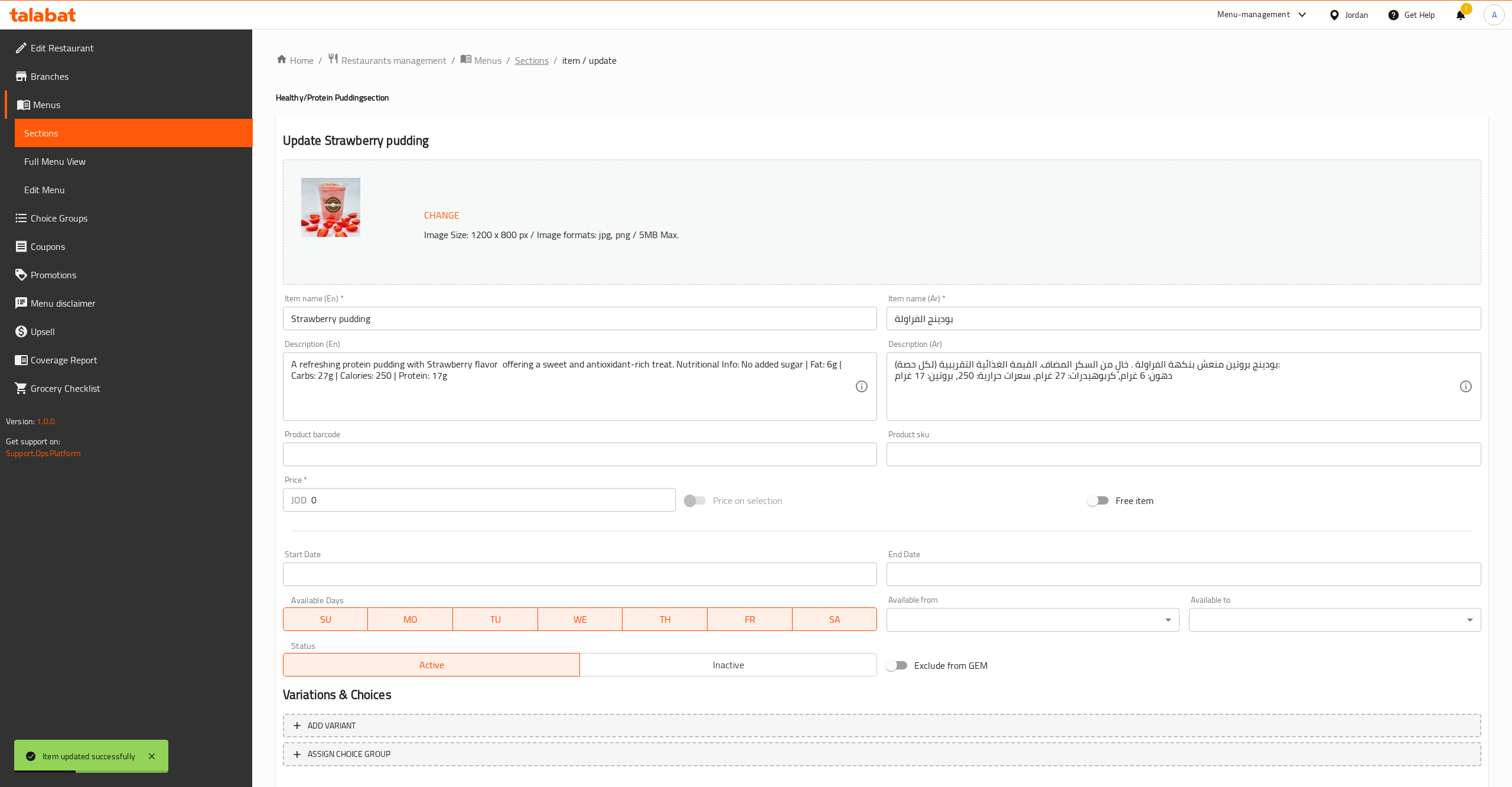
click at [532, 59] on span "Sections" at bounding box center [531, 60] width 34 height 14
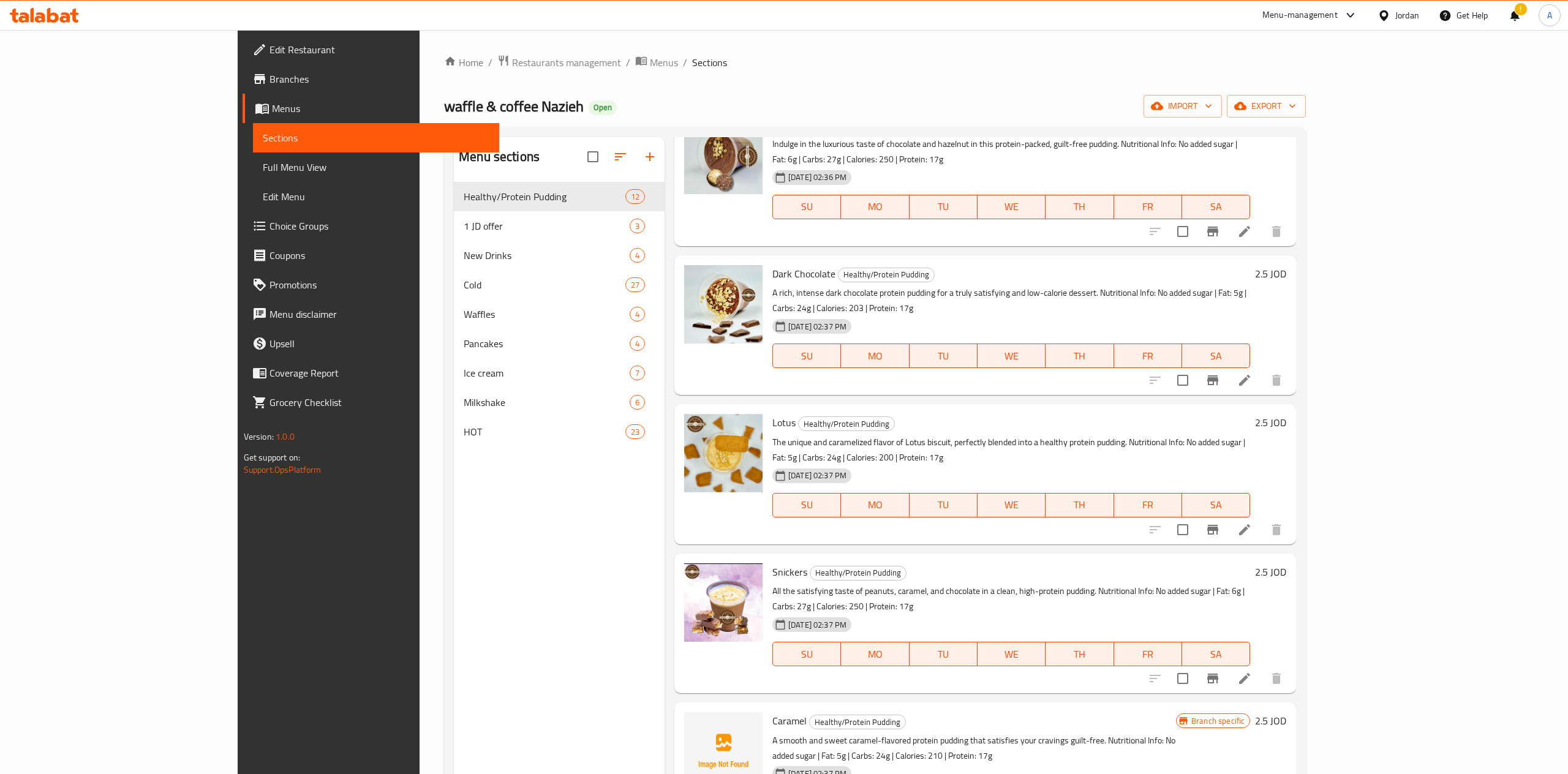
scroll to position [517, 0]
click at [825, 435] on p "The unique and caramelized flavor of Lotus biscuit, perfectly blended into a he…" at bounding box center [1011, 450] width 478 height 30
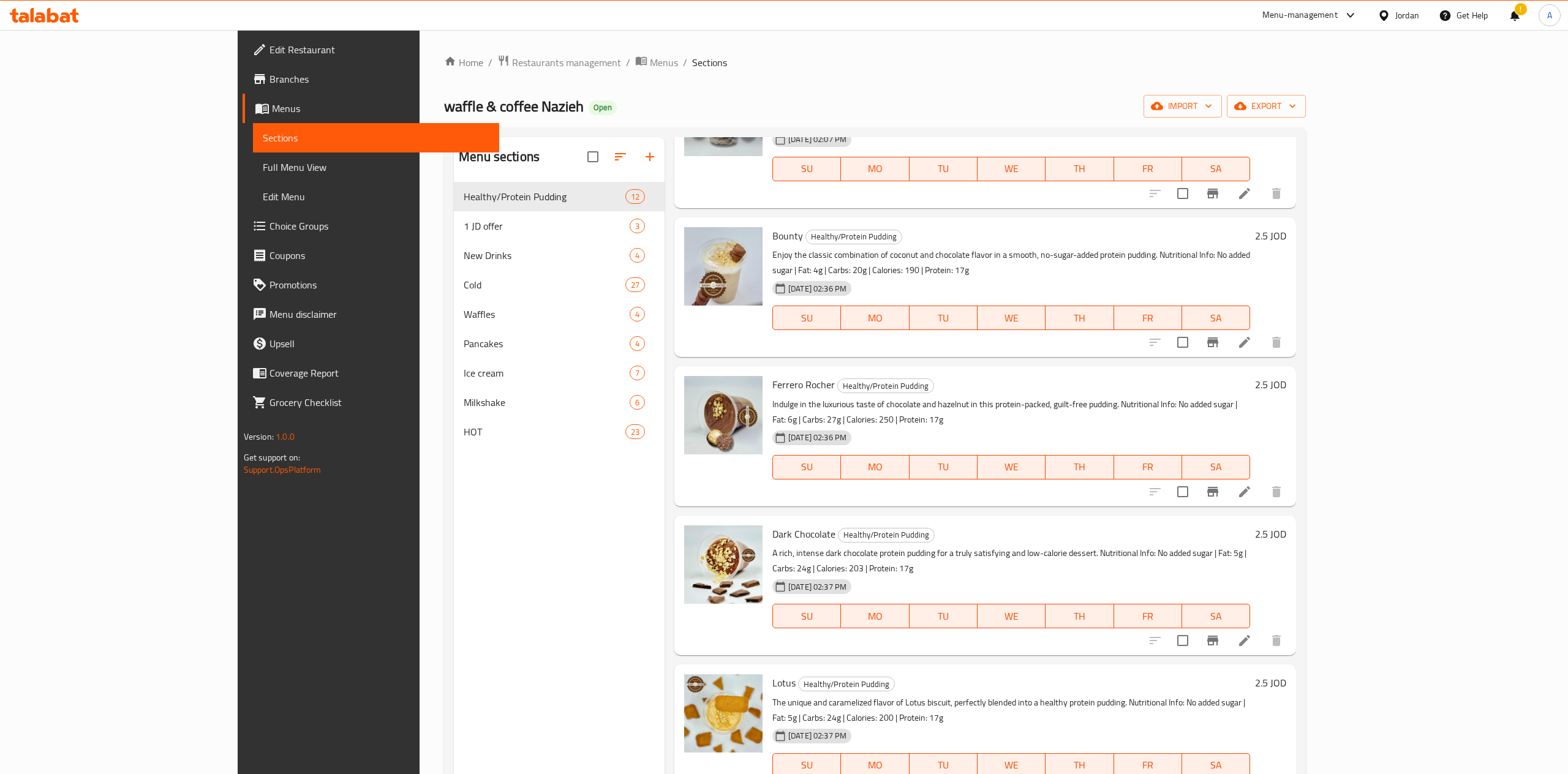
scroll to position [260, 0]
click at [1252, 780] on icon at bounding box center [1244, 787] width 15 height 15
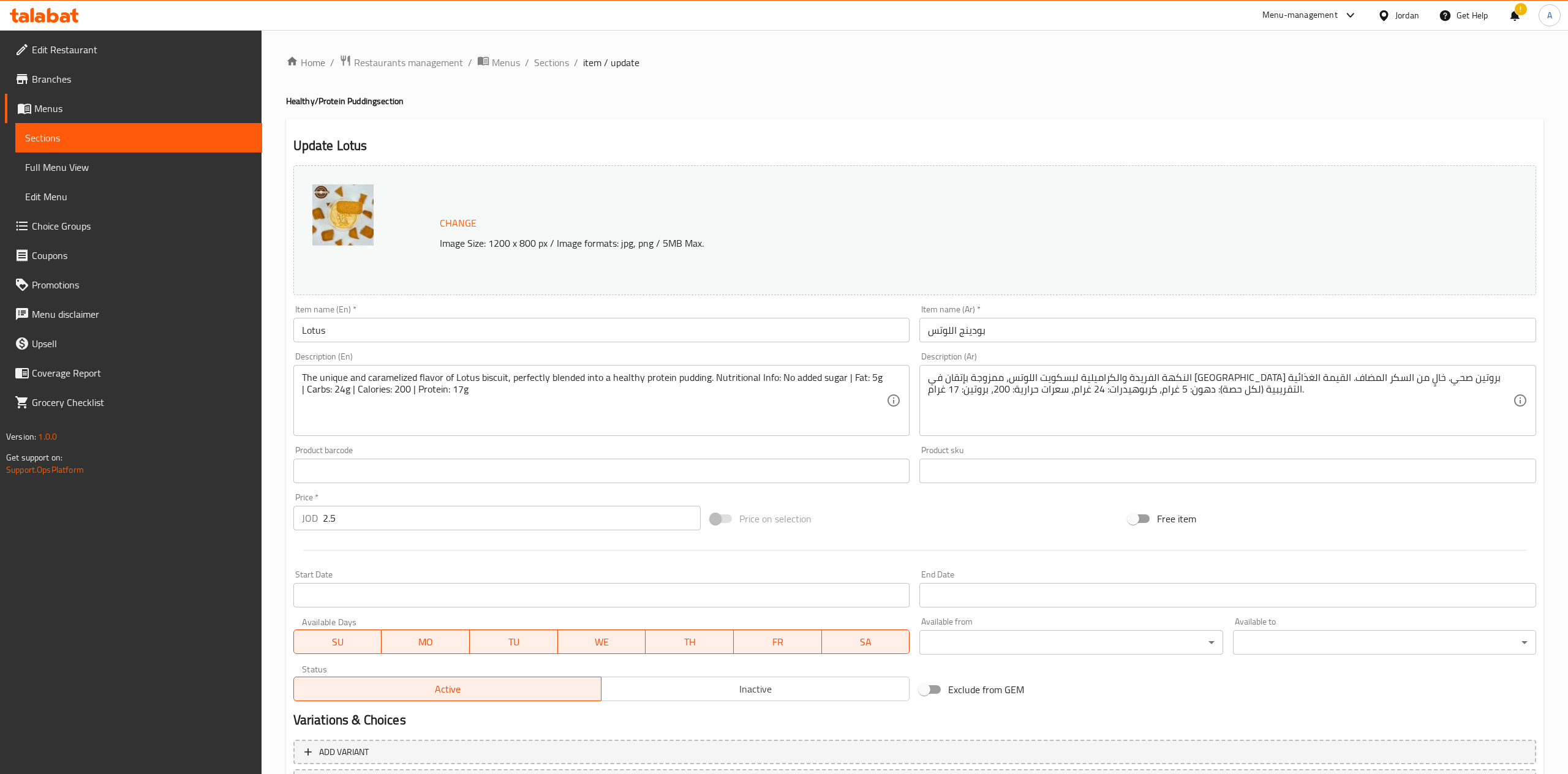
click at [676, 409] on textarea "The unique and caramelized flavor of Lotus biscuit, perfectly blended into a he…" at bounding box center [594, 401] width 585 height 58
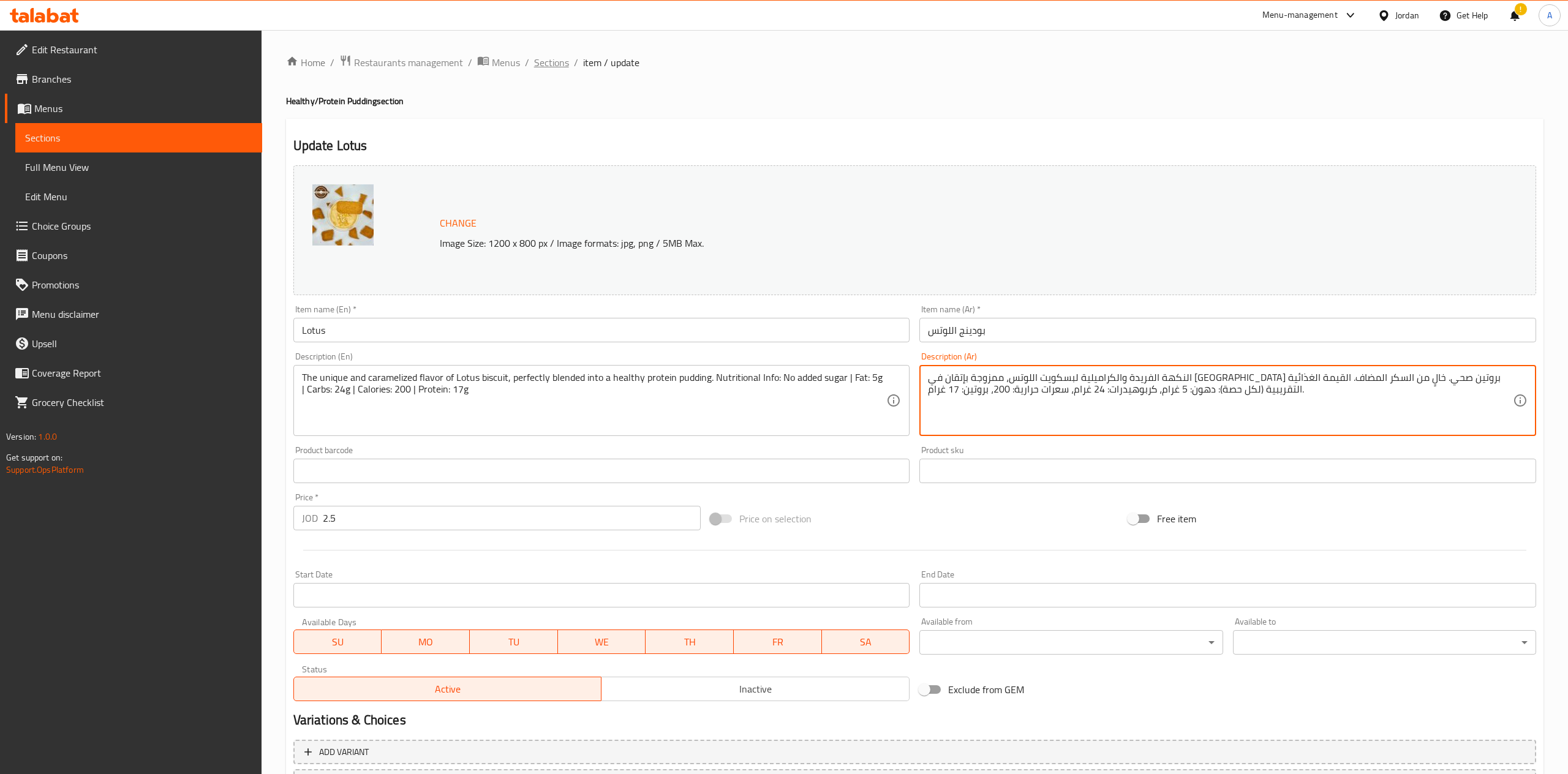
click at [549, 68] on span "Sections" at bounding box center [551, 62] width 35 height 15
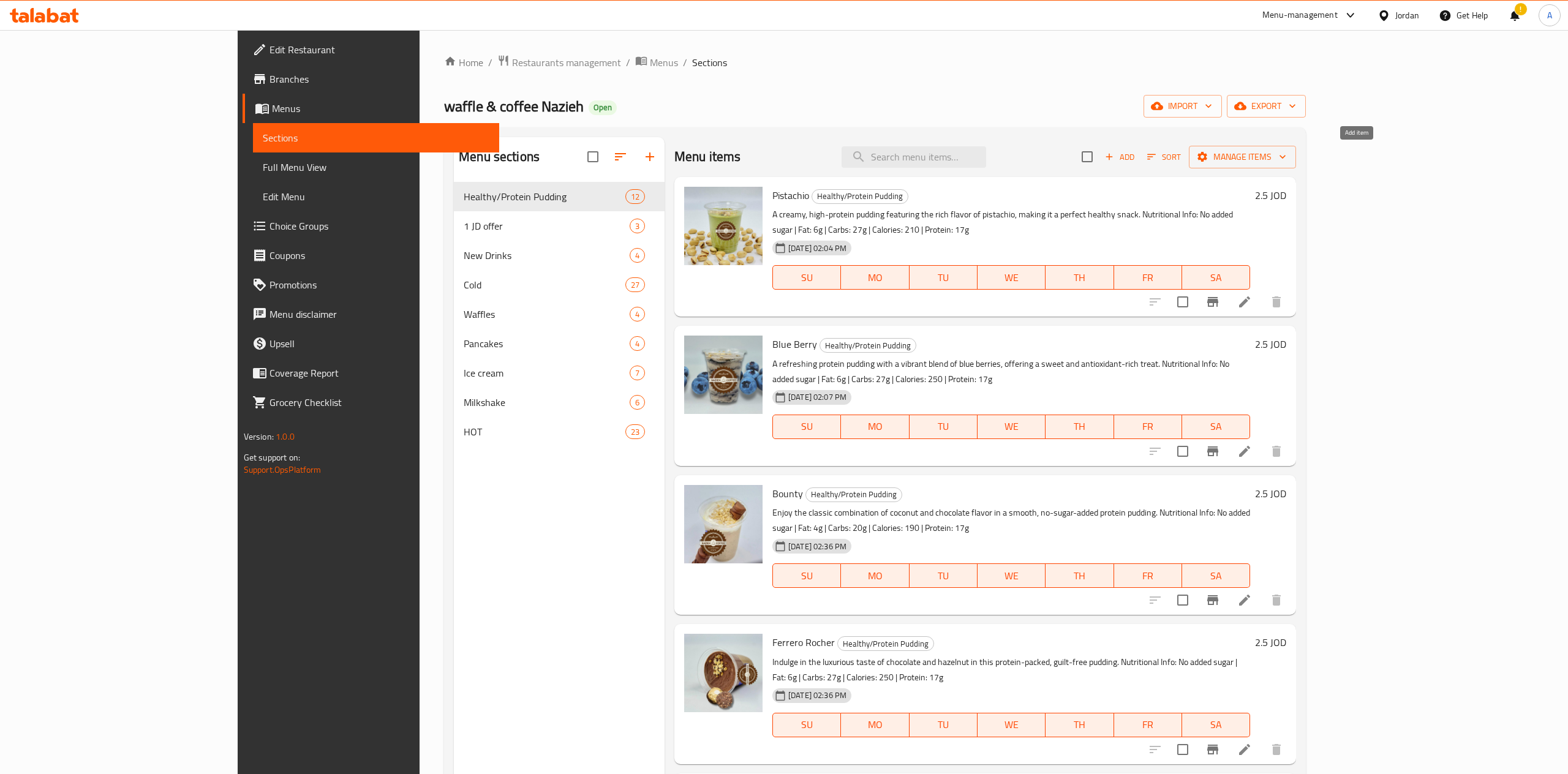
click at [1136, 157] on span "Add" at bounding box center [1119, 157] width 33 height 14
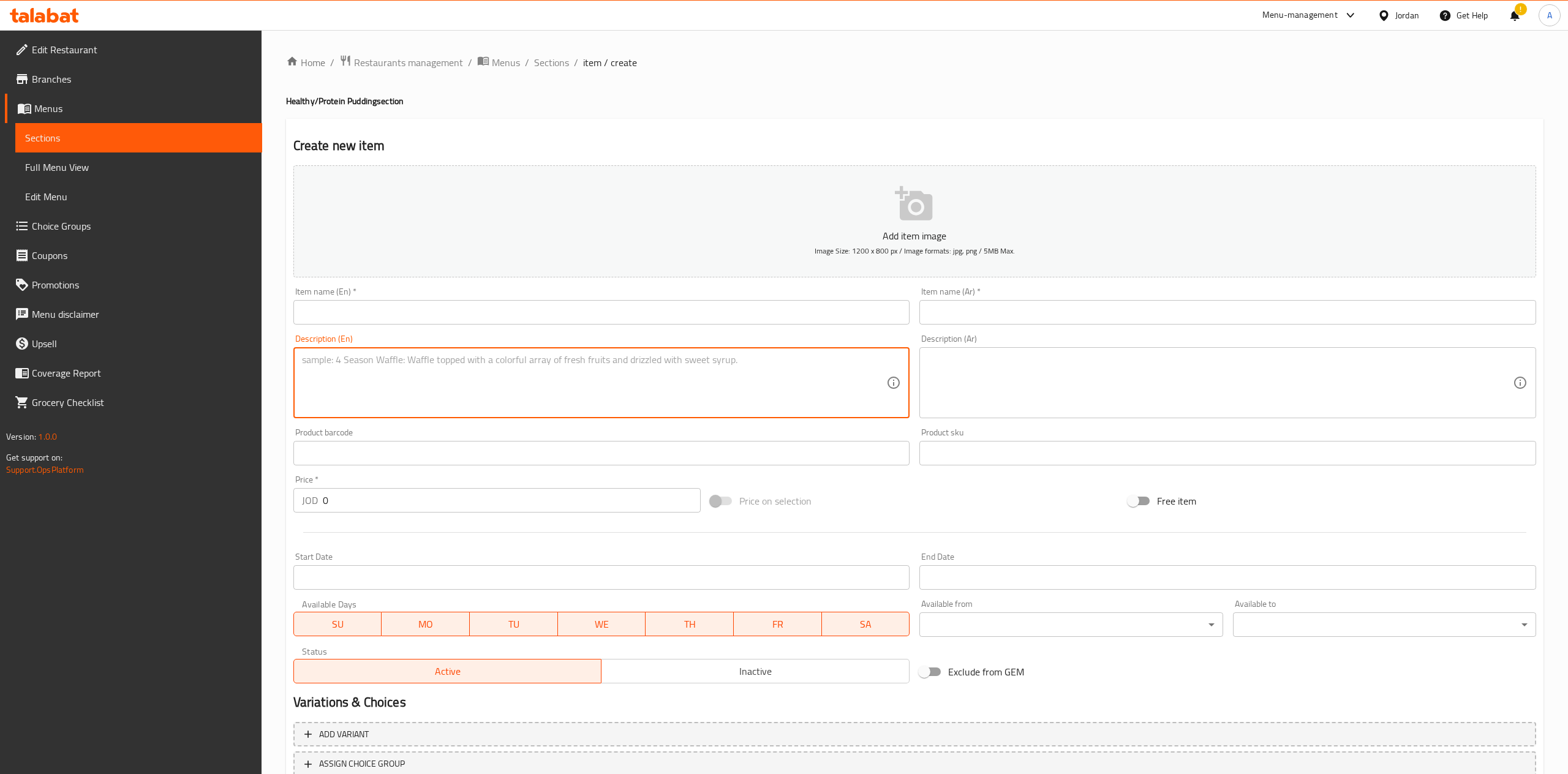
click at [622, 379] on textarea at bounding box center [594, 383] width 585 height 58
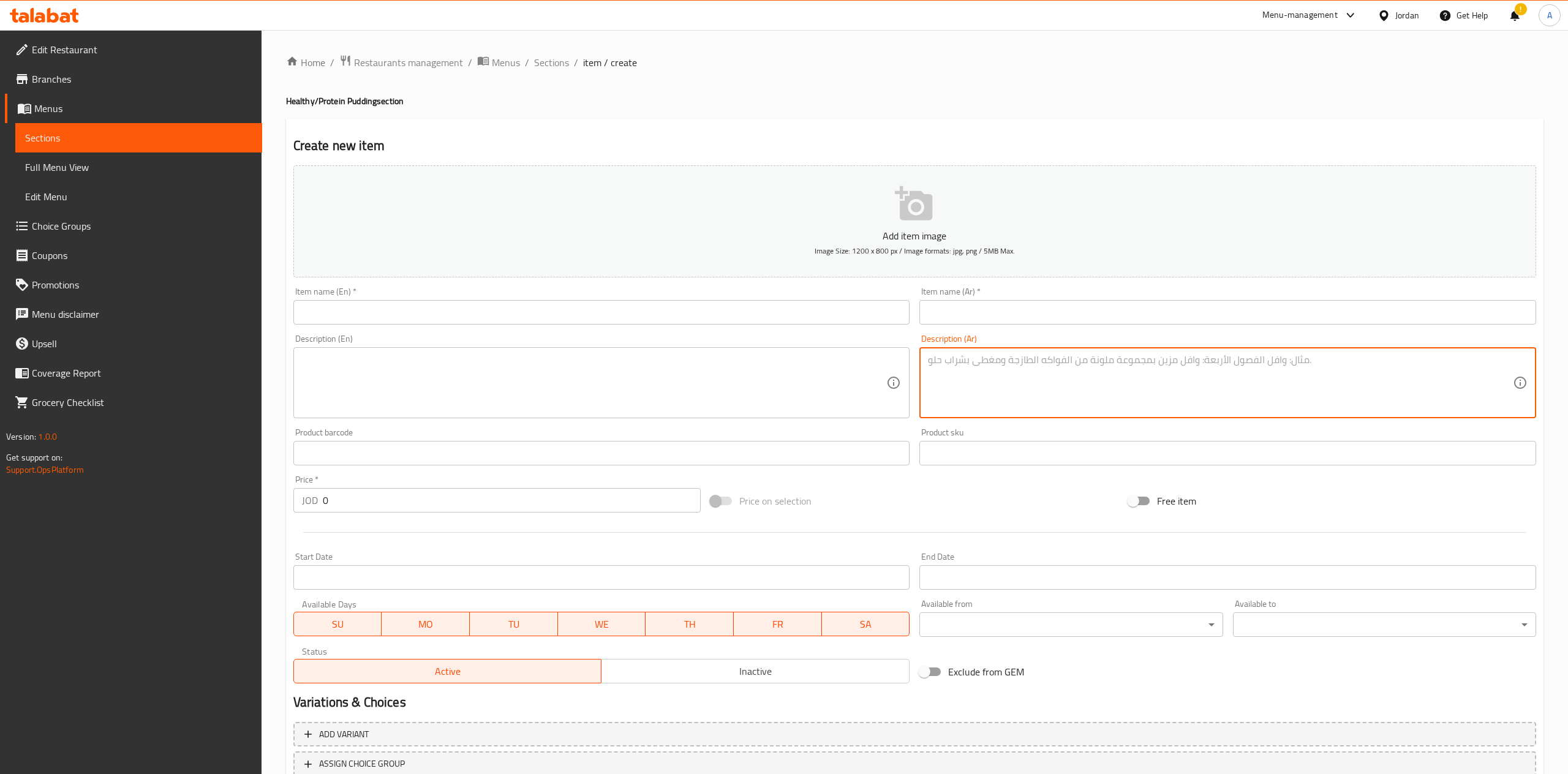
paste textarea "النكهة الفريدة والكراميلية لبسكويت اللوتس، ممزوجة بإتقان في [GEOGRAPHIC_DATA] ب…"
type textarea "النكهة الفريدة والكراميلية لبسكويت اللوتس، ممزوجة بإتقان في [GEOGRAPHIC_DATA] ب…"
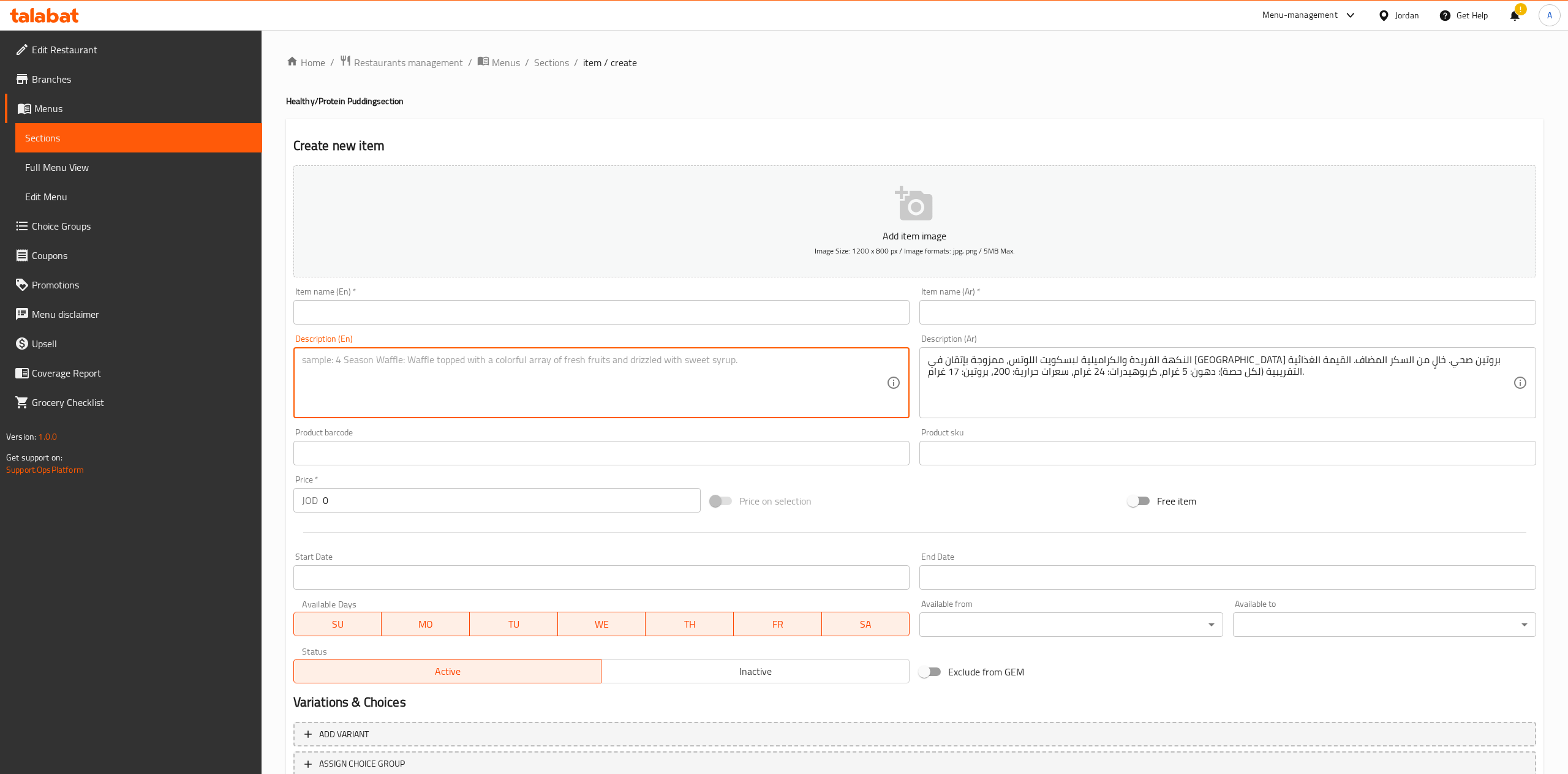
paste textarea "The unique and caramelized flavor of Lotus biscuit, perfectly blended into a he…"
click at [385, 362] on textarea "The unique and caramelized flavor of Lotus biscuit, perfectly blended into a he…" at bounding box center [594, 383] width 585 height 58
click at [454, 359] on textarea "The unique and caramelized flavor of Lotus biscuit, perfectly blended into a he…" at bounding box center [594, 383] width 585 height 58
type textarea "The unique and caramelized flavor of perfectly blended into a healthy protein p…"
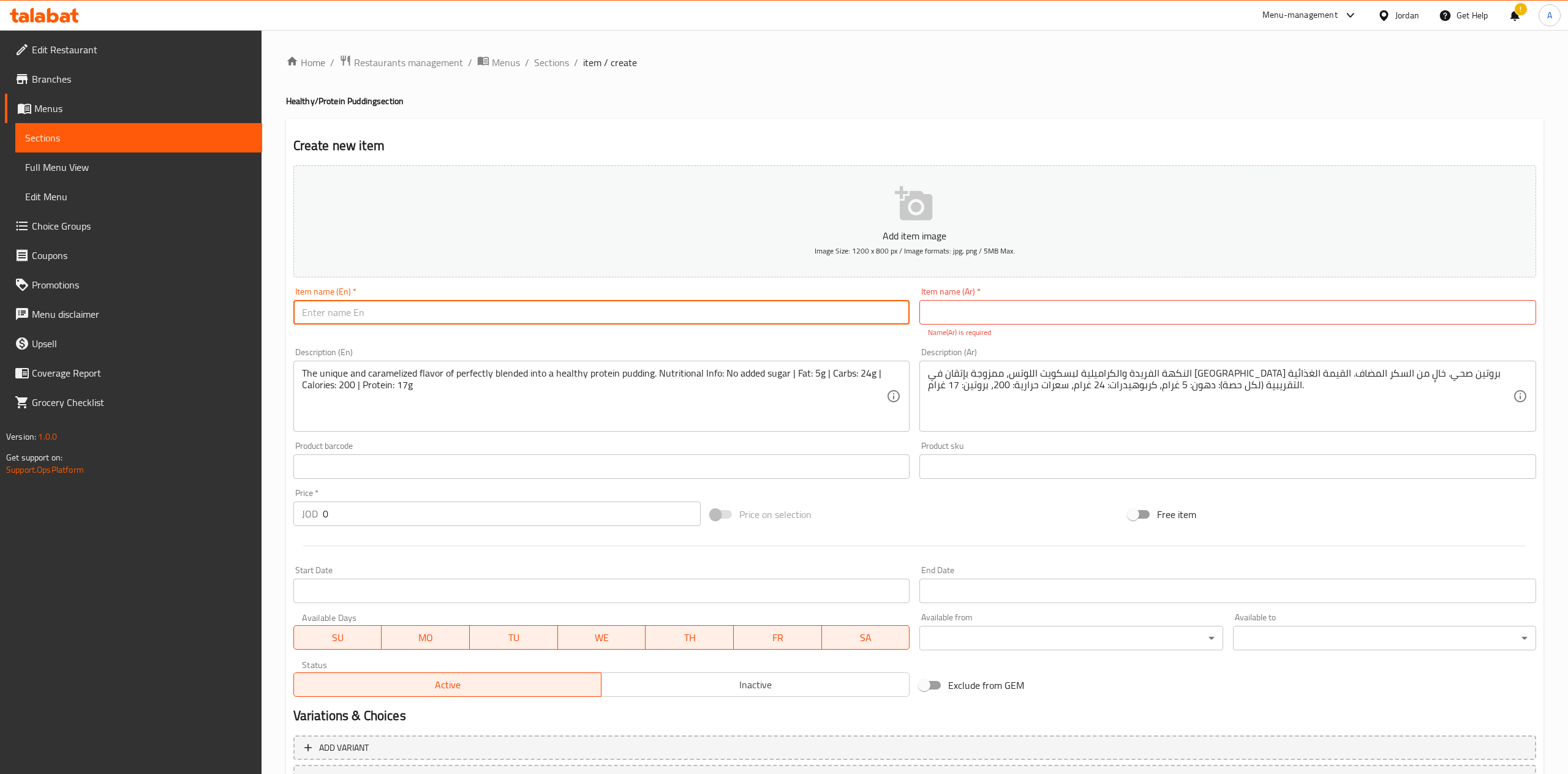
paste input "Tiramisu"
type input "Tiramisu"
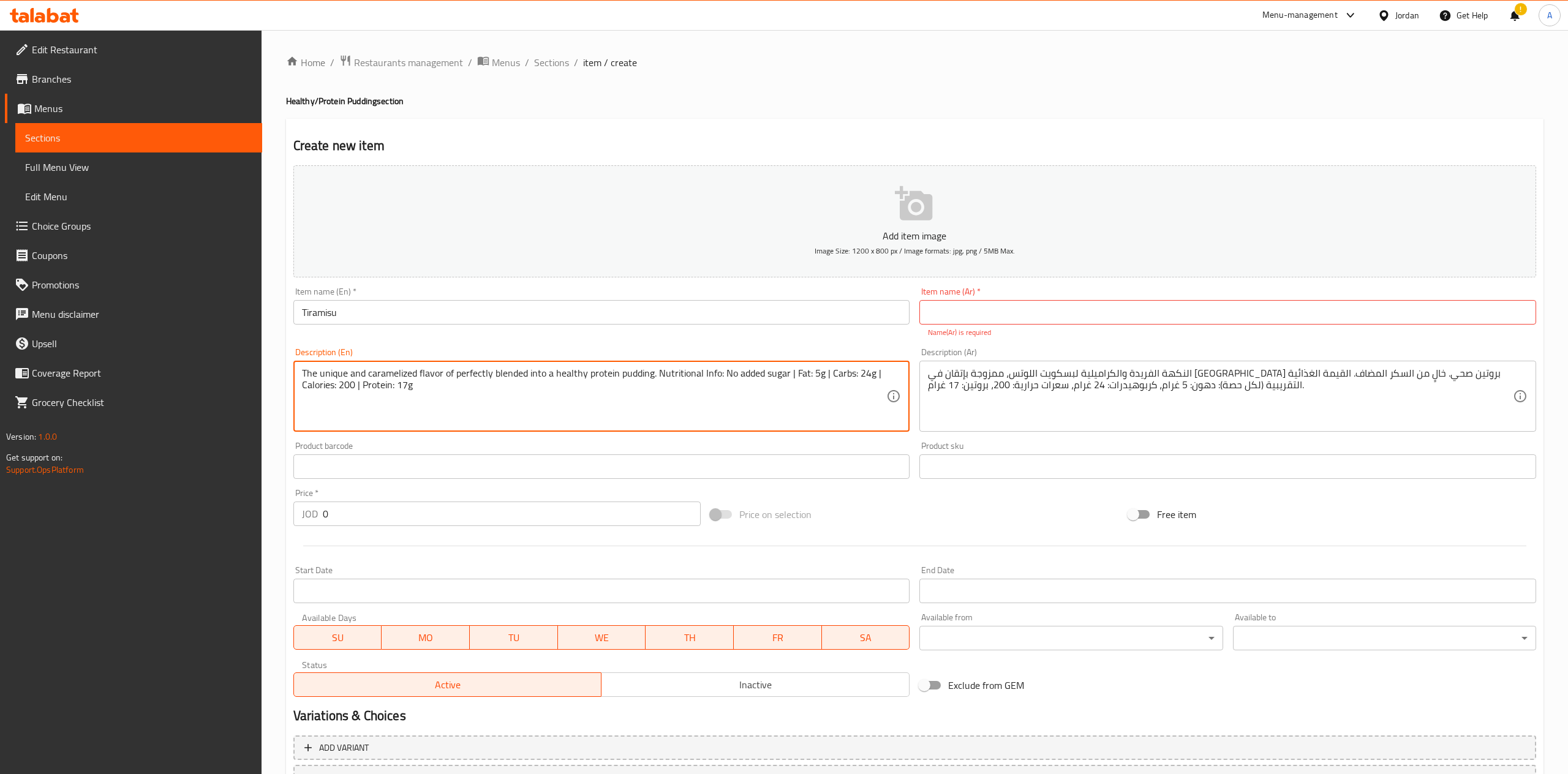
paste textarea "Tiramisu"
type textarea "The unique and caramelized flavor of Tiramisu , perfectly blended into a health…"
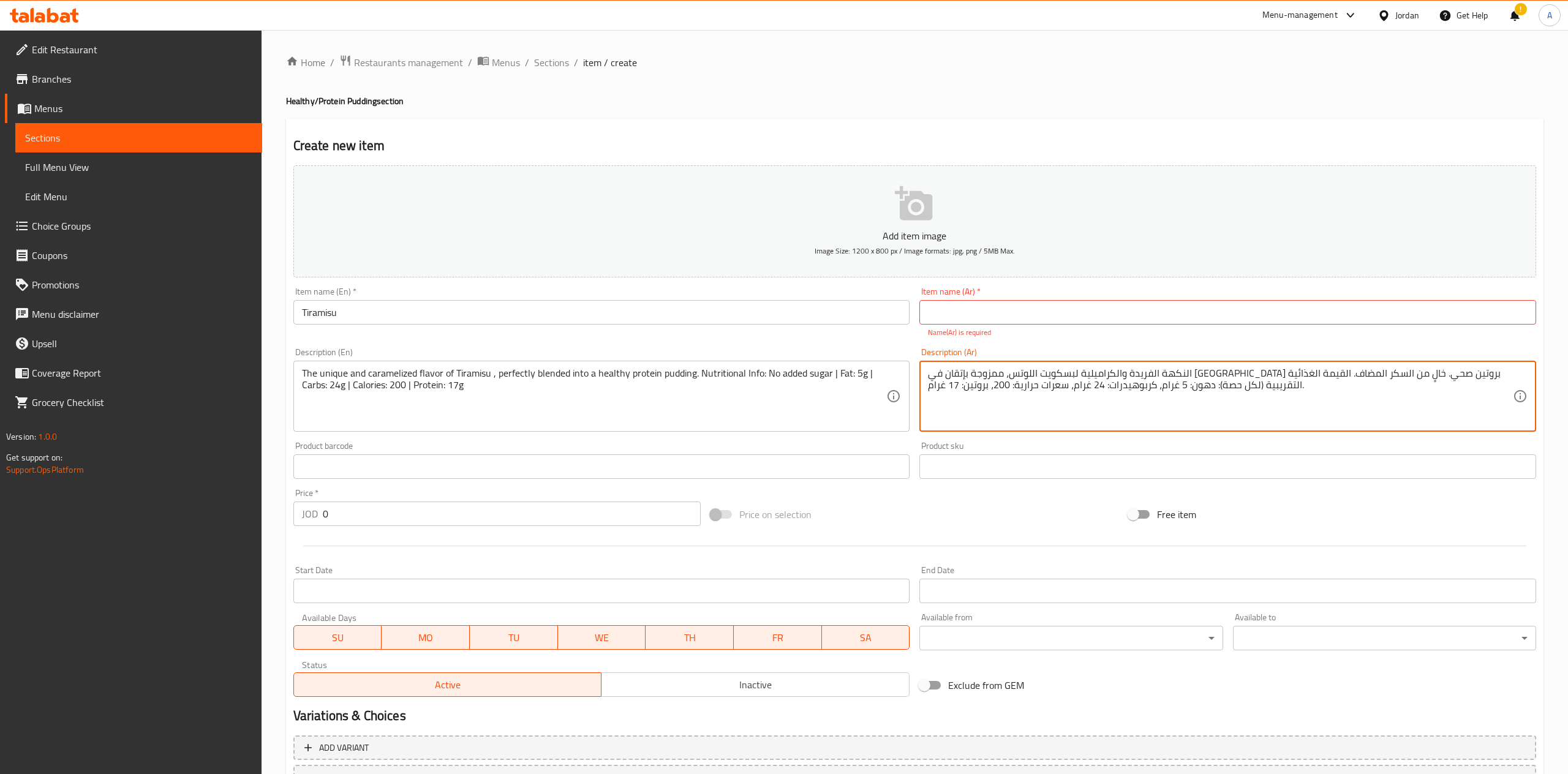
click at [1376, 375] on textarea "النكهة الفريدة والكراميلية لبسكويت اللوتس، ممزوجة بإتقان في [GEOGRAPHIC_DATA] ب…" at bounding box center [1220, 397] width 585 height 58
type textarea "النكهة الفريدة والكراميلية للتراميسو , ممزوجة بإتقان في [GEOGRAPHIC_DATA] بروتي…"
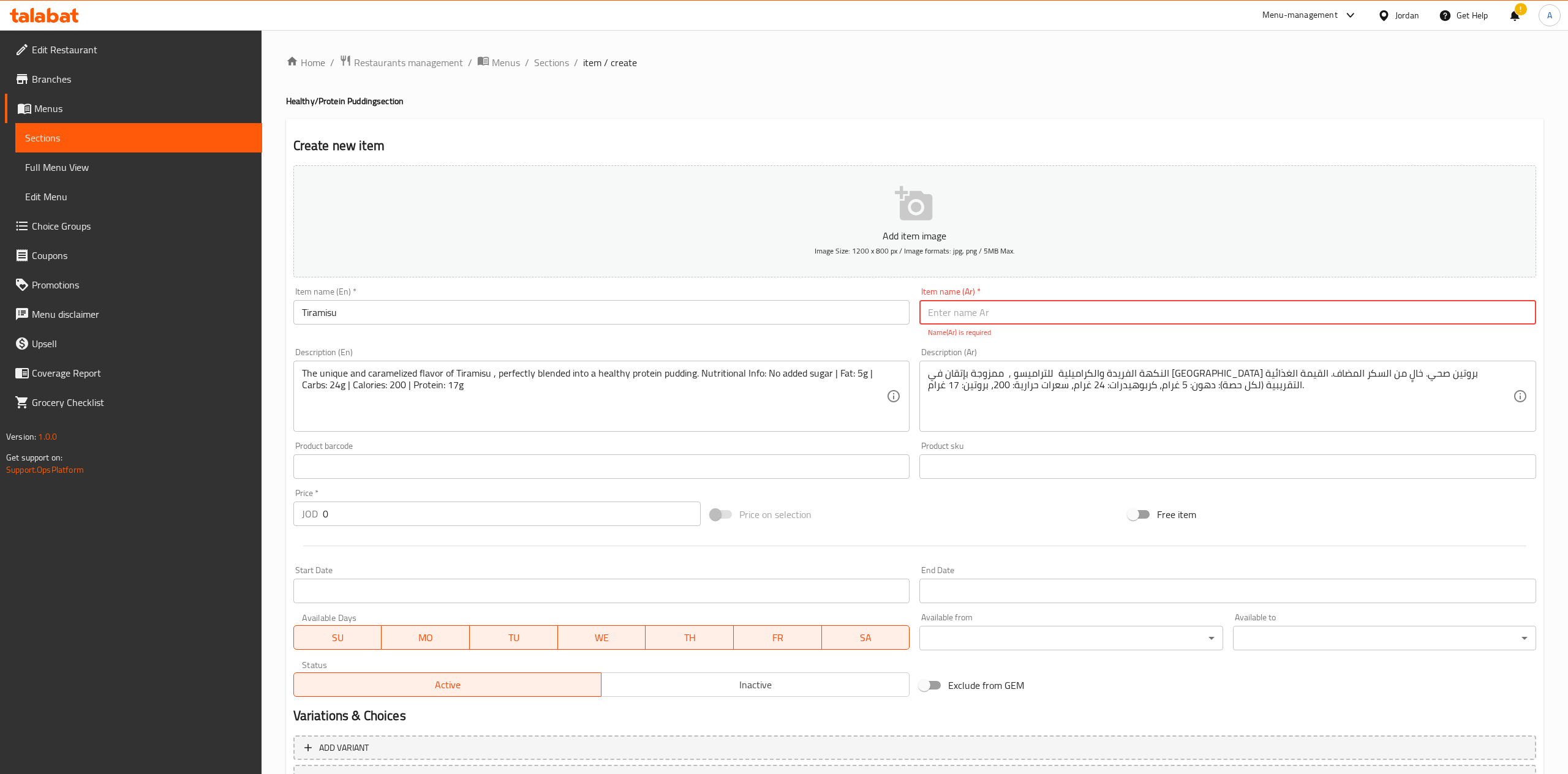
click at [1306, 309] on input "text" at bounding box center [1227, 312] width 616 height 25
type input "jvhlds,"
click at [1306, 309] on input "jvhlds," at bounding box center [1227, 312] width 616 height 25
type input "ترميسو"
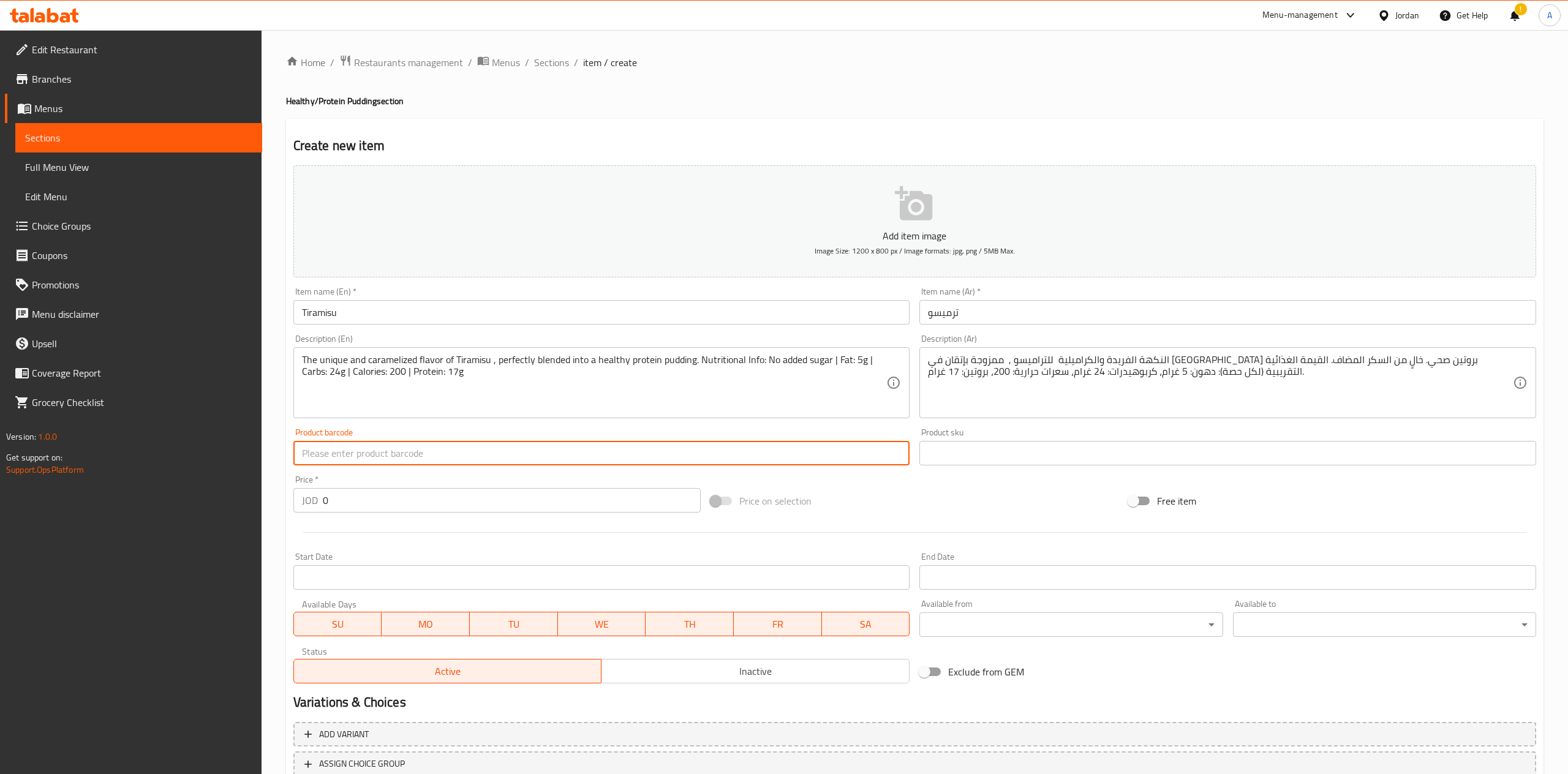
scroll to position [91, 0]
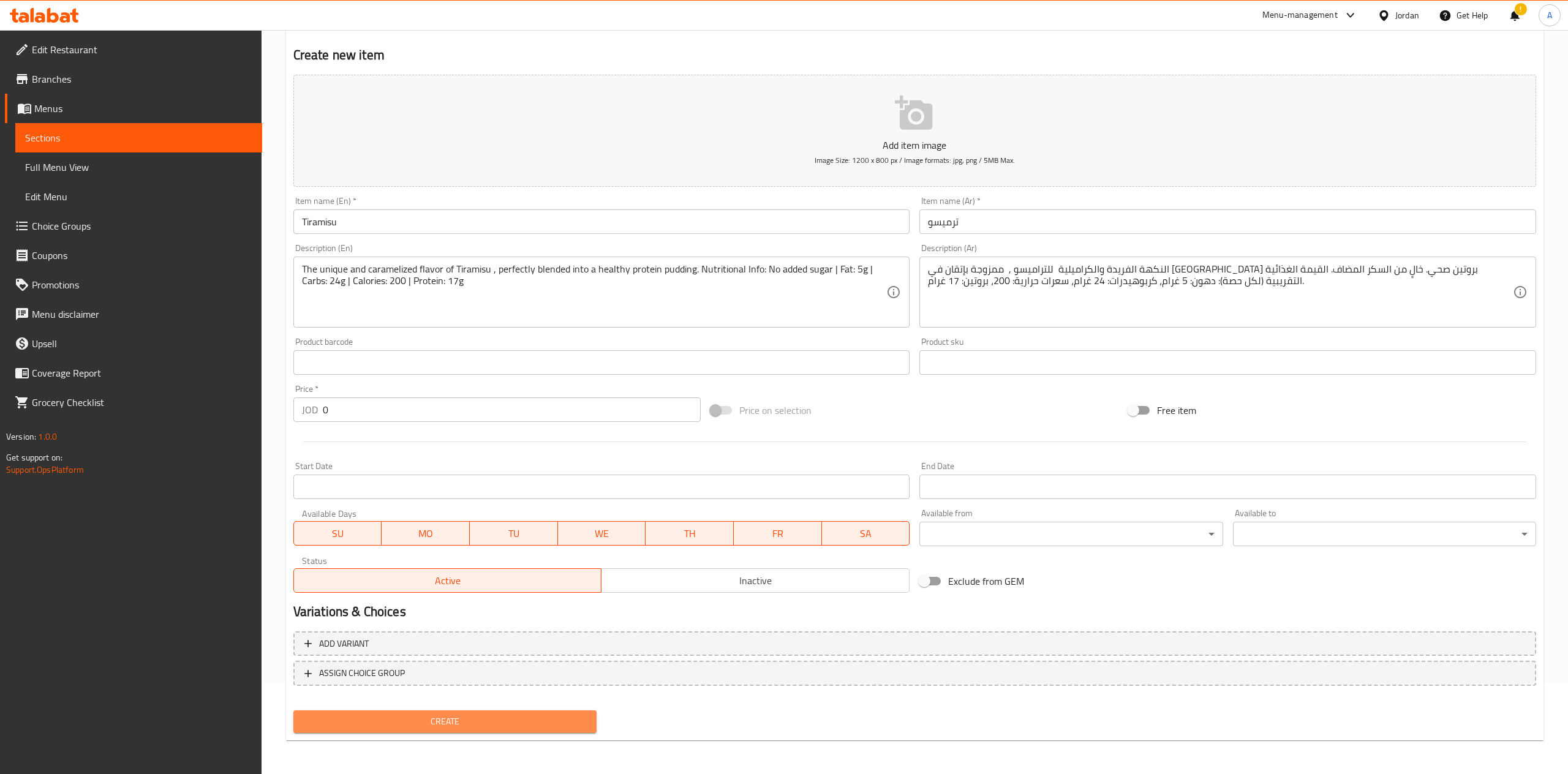
click at [529, 713] on button "Create" at bounding box center [445, 721] width 303 height 23
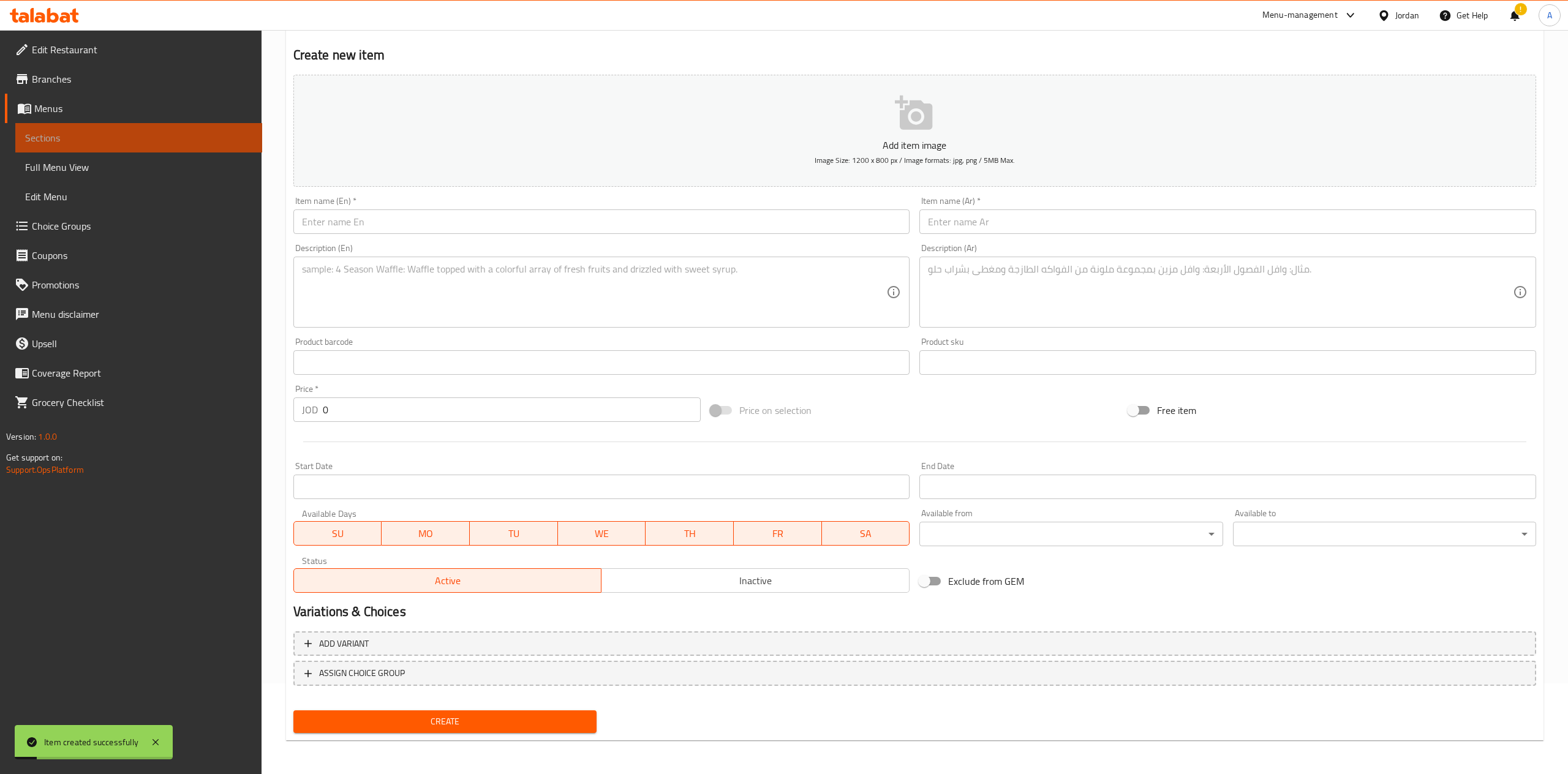
click at [147, 142] on span "Sections" at bounding box center [139, 137] width 227 height 15
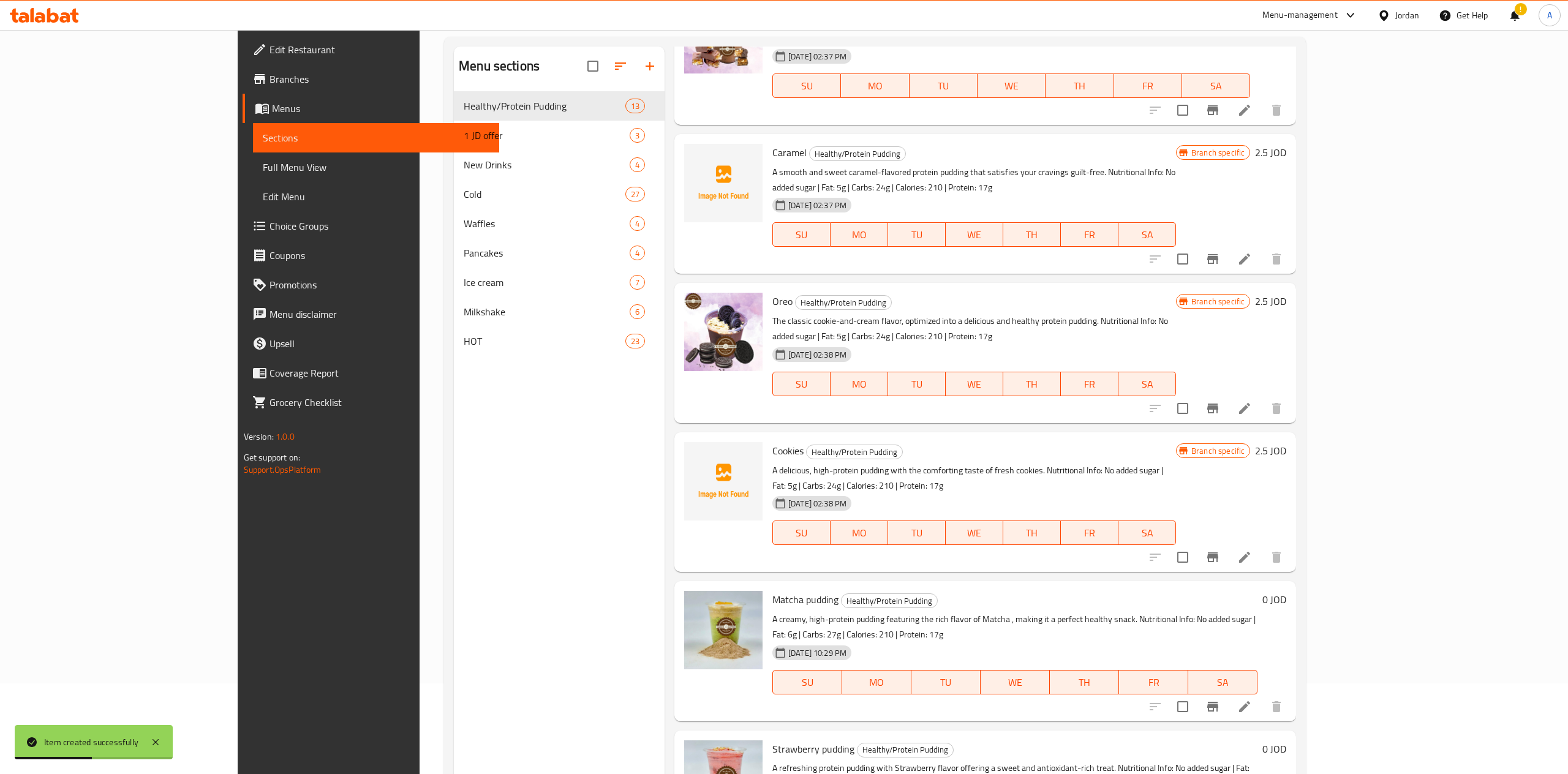
scroll to position [172, 0]
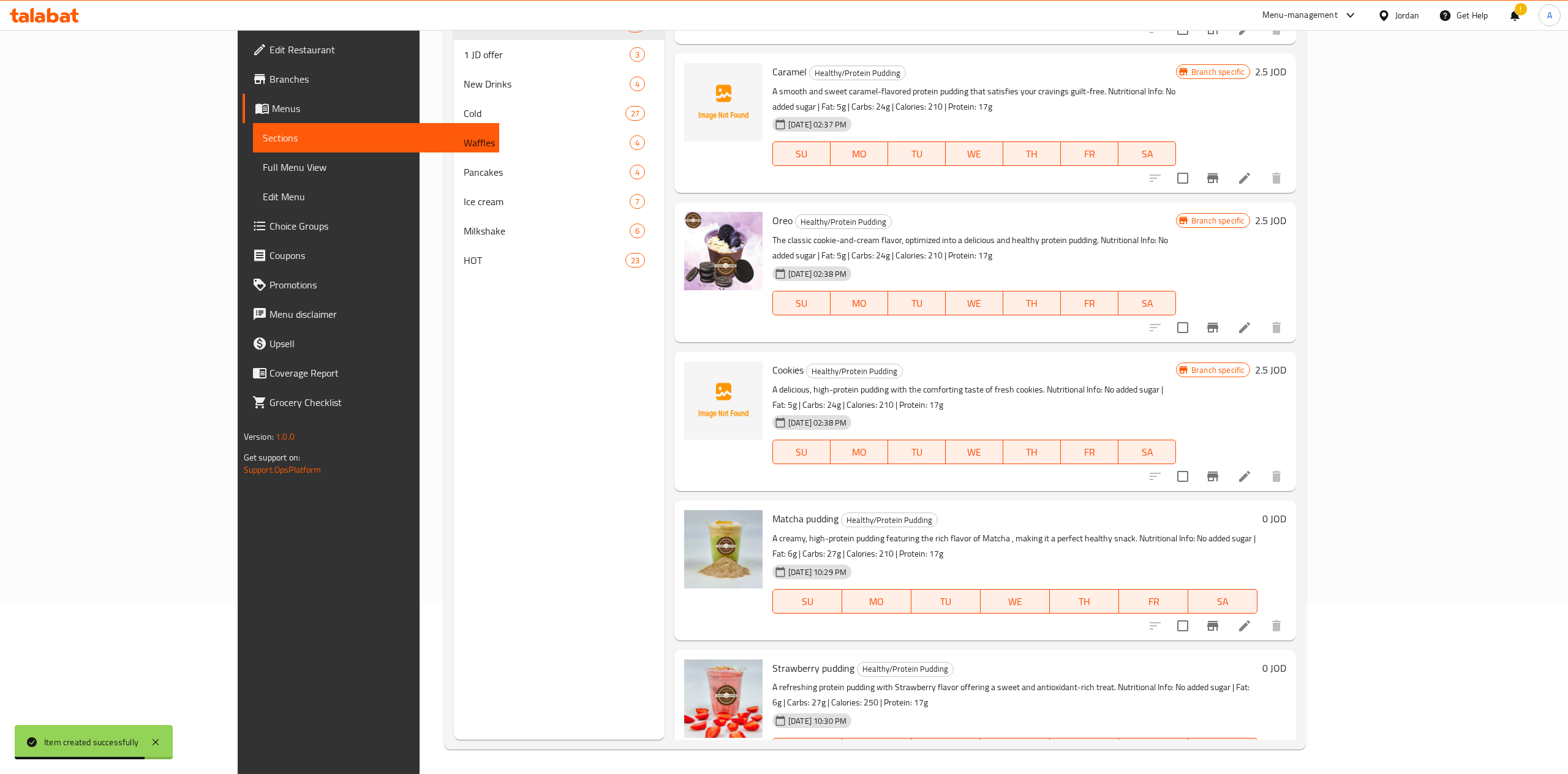
click at [1286, 510] on h6 "0 JOD" at bounding box center [1274, 518] width 24 height 17
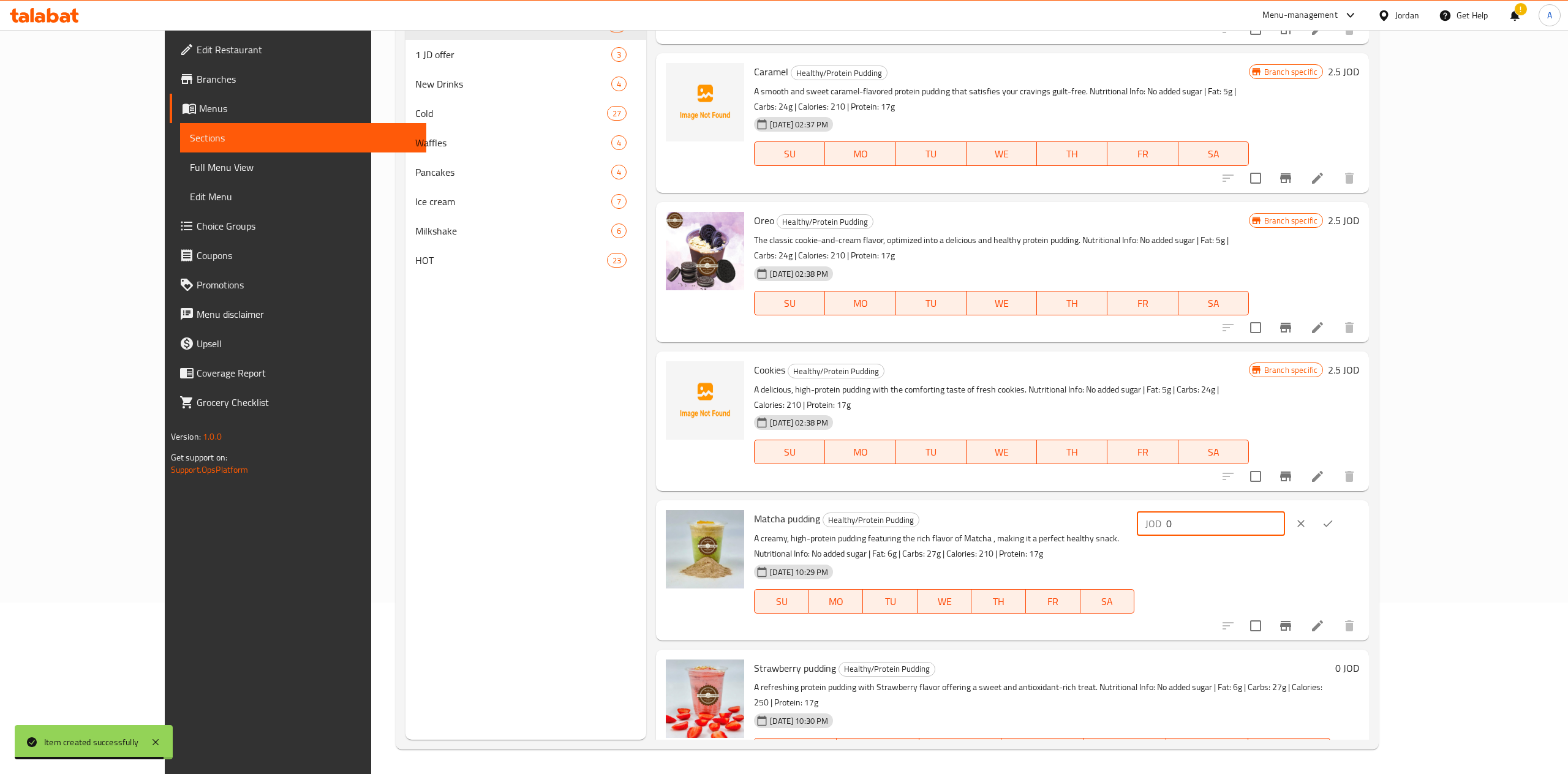
click at [1285, 511] on input "0" at bounding box center [1225, 523] width 119 height 25
type input "2.5"
click button "ok" at bounding box center [1327, 523] width 27 height 27
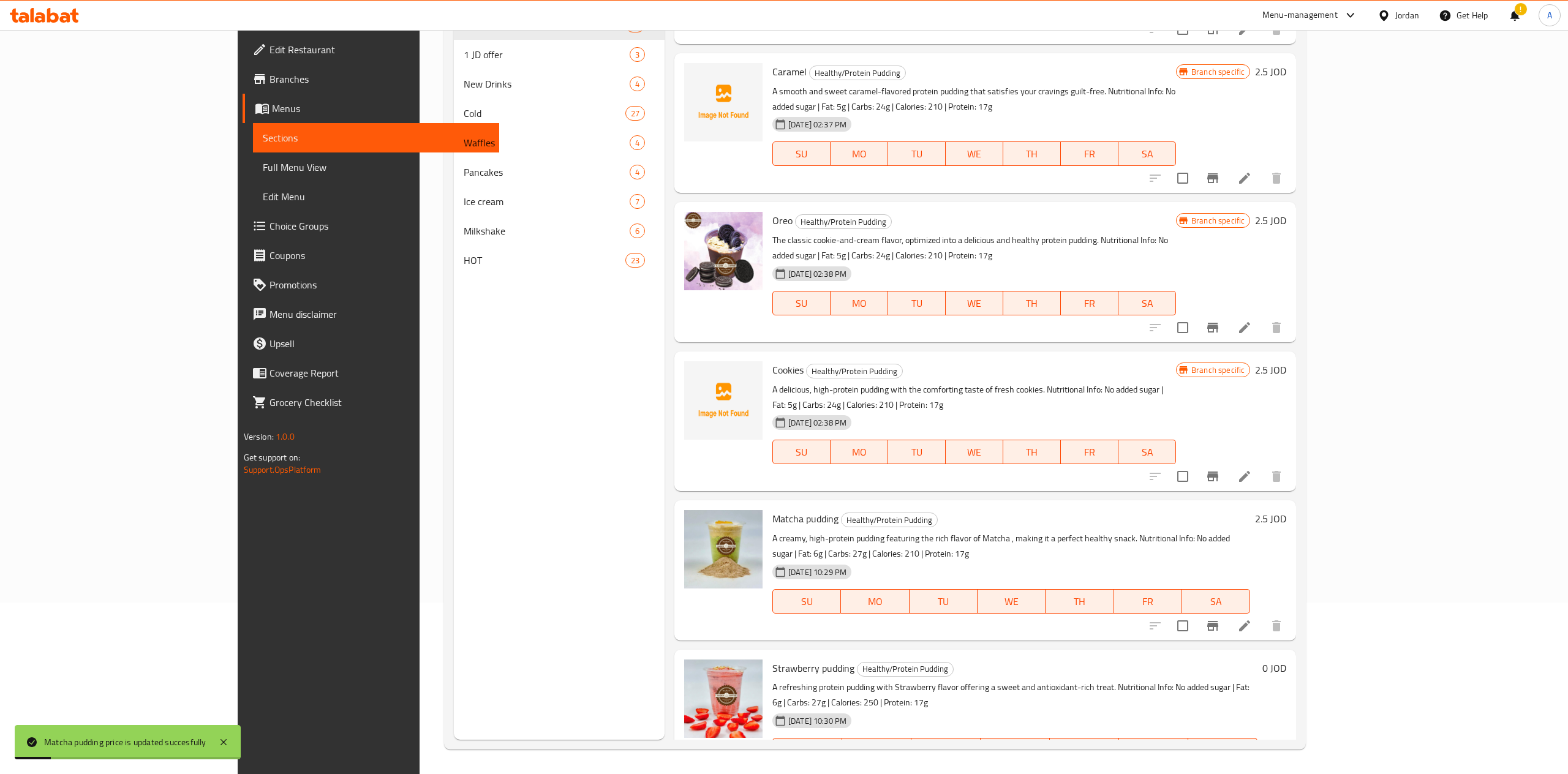
click at [1286, 659] on h6 "0 JOD" at bounding box center [1274, 668] width 24 height 17
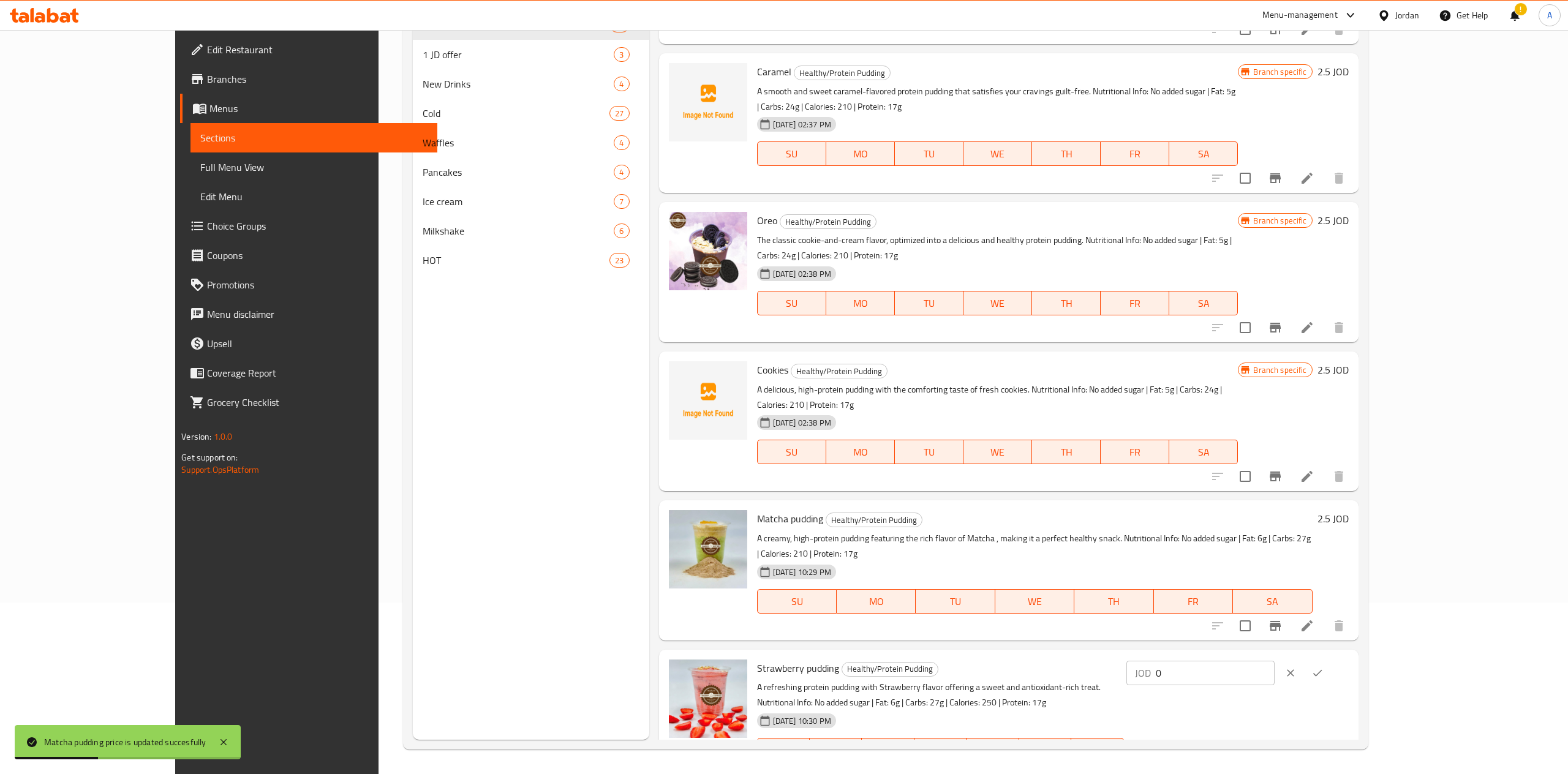
click at [1348, 659] on div "JOD 0 ​" at bounding box center [1237, 673] width 222 height 27
click at [1275, 661] on input "0" at bounding box center [1215, 673] width 119 height 25
type input "2.5"
click button "ok" at bounding box center [1317, 673] width 27 height 27
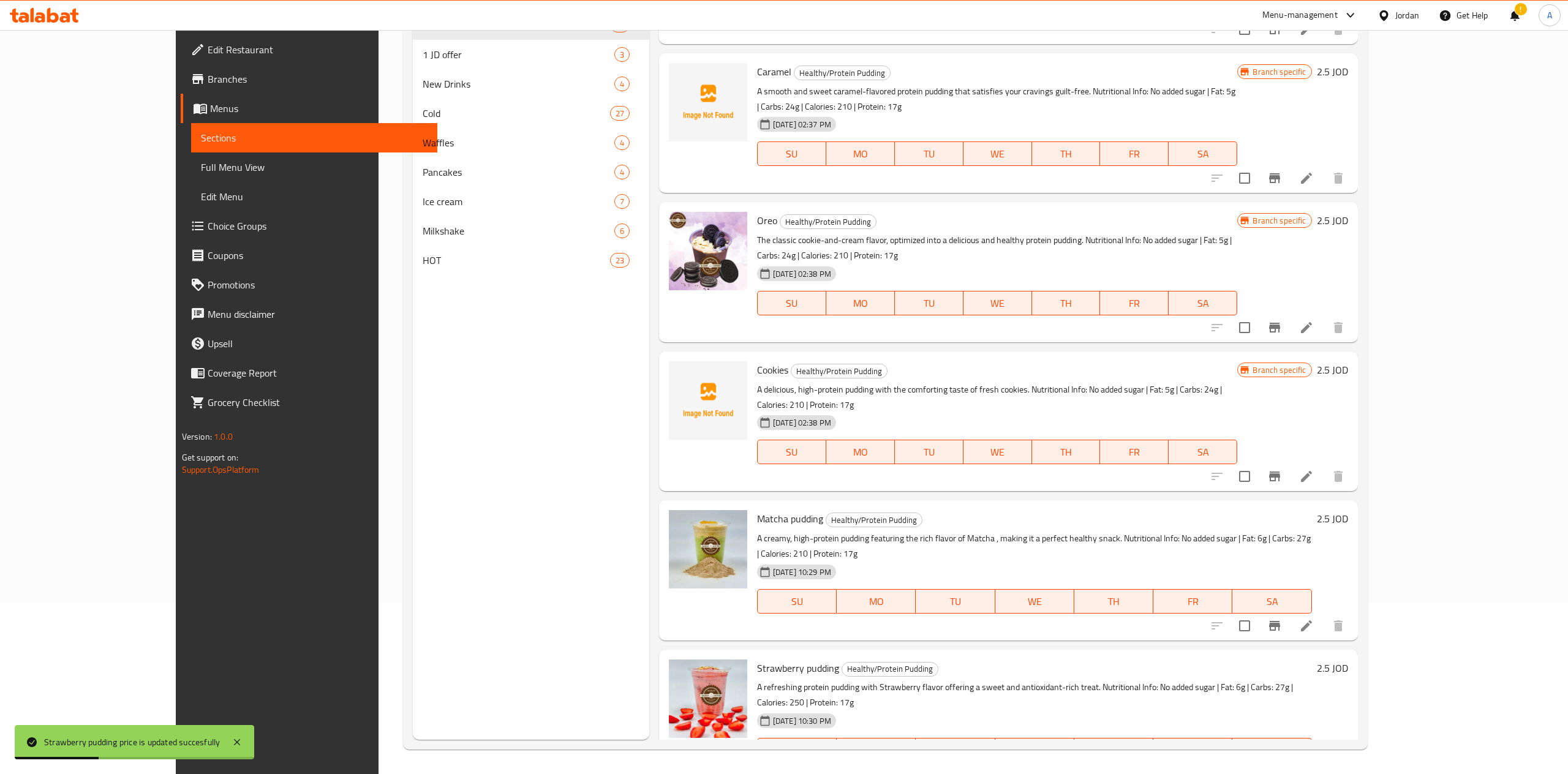
type input "2.5"
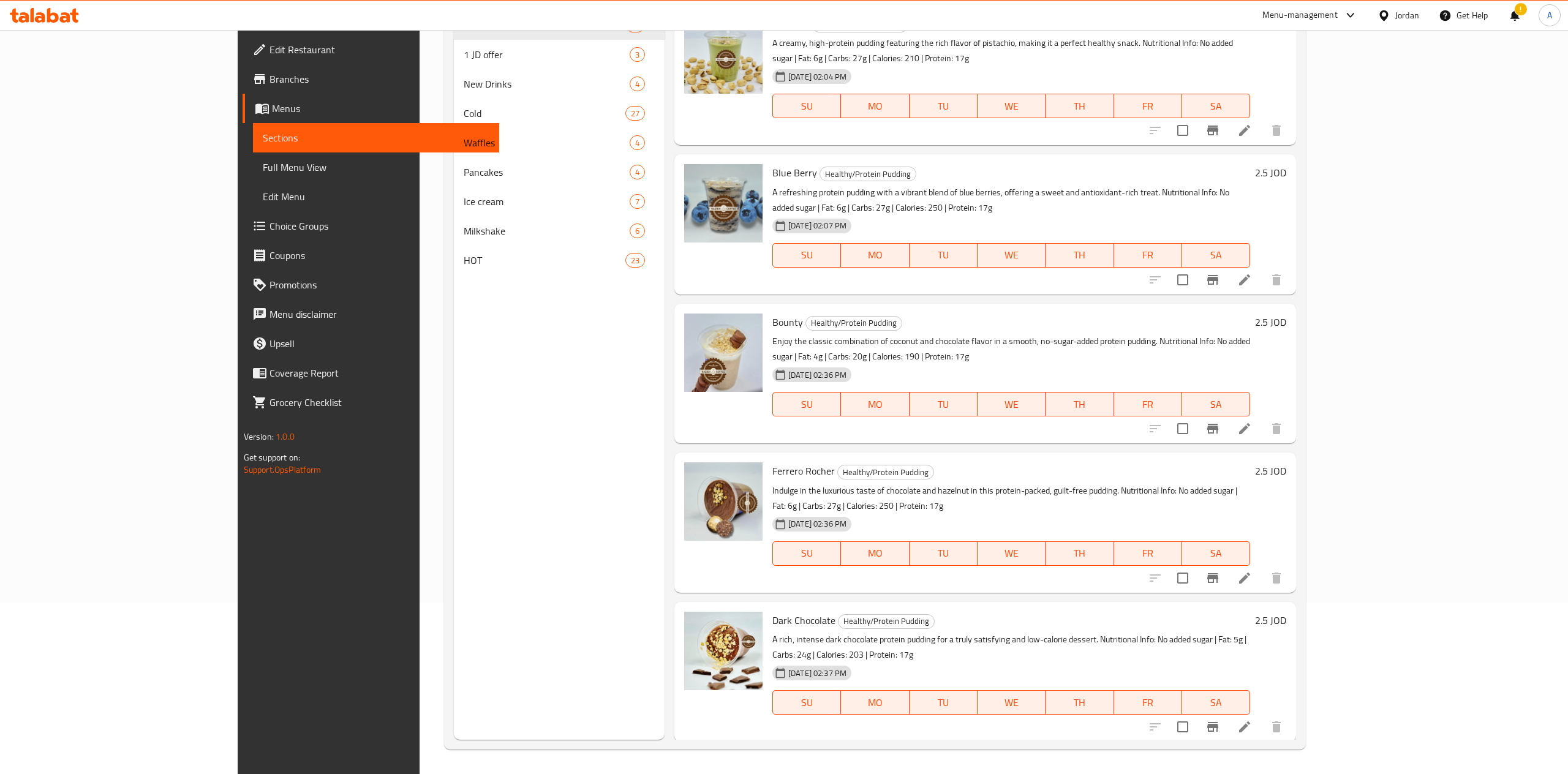
scroll to position [0, 0]
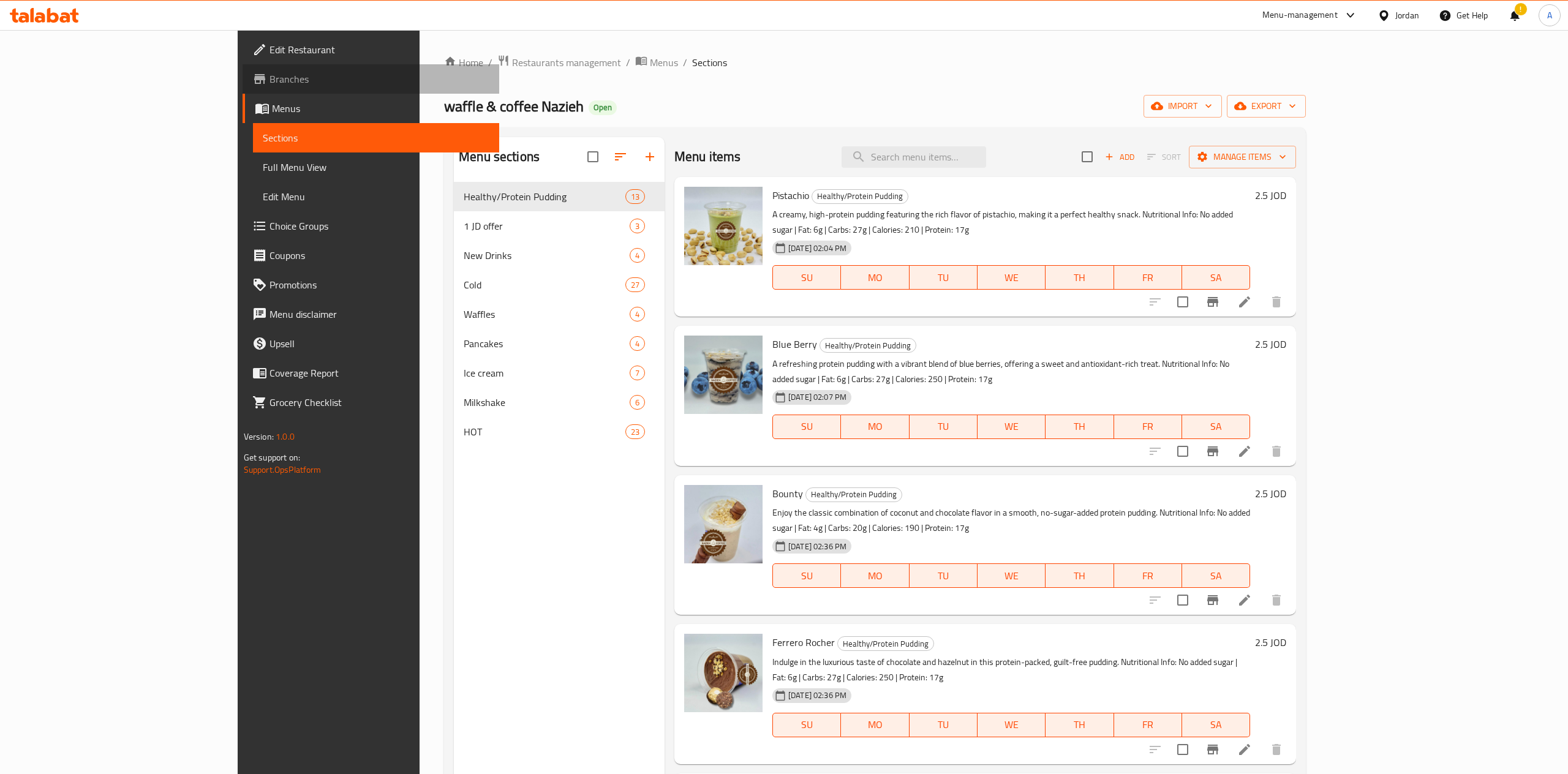
drag, startPoint x: 98, startPoint y: 76, endPoint x: 98, endPoint y: 123, distance: 47.0
click at [229, 123] on ul "Edit Restaurant Branches Menus Sections Full Menu View Edit Menu Choice Groups …" at bounding box center [364, 225] width 271 height 382
click at [269, 56] on span "Edit Restaurant" at bounding box center [379, 49] width 220 height 15
click at [243, 96] on link "Menus" at bounding box center [371, 108] width 257 height 29
